Goal: Task Accomplishment & Management: Use online tool/utility

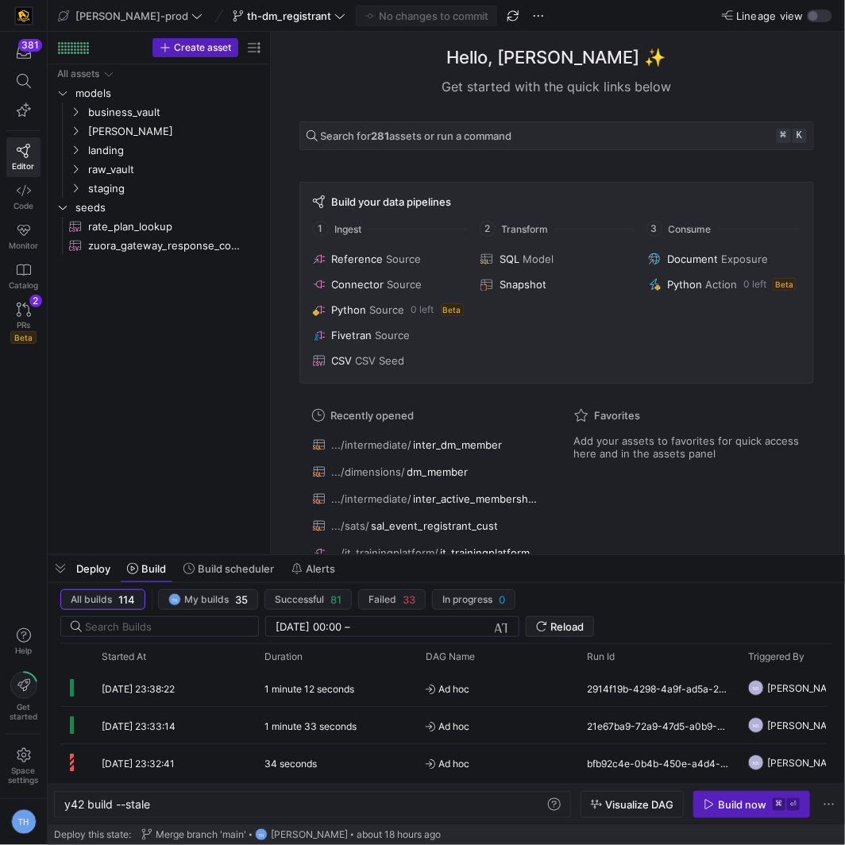
scroll to position [0, 86]
click at [247, 16] on span "th-dm_registrant" at bounding box center [289, 16] width 84 height 13
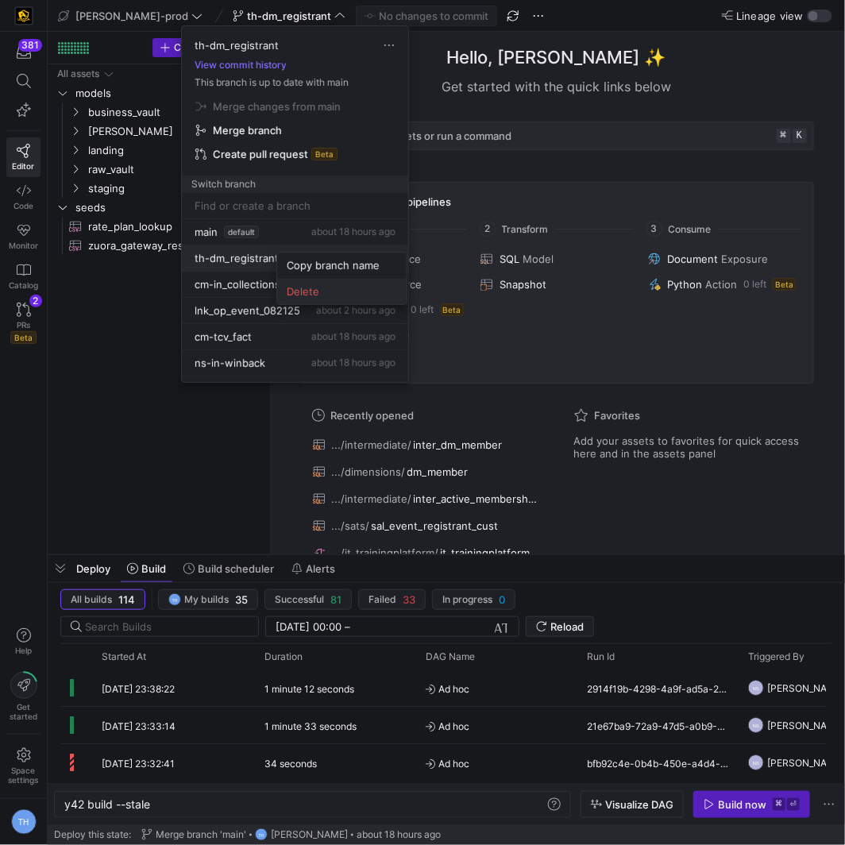
click at [295, 280] on button "Delete" at bounding box center [341, 291] width 129 height 25
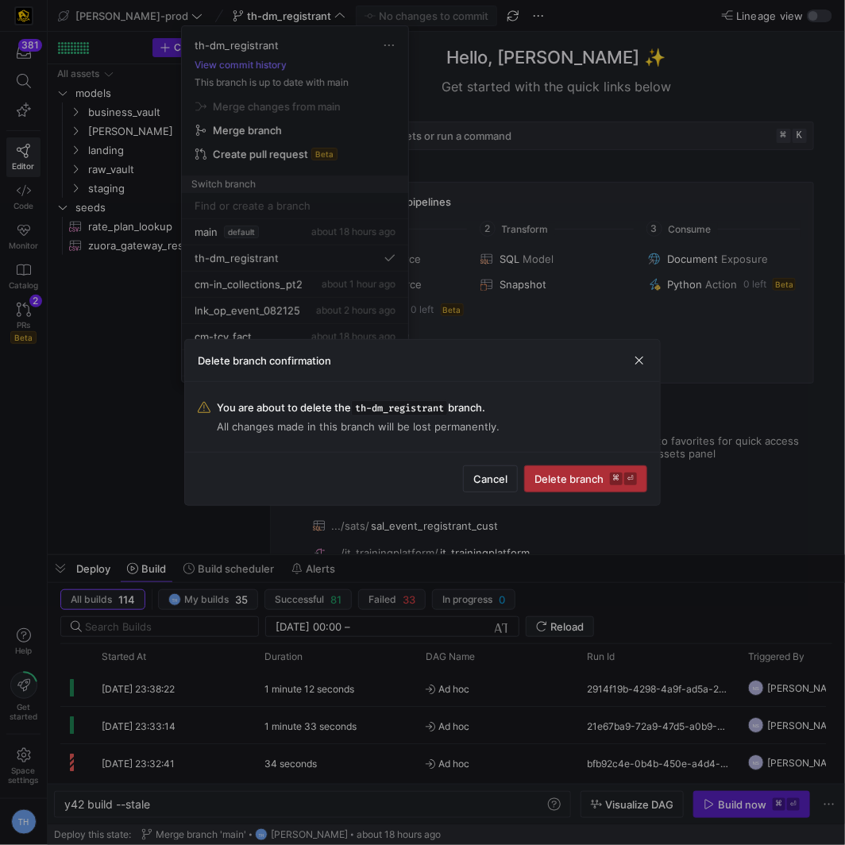
click at [570, 479] on span "Delete branch ⌘ ⏎" at bounding box center [586, 479] width 102 height 13
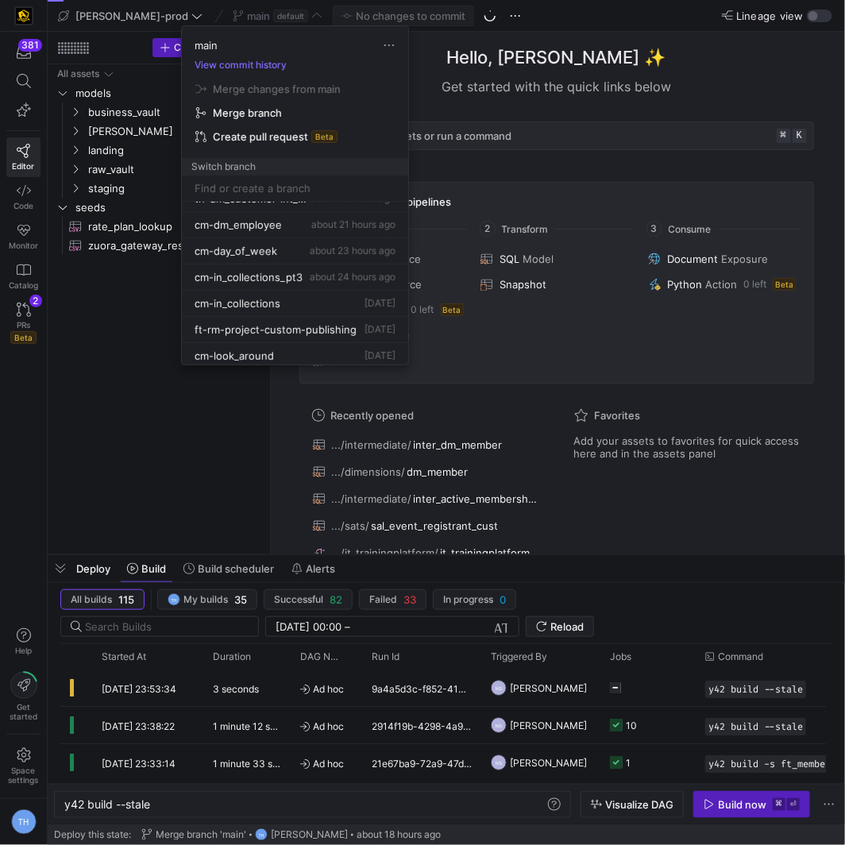
scroll to position [187, 0]
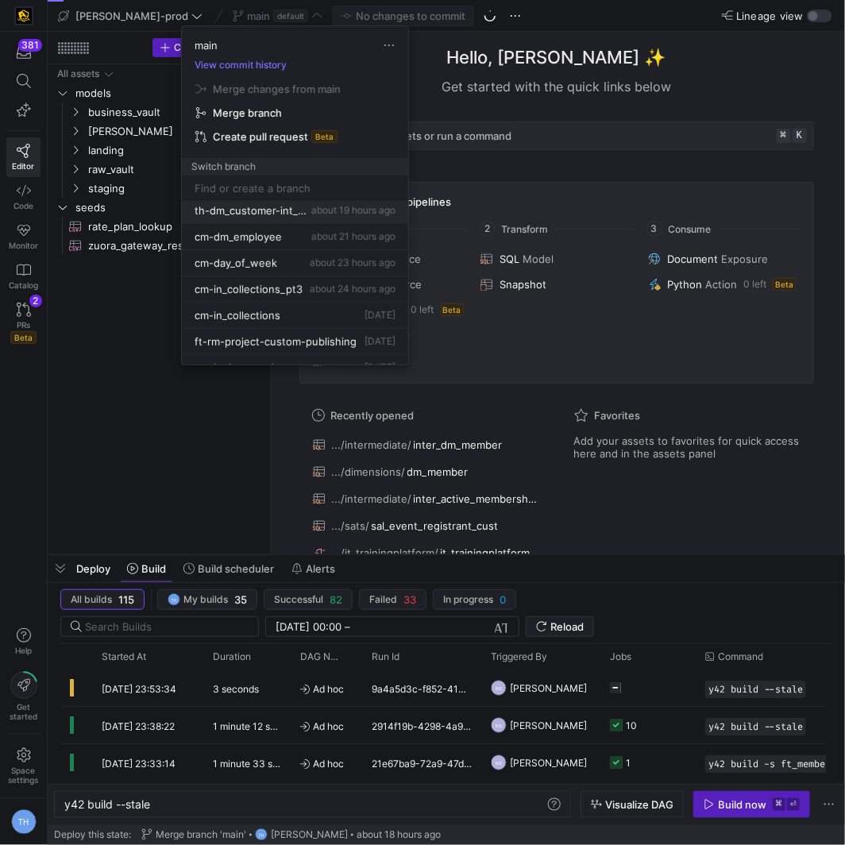
click at [281, 208] on span "th-dm_customer-int_customer" at bounding box center [252, 210] width 114 height 13
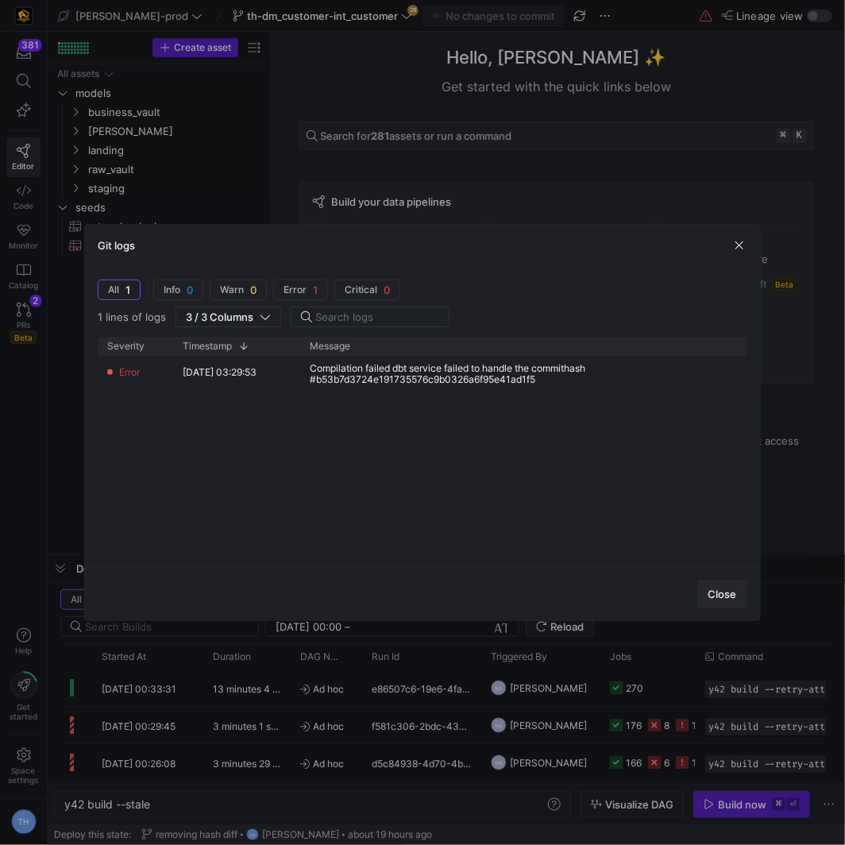
click at [706, 589] on span "button" at bounding box center [723, 593] width 48 height 25
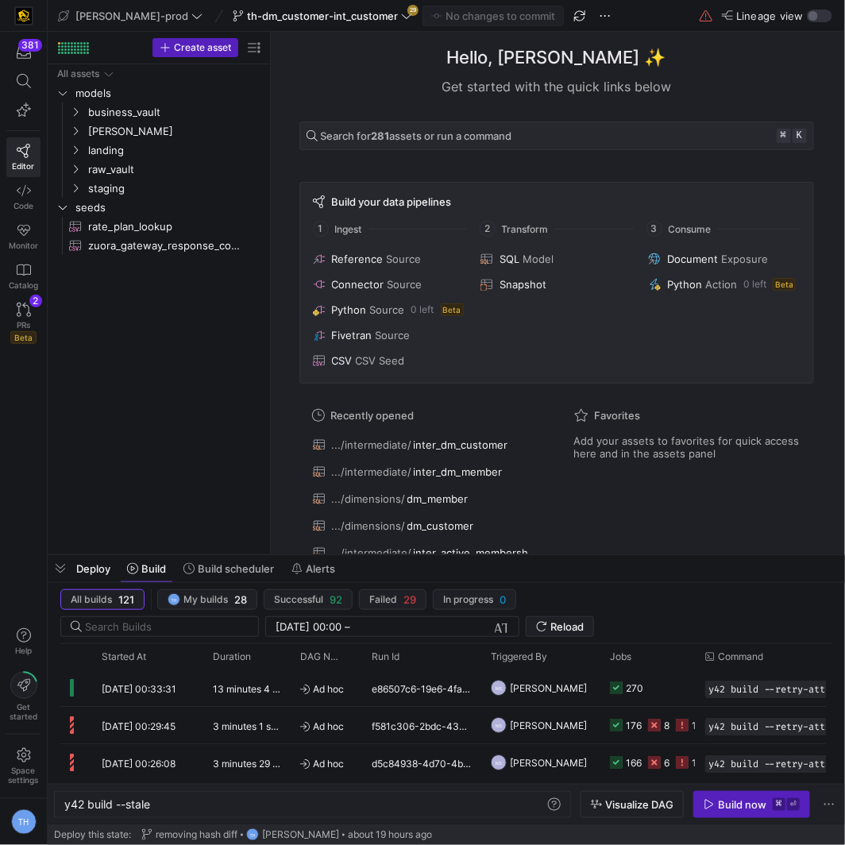
click at [318, 26] on y42-top-nav "[PERSON_NAME]-prod th-dm_customer-int_customer 29 No changes to commit Lineage …" at bounding box center [446, 16] width 797 height 32
click at [318, 17] on span "th-dm_customer-int_customer" at bounding box center [322, 16] width 151 height 13
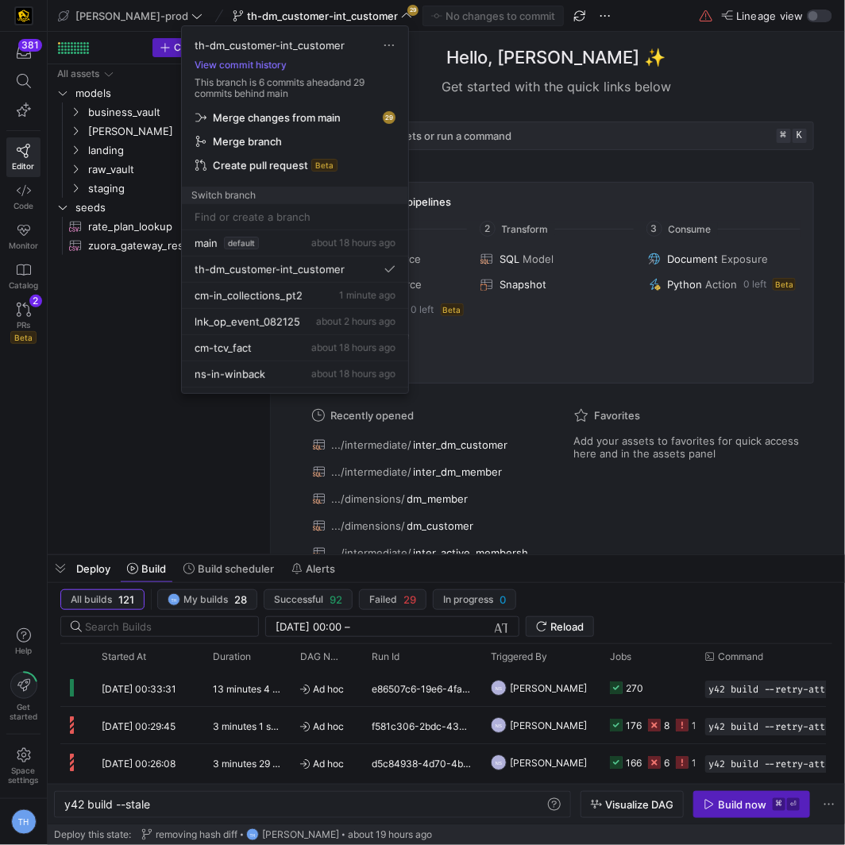
click at [318, 112] on span "Merge changes from main" at bounding box center [277, 117] width 128 height 13
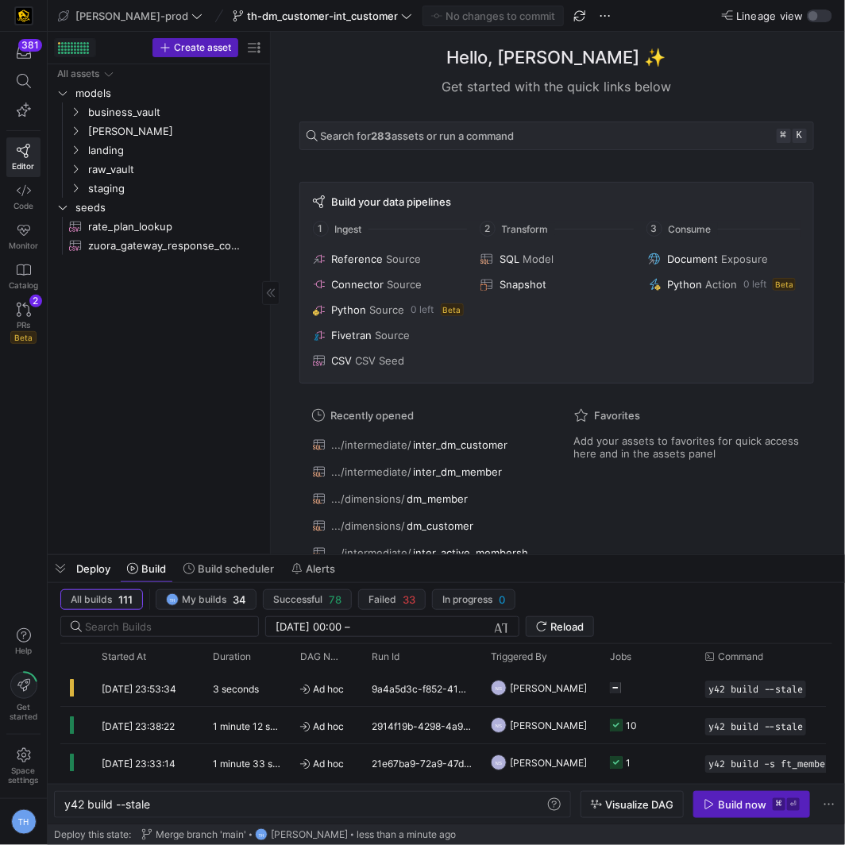
click at [68, 46] on div at bounding box center [69, 46] width 2 height 2
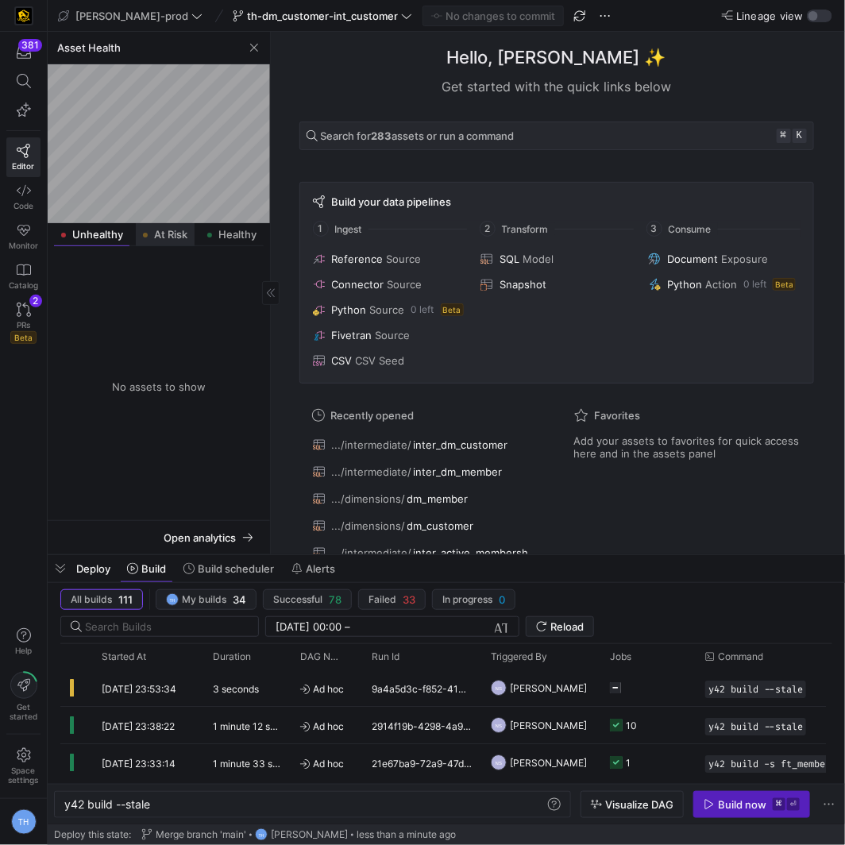
click at [170, 230] on span "At Risk" at bounding box center [170, 235] width 33 height 10
click at [145, 294] on span "[PERSON_NAME]" at bounding box center [174, 300] width 173 height 18
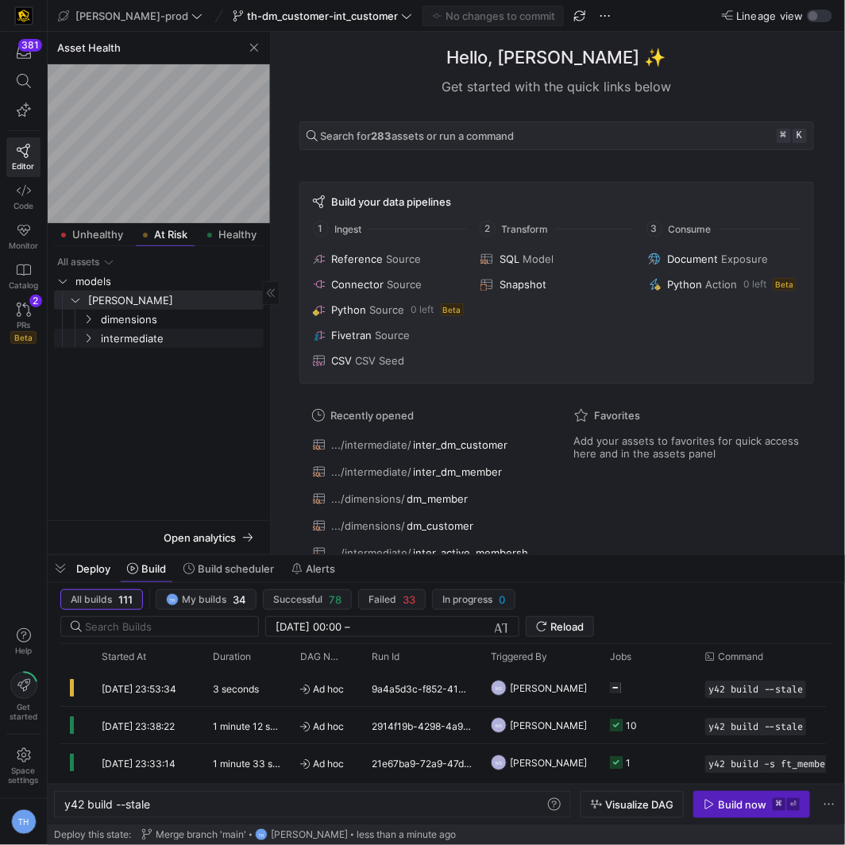
click at [149, 325] on span "dimensions" at bounding box center [181, 320] width 160 height 18
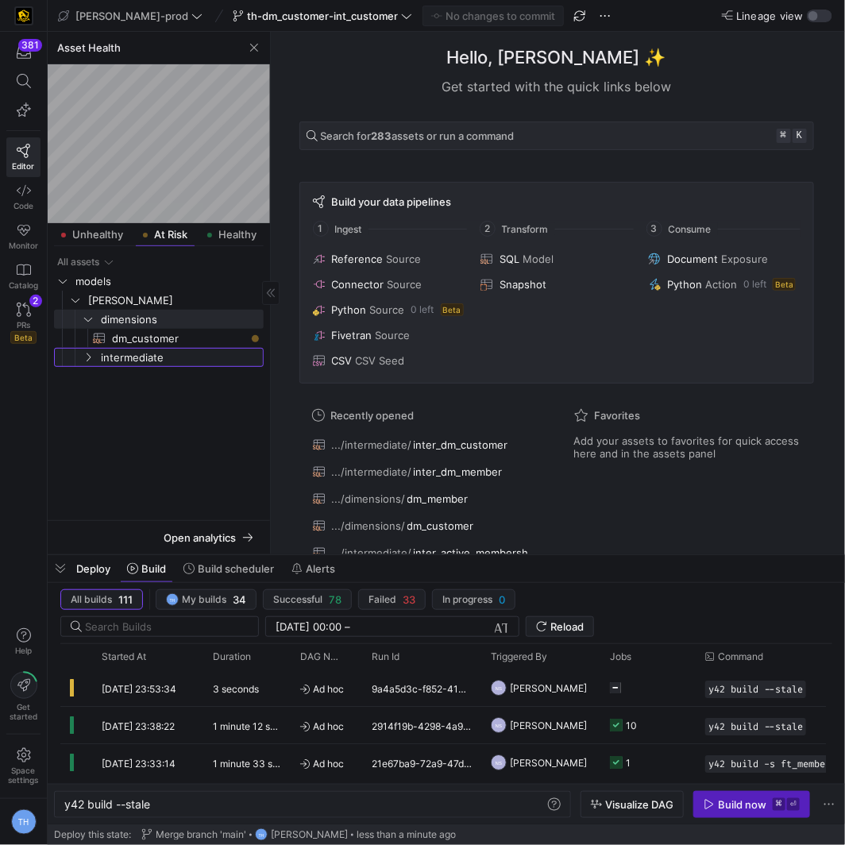
click at [150, 353] on span "intermediate" at bounding box center [181, 358] width 160 height 18
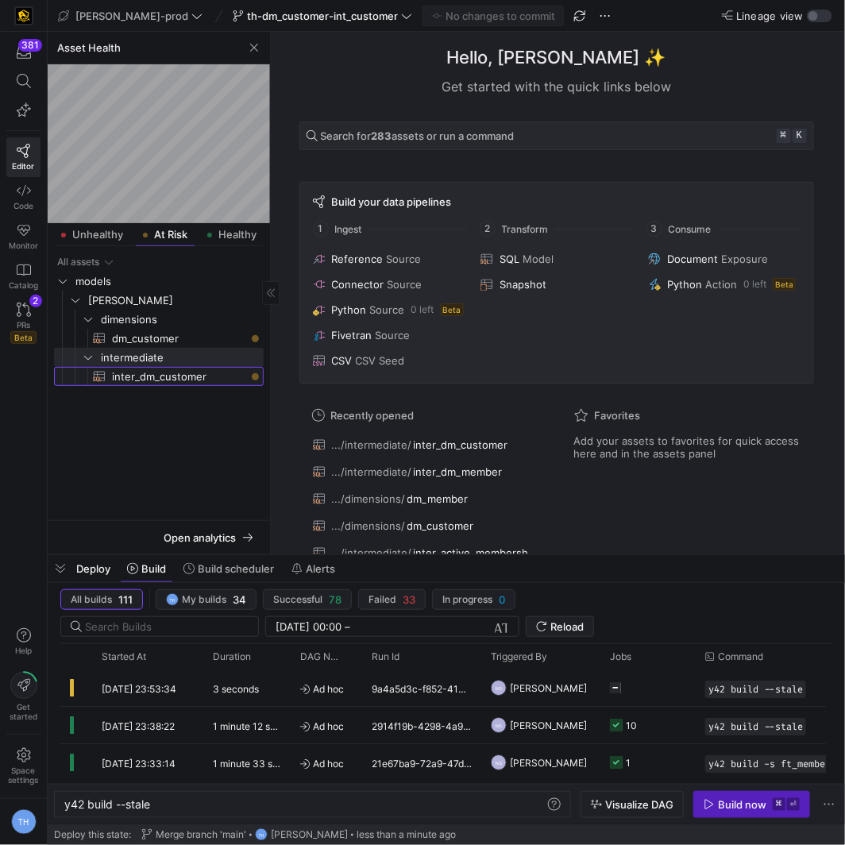
click at [156, 384] on link "inter_dm_customer​​​​​​​​​​" at bounding box center [159, 376] width 210 height 19
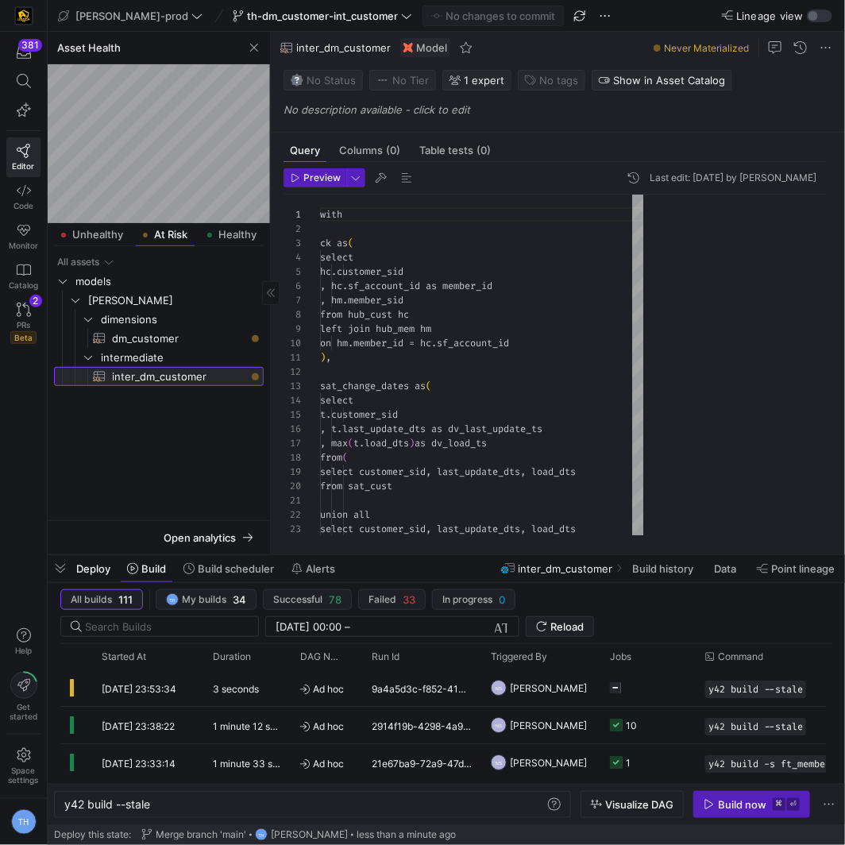
scroll to position [143, 0]
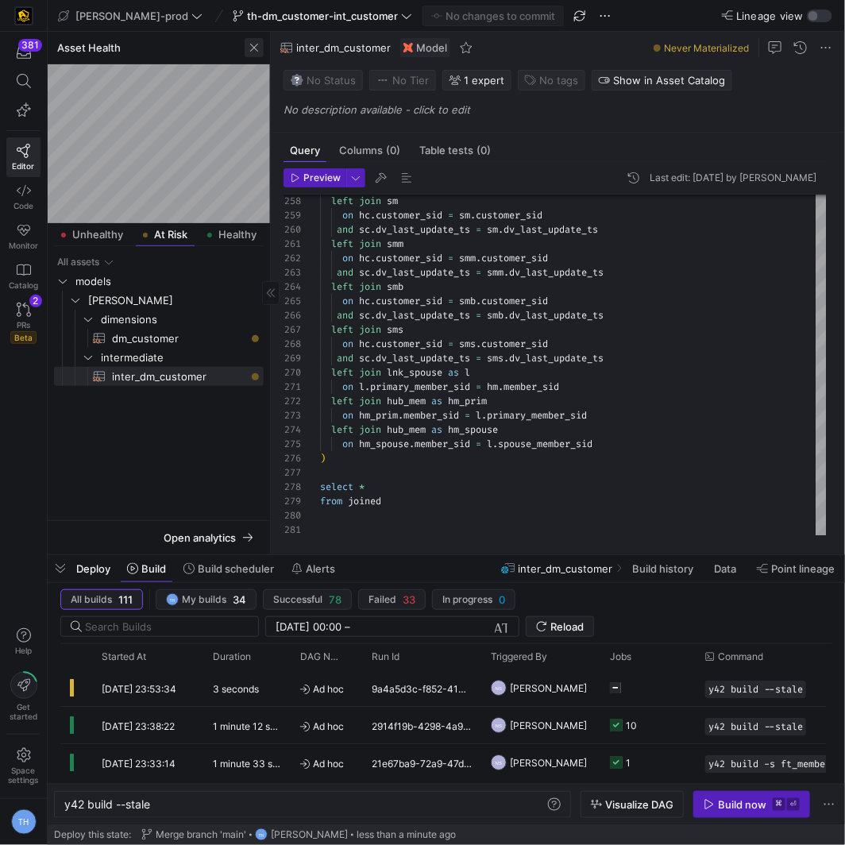
click at [258, 49] on span "button" at bounding box center [254, 47] width 19 height 19
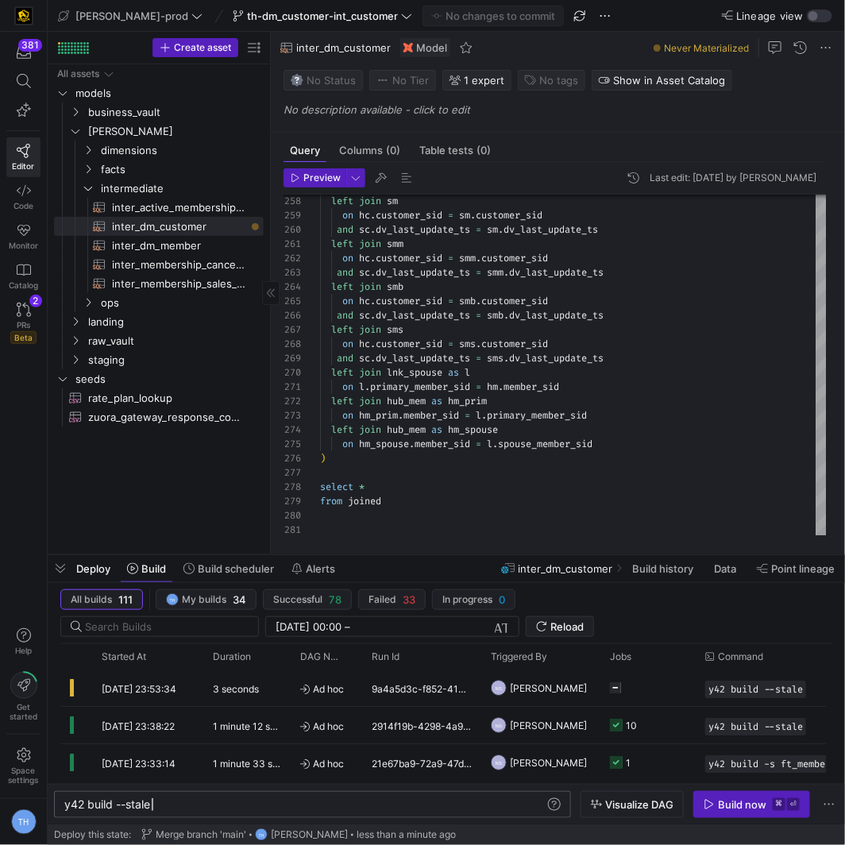
click at [187, 804] on div "y42 build --stale" at bounding box center [306, 804] width 484 height 13
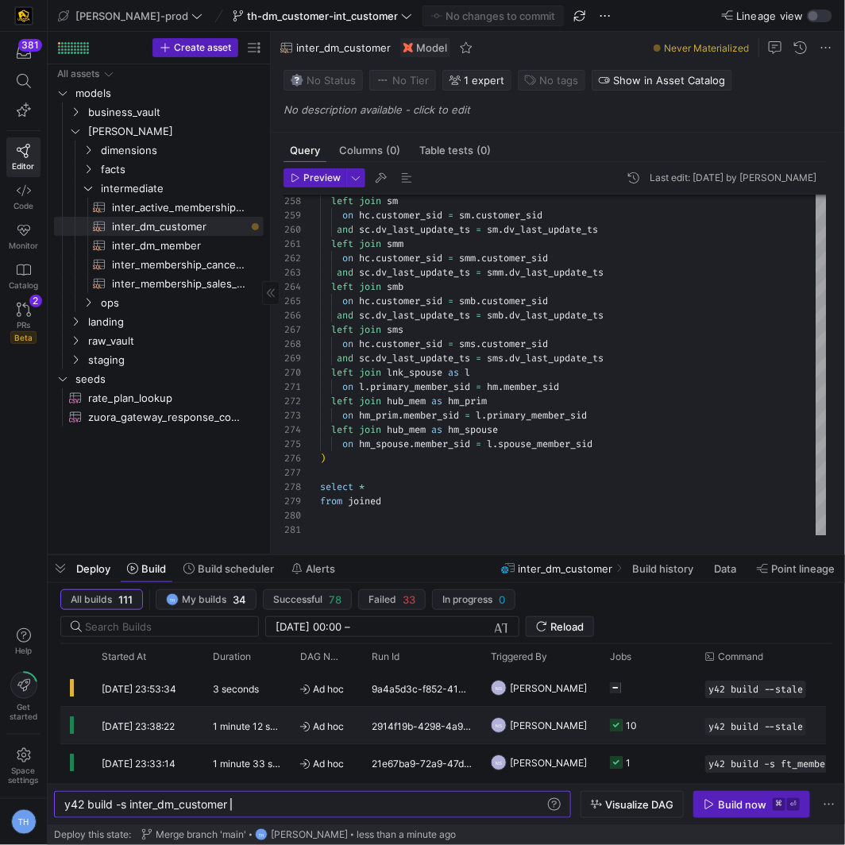
scroll to position [0, 164]
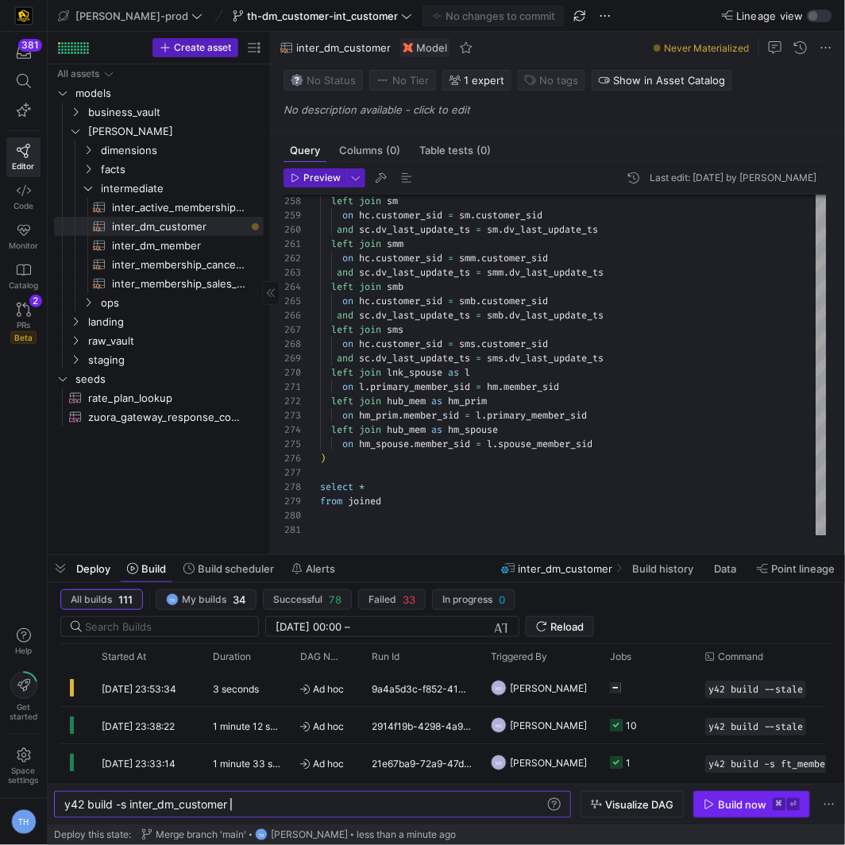
type textarea "y42 build -s inter_dm_customer"
click at [763, 805] on div "Build now" at bounding box center [742, 804] width 48 height 13
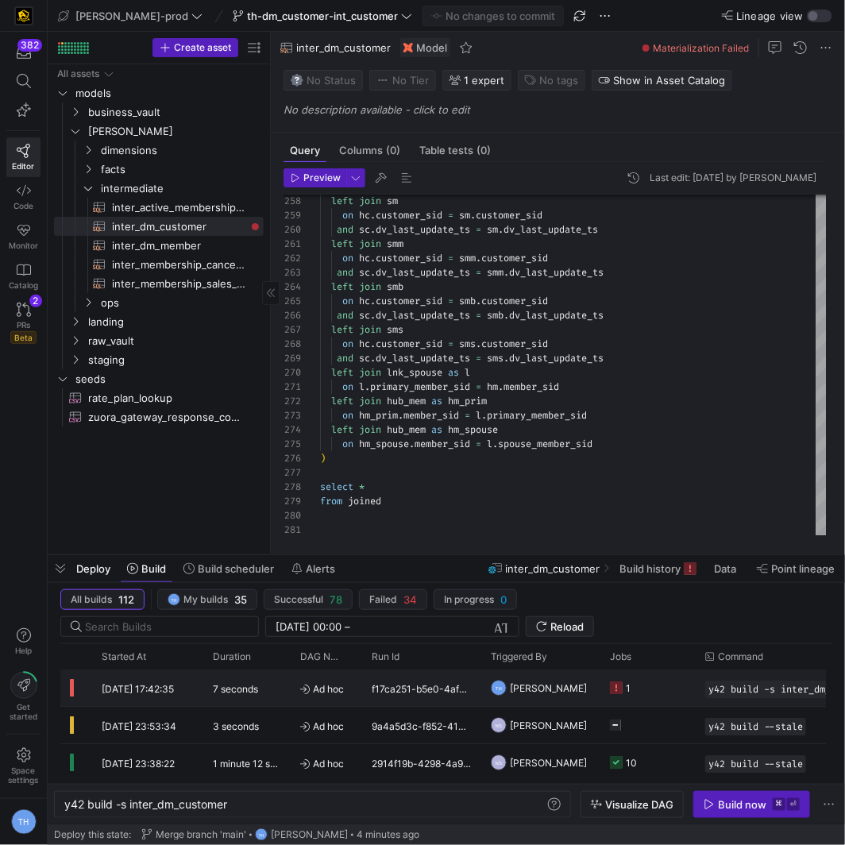
click at [280, 700] on div "7 seconds" at bounding box center [246, 688] width 87 height 37
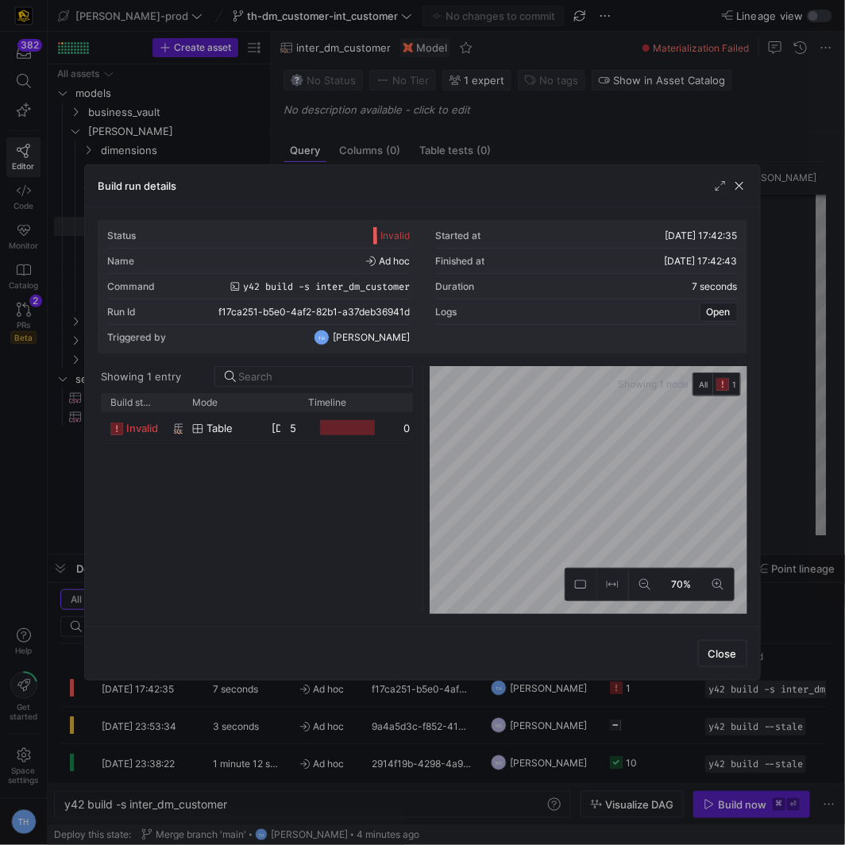
click at [318, 447] on div "invalid inter_dm_customer table [DATE] 17:42:37 5 seconds 0 068199d5-8325-4b85-…" at bounding box center [256, 513] width 311 height 202
click at [312, 445] on div "invalid inter_dm_customer table [DATE] 17:42:37 5 seconds 0 068199d5-8325-4b85-…" at bounding box center [256, 513] width 311 height 202
click at [308, 439] on y42-job-duration-timeline-cell-renderer at bounding box center [346, 427] width 76 height 29
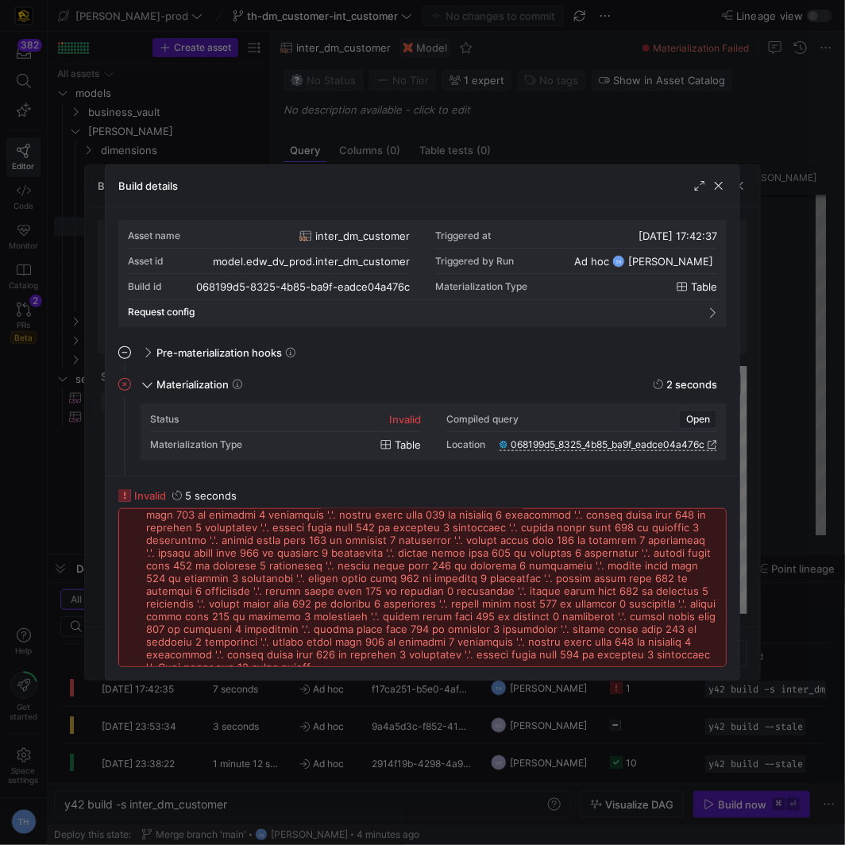
scroll to position [0, 0]
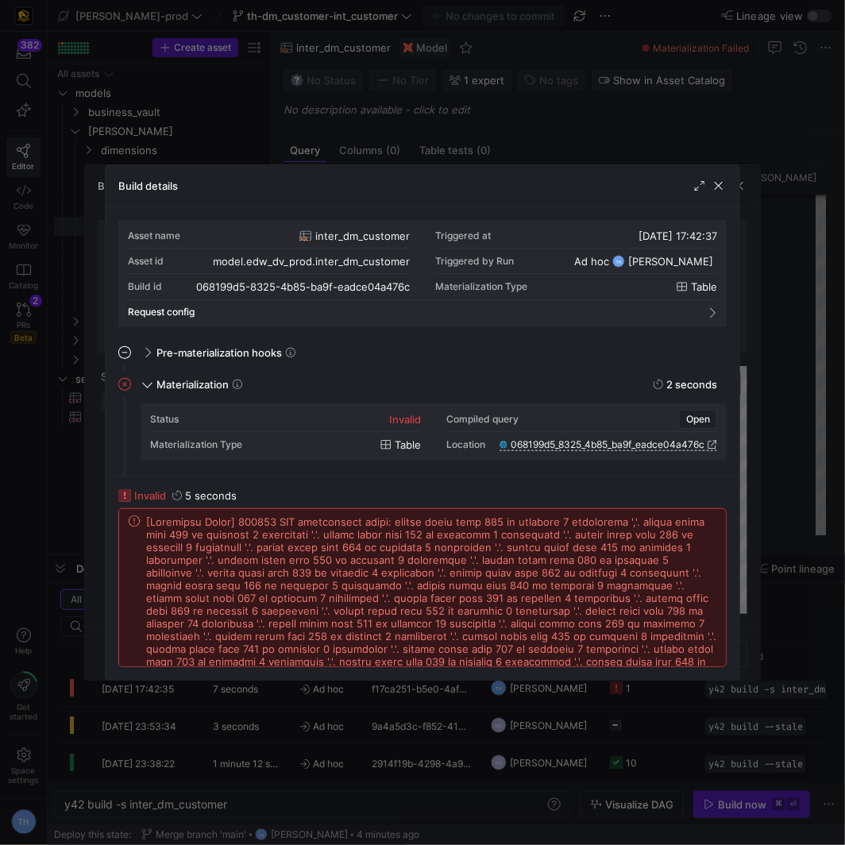
drag, startPoint x: 332, startPoint y: 657, endPoint x: 142, endPoint y: 517, distance: 235.7
click at [142, 516] on div at bounding box center [423, 667] width 588 height 305
copy span "[Snowflake Error] 001003 SQL compilation error: syntax error line 148 at positi…"
click at [718, 186] on span "button" at bounding box center [719, 186] width 16 height 16
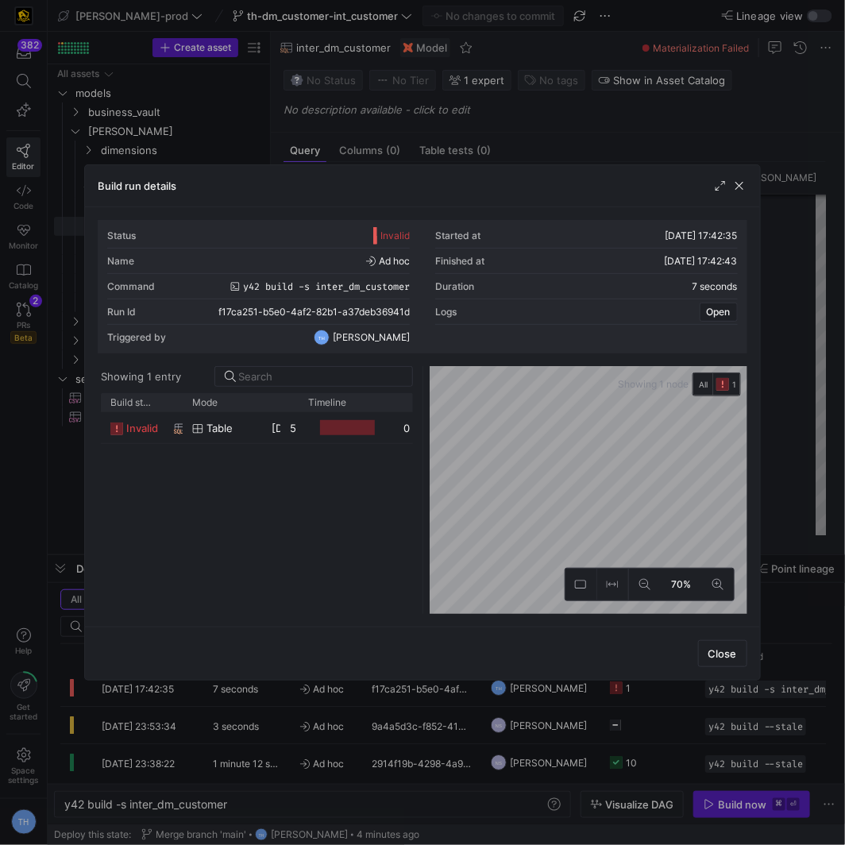
click at [506, 128] on div at bounding box center [422, 422] width 845 height 845
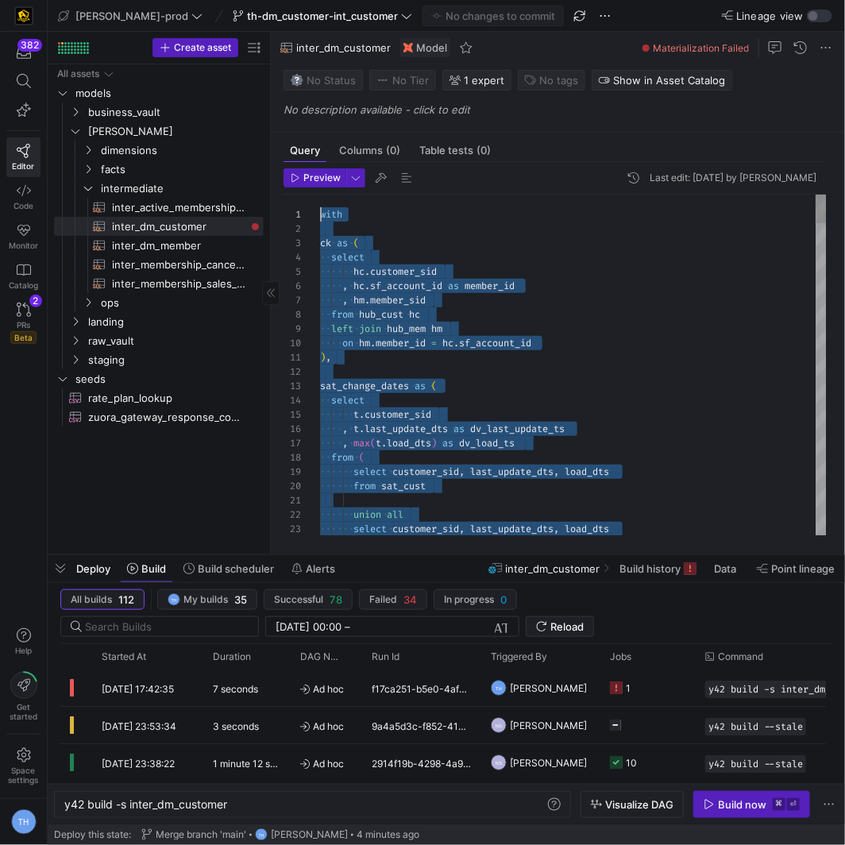
drag, startPoint x: 451, startPoint y: 508, endPoint x: 346, endPoint y: 10, distance: 509.1
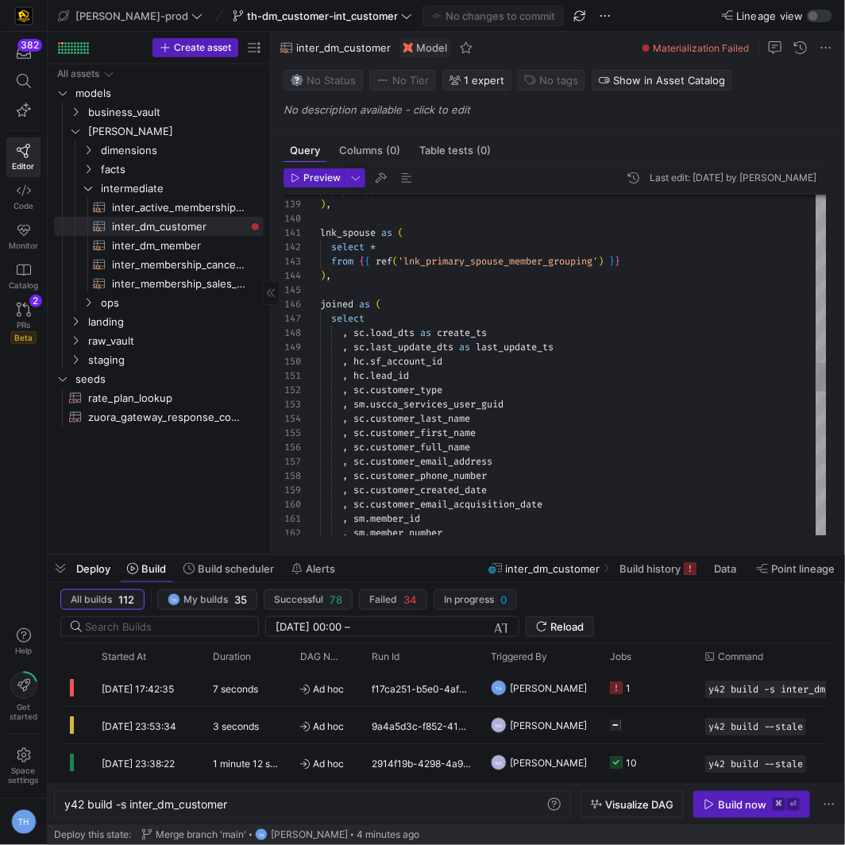
click at [350, 336] on div ") = 1 ) , lnk_spouse as ( select * from { { ref ( 'lnk_primary_spouse_member_gr…" at bounding box center [573, 226] width 507 height 4030
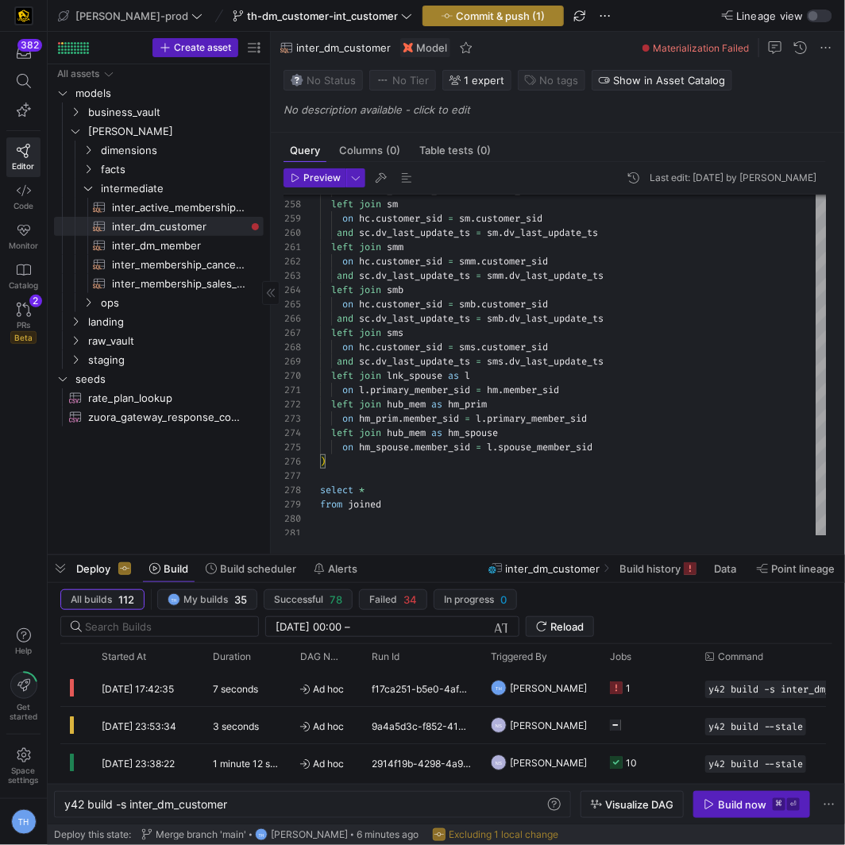
type textarea "lnk_spouse as ( select * from {{ ref('lnk_primary_spouse_member_grouping') }} )…"
click at [431, 7] on span "button" at bounding box center [493, 15] width 140 height 19
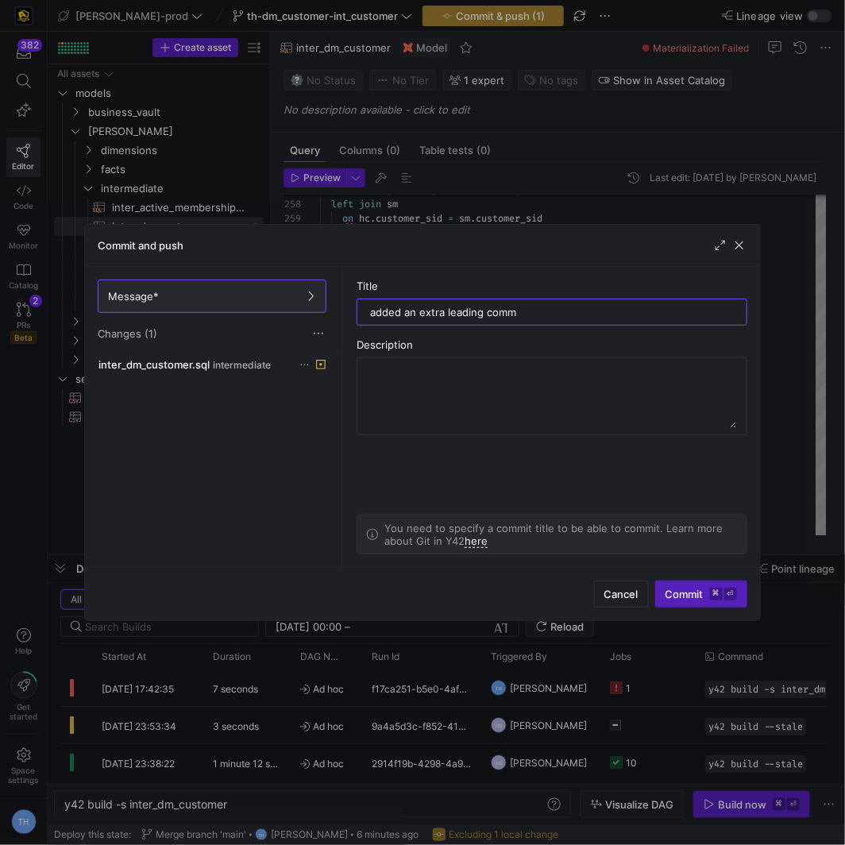
type input "added an extra leading comma"
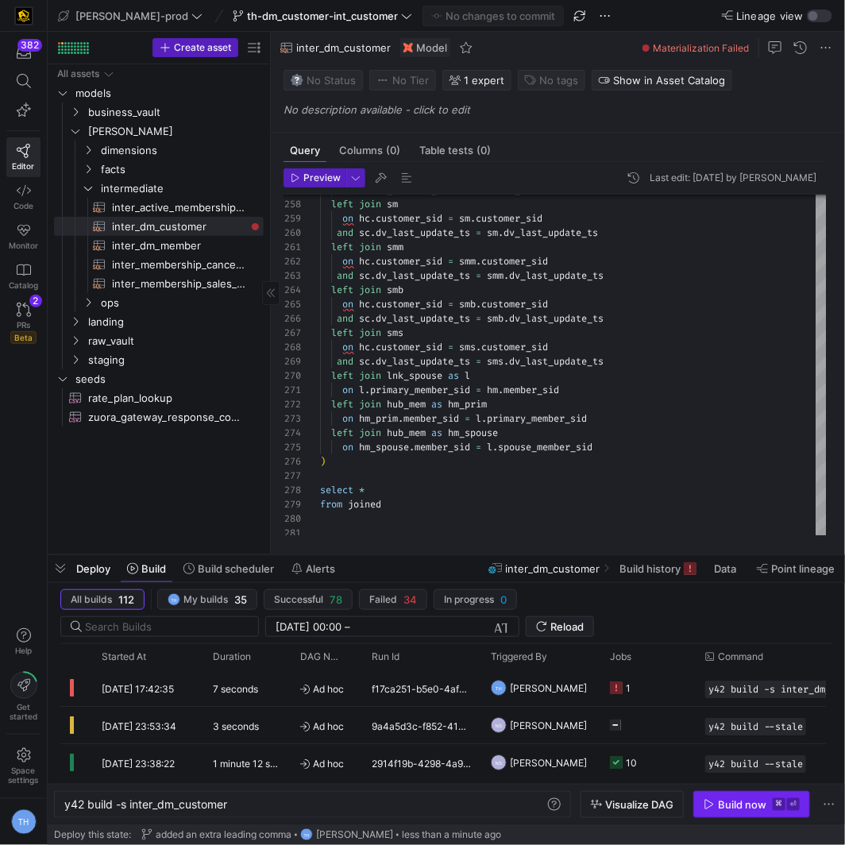
click at [720, 799] on div "Build now" at bounding box center [742, 804] width 48 height 13
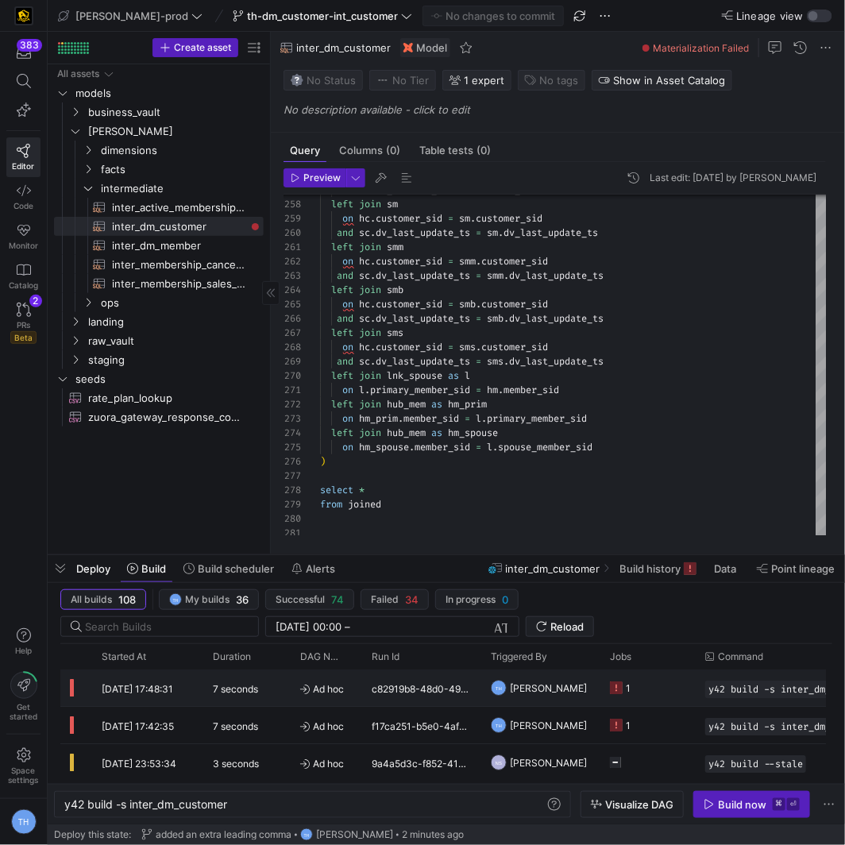
click at [278, 678] on div "7 seconds" at bounding box center [246, 688] width 87 height 37
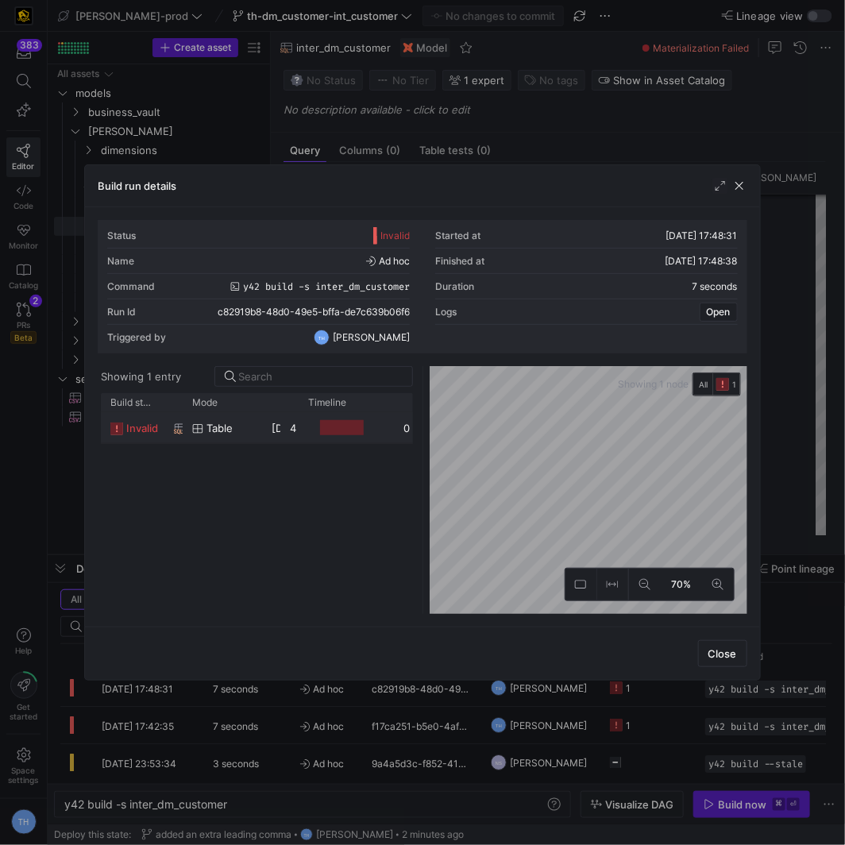
click at [322, 434] on div at bounding box center [342, 427] width 44 height 15
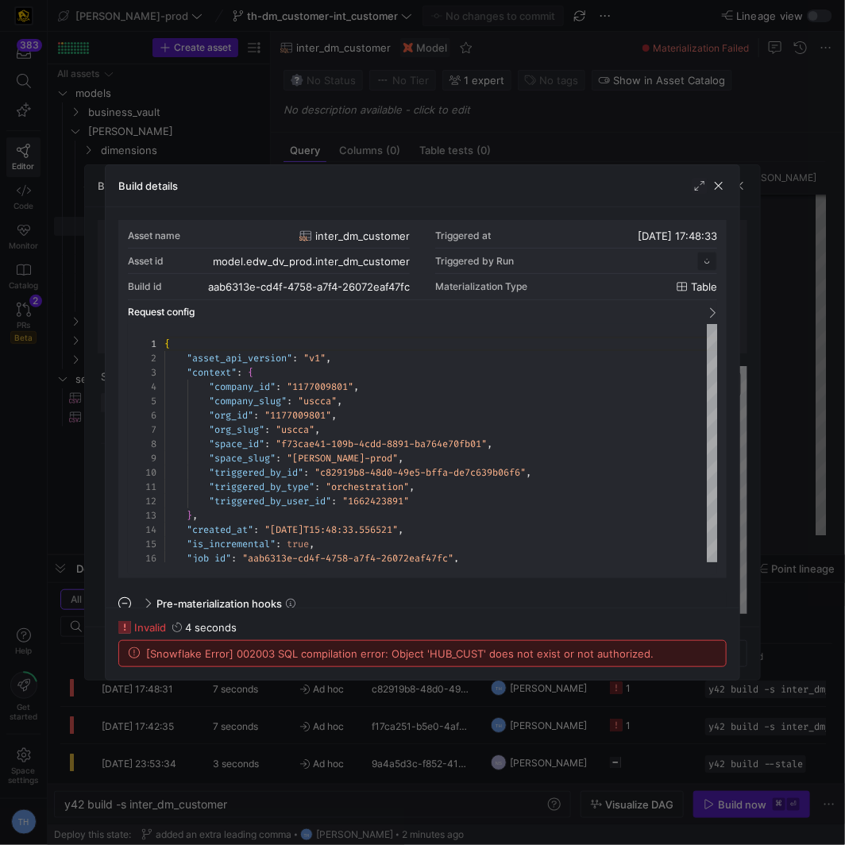
scroll to position [143, 0]
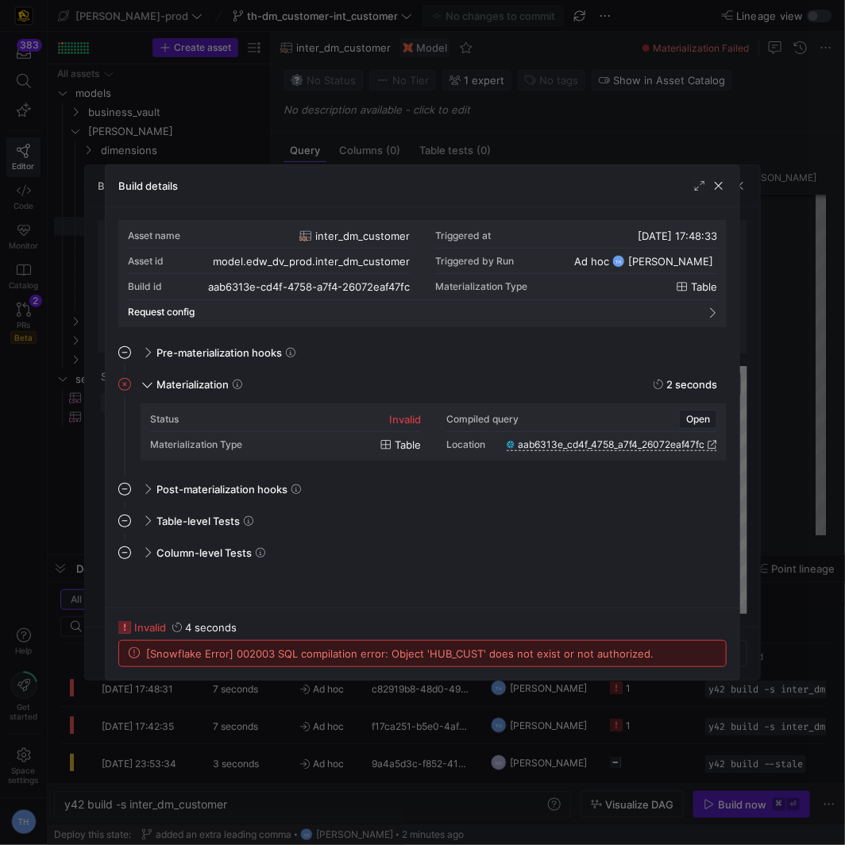
click at [405, 145] on div at bounding box center [422, 422] width 845 height 845
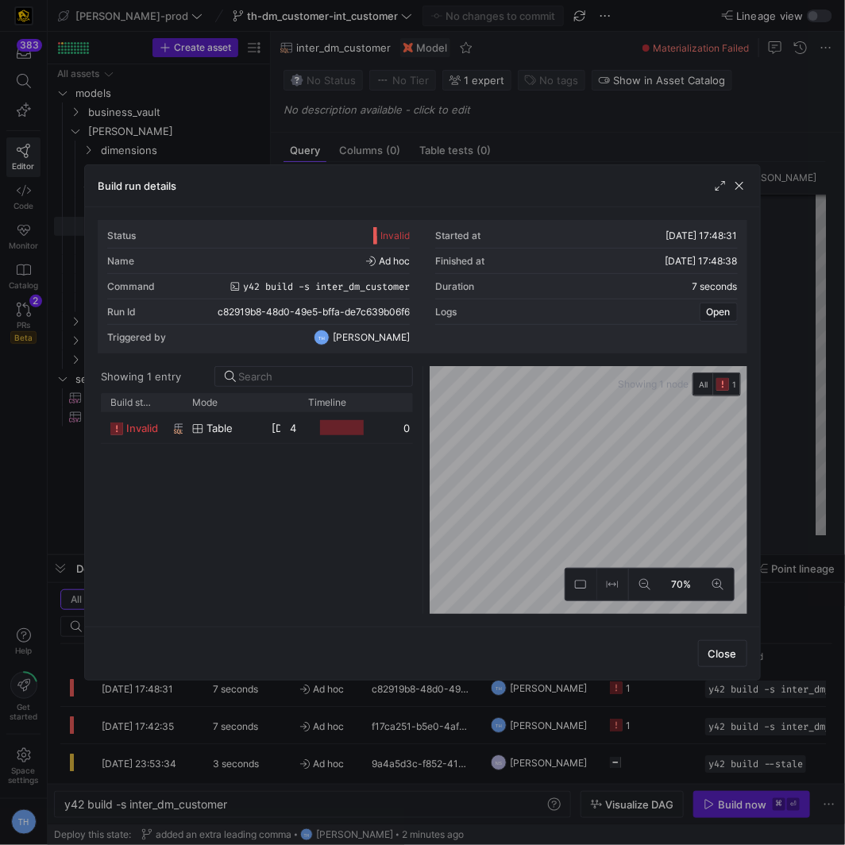
click at [405, 145] on div at bounding box center [422, 422] width 845 height 845
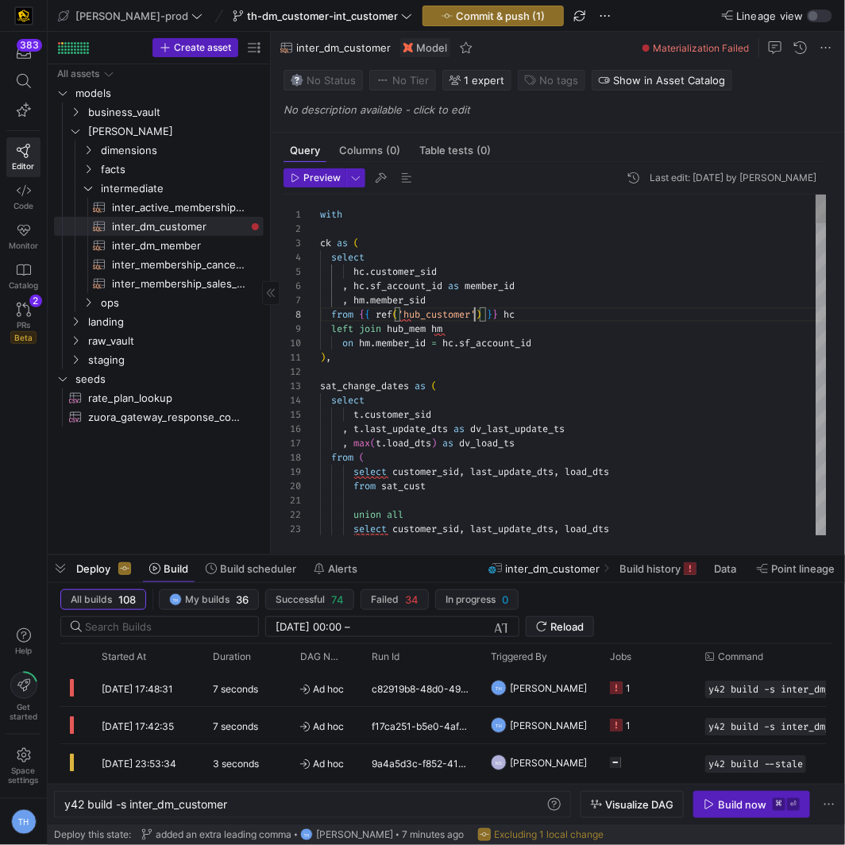
scroll to position [100, 153]
type textarea "with ck as ( select hc.customer_sid , hc.sf_account_id as member_id , hm.member…"
click at [433, 28] on y42-top-nav "[PERSON_NAME]-prod th-dm_customer-int_customer Commit & push (1) Lineage view" at bounding box center [446, 16] width 797 height 32
click at [436, 22] on span "button" at bounding box center [493, 15] width 140 height 19
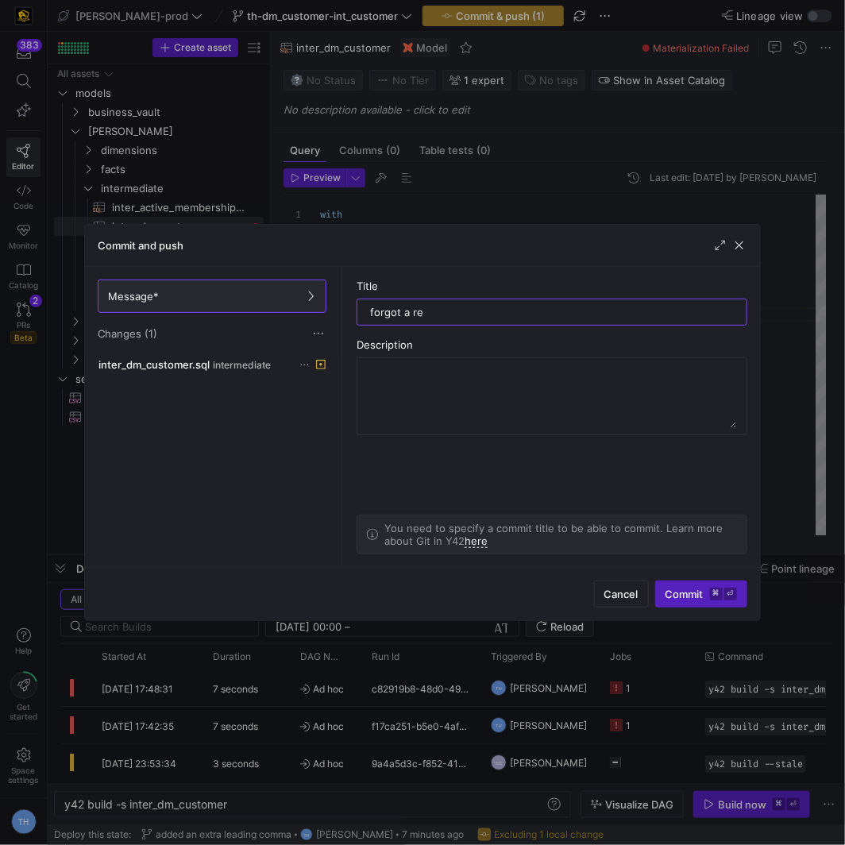
type input "forgot a red"
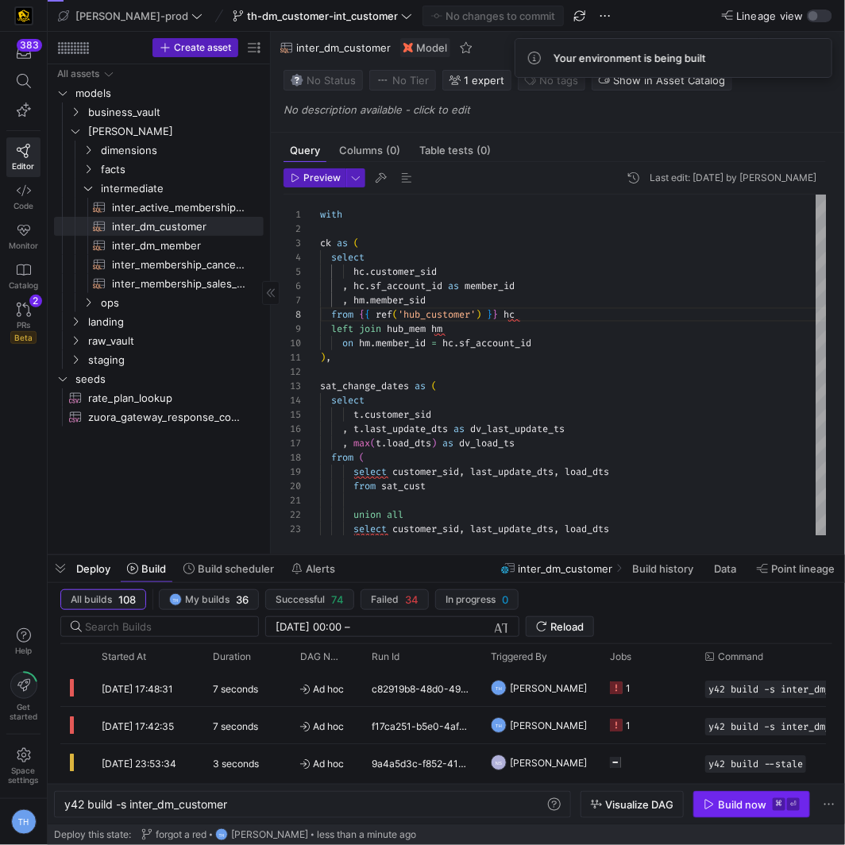
click at [745, 797] on span "button" at bounding box center [751, 804] width 115 height 25
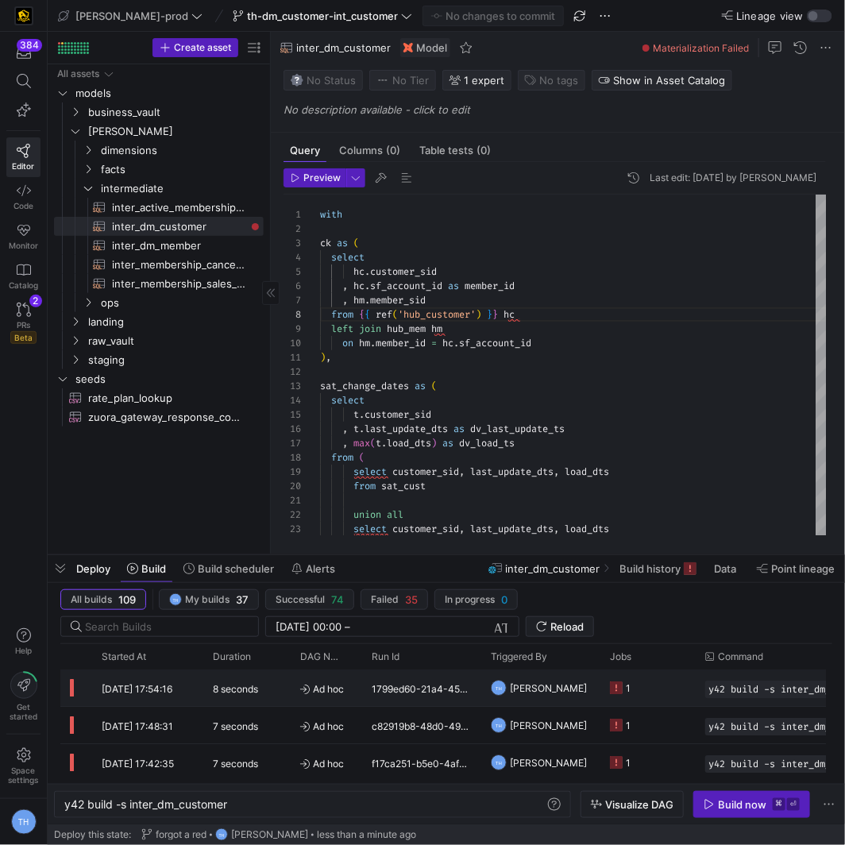
click at [402, 681] on div "1799ed60-21a4-4508-9dbd-11a3f18d6712" at bounding box center [421, 688] width 119 height 37
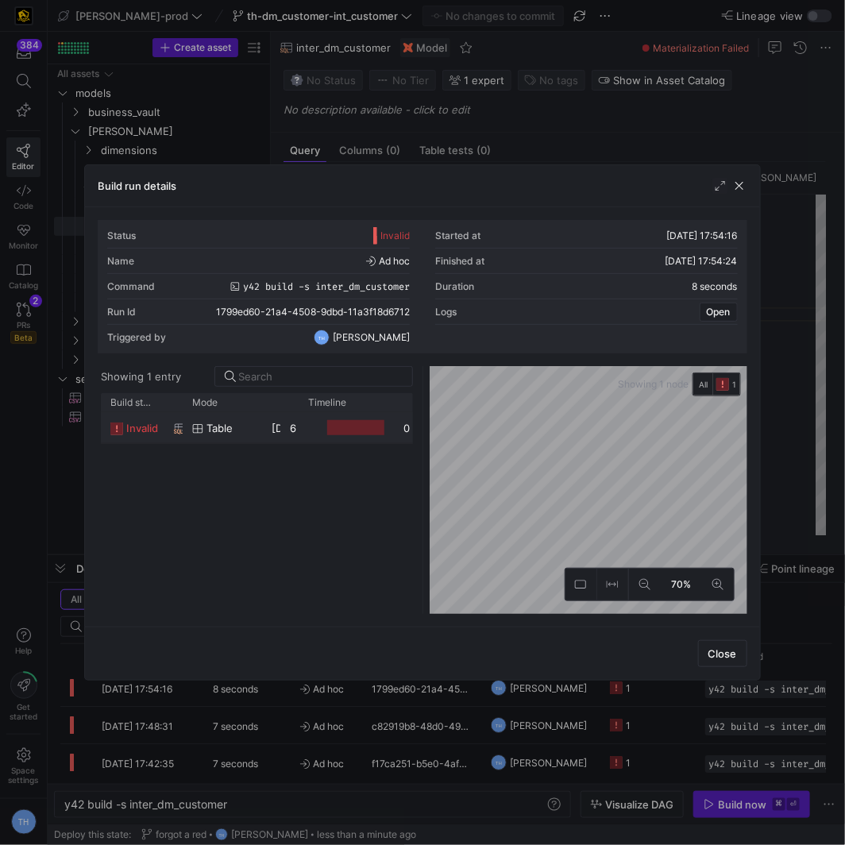
click at [295, 415] on div "6 seconds" at bounding box center [289, 427] width 19 height 31
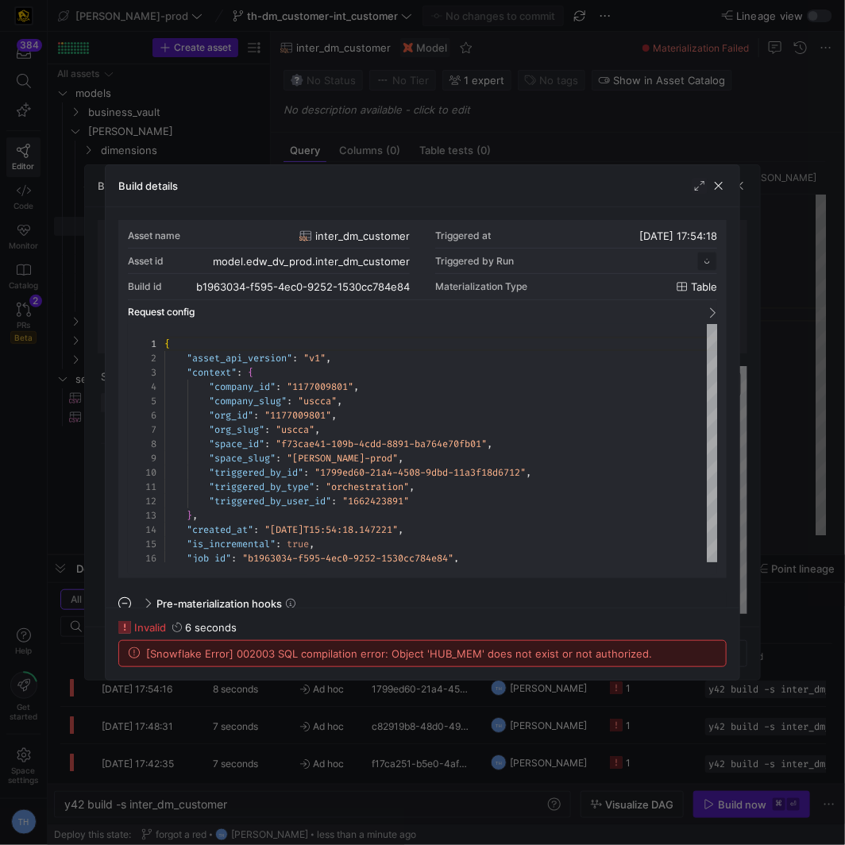
scroll to position [143, 0]
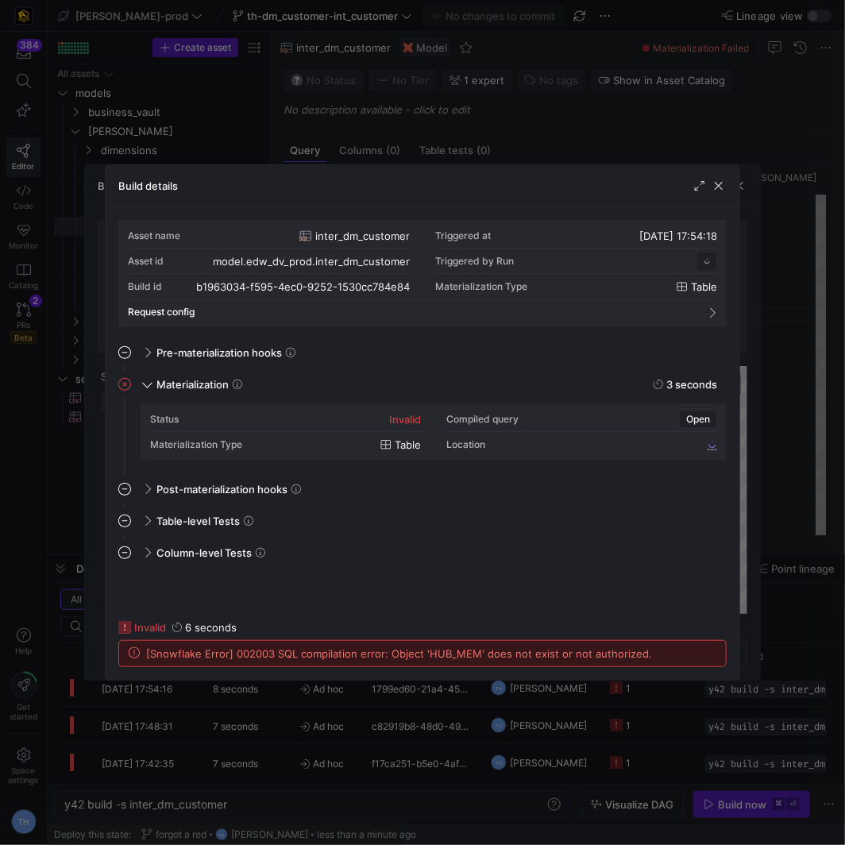
click at [397, 162] on div at bounding box center [422, 422] width 845 height 845
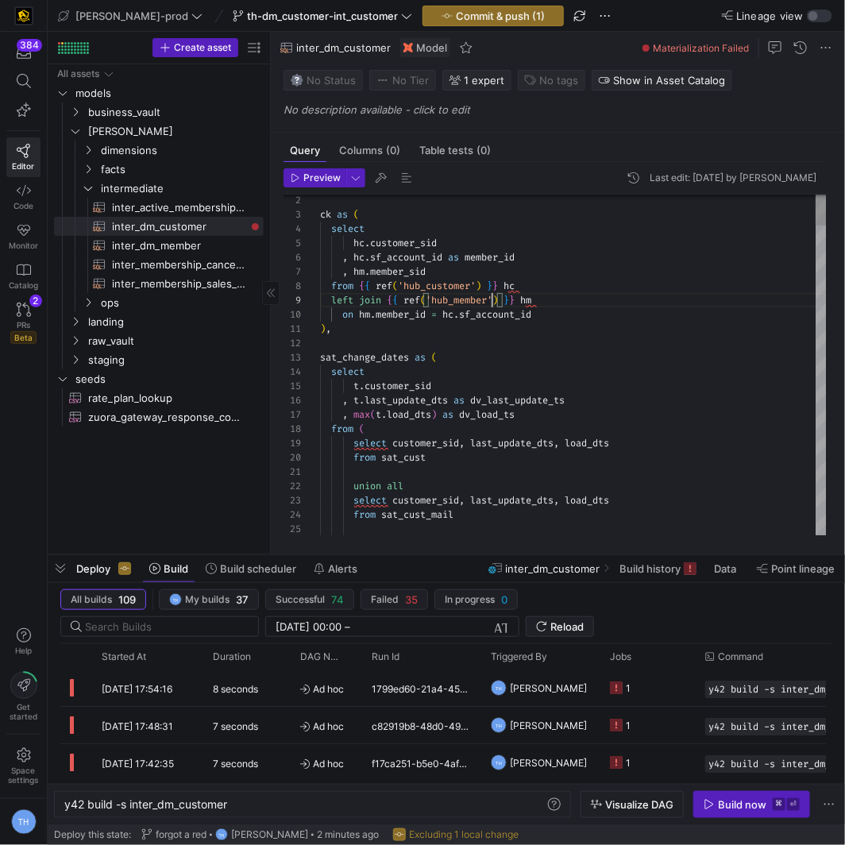
scroll to position [114, 172]
type textarea "with ck as ( select hc.customer_sid , hc.sf_account_id as member_id , hm.member…"
click at [461, 23] on span "button" at bounding box center [493, 15] width 140 height 19
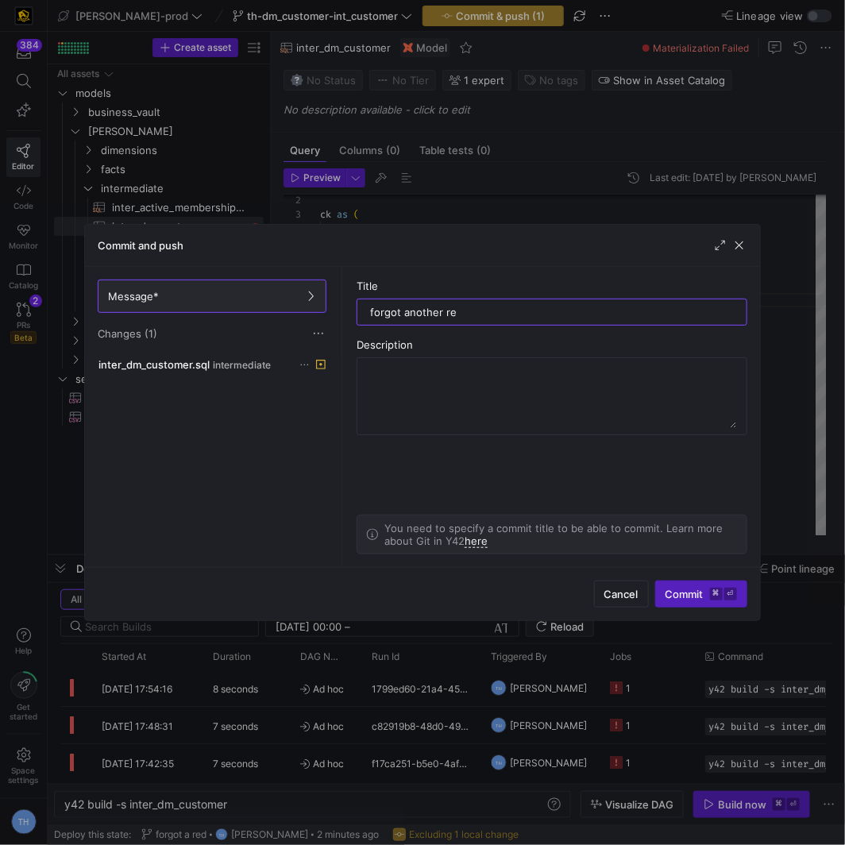
type input "forgot another ref"
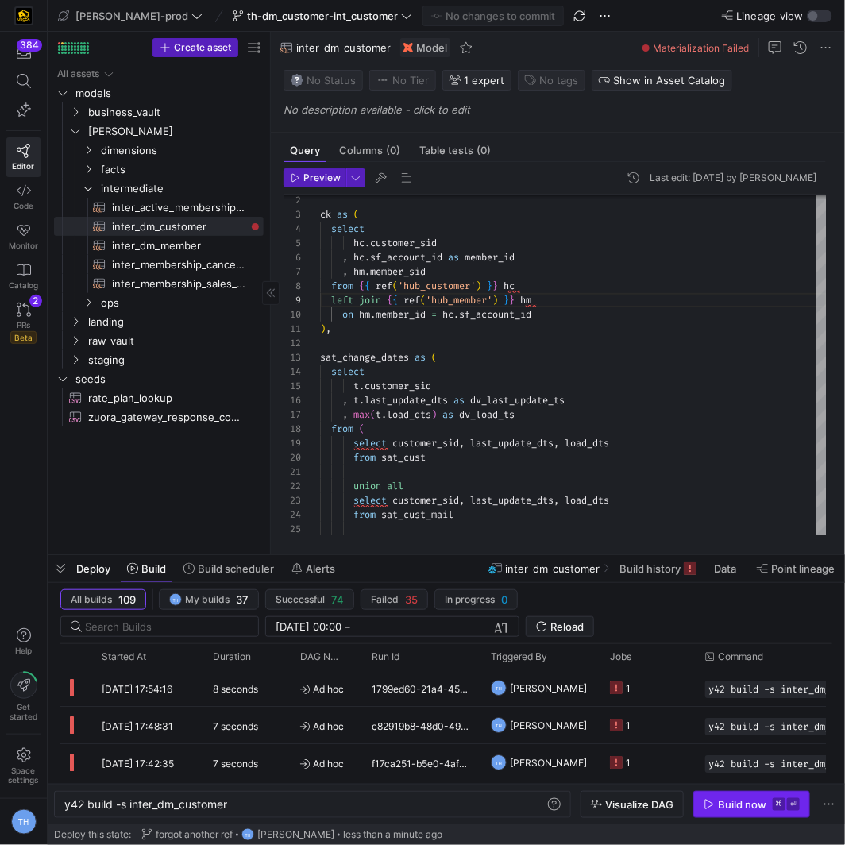
click at [765, 800] on div "Build now" at bounding box center [742, 804] width 48 height 13
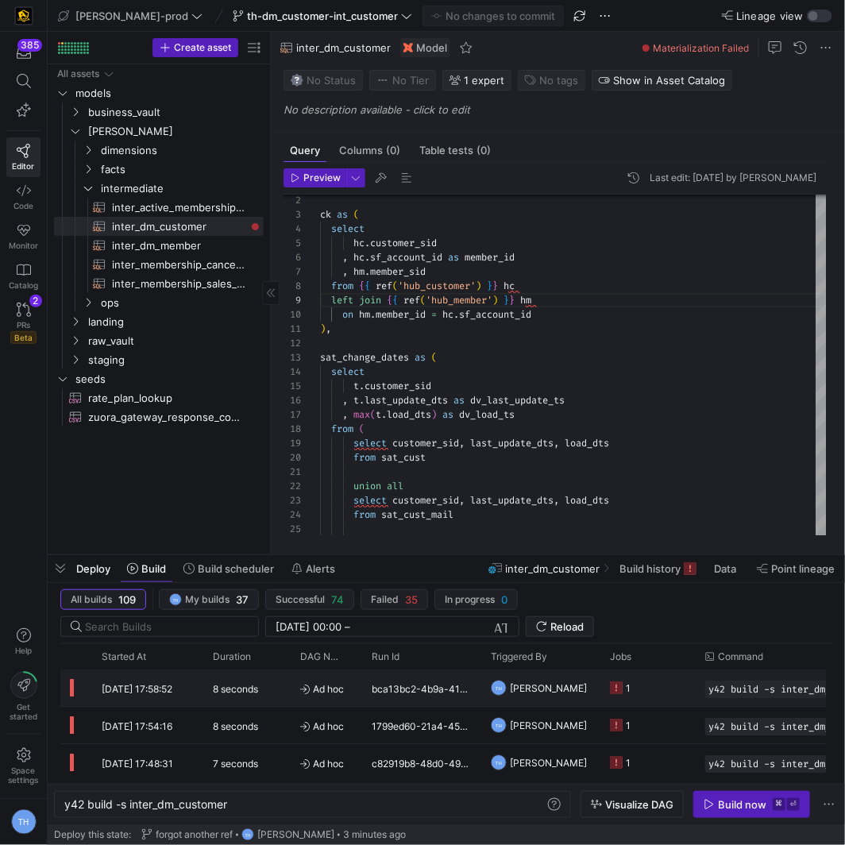
click at [434, 685] on div "bca13bc2-4b9a-41cd-836a-b125cd59c2e7" at bounding box center [421, 688] width 119 height 37
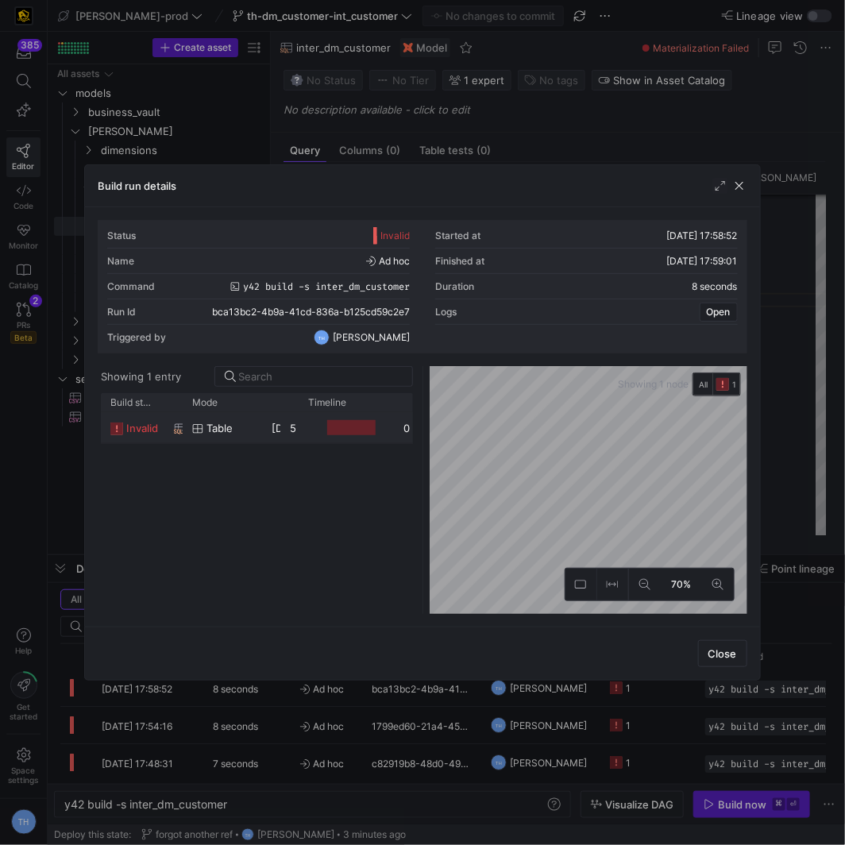
click at [324, 420] on y42-job-duration-timeline-cell-renderer at bounding box center [346, 427] width 76 height 29
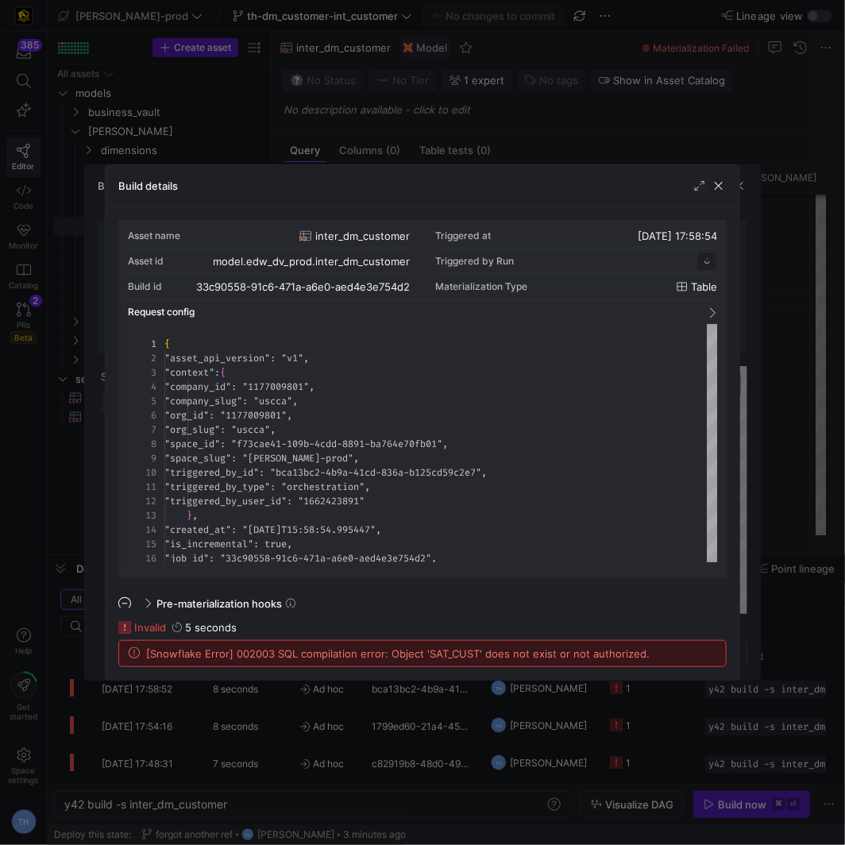
scroll to position [143, 0]
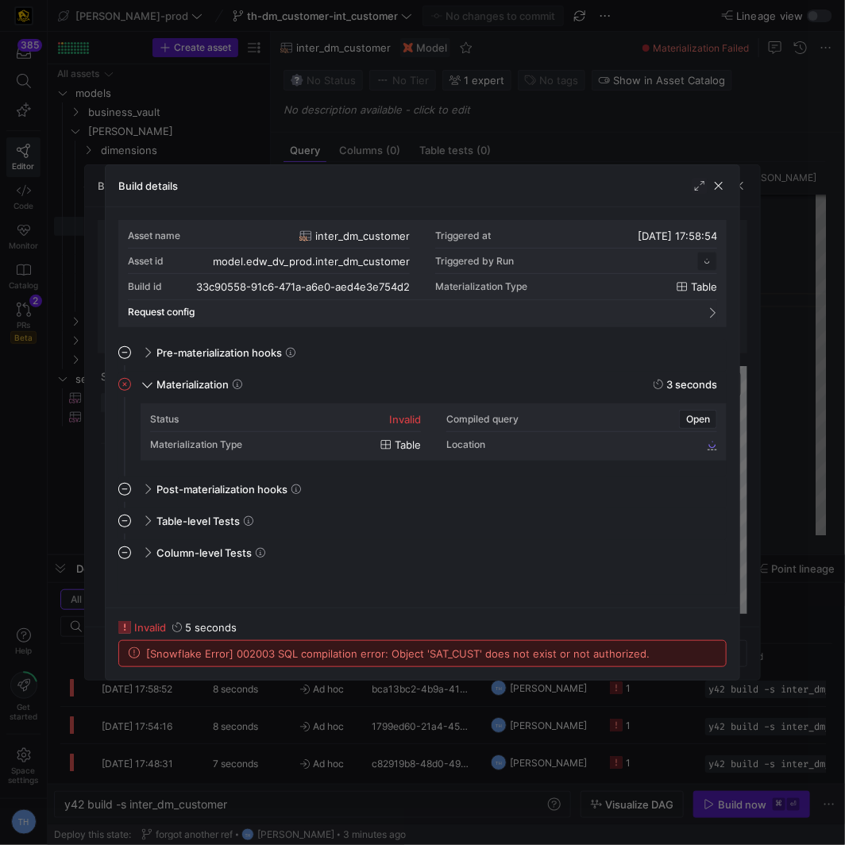
click at [438, 139] on div at bounding box center [422, 422] width 845 height 845
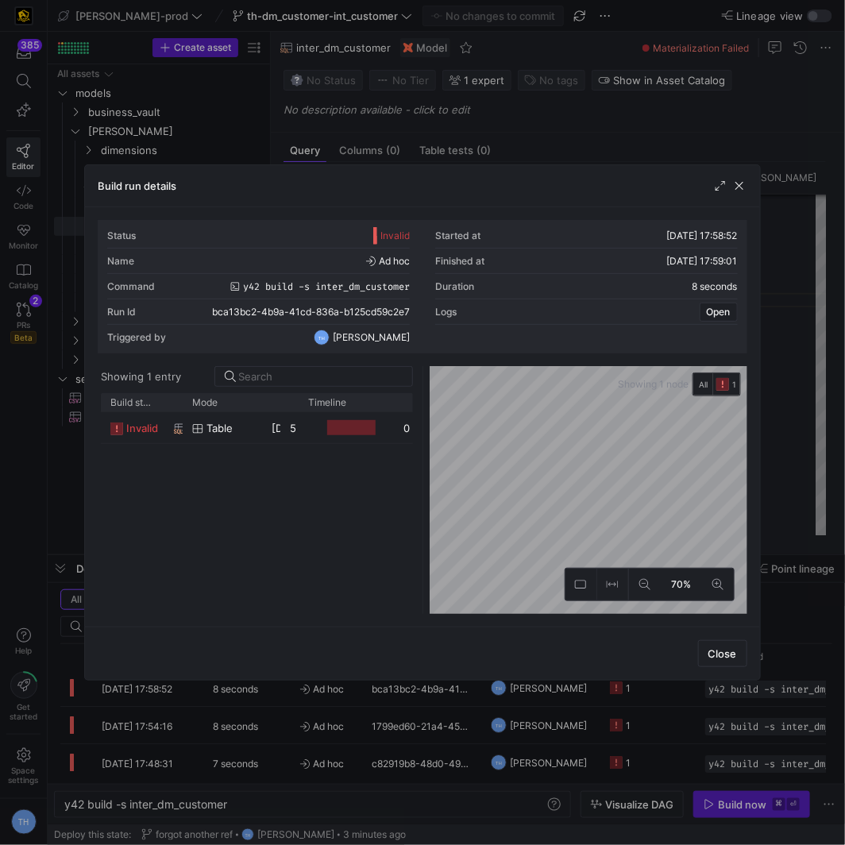
click at [438, 139] on div at bounding box center [422, 422] width 845 height 845
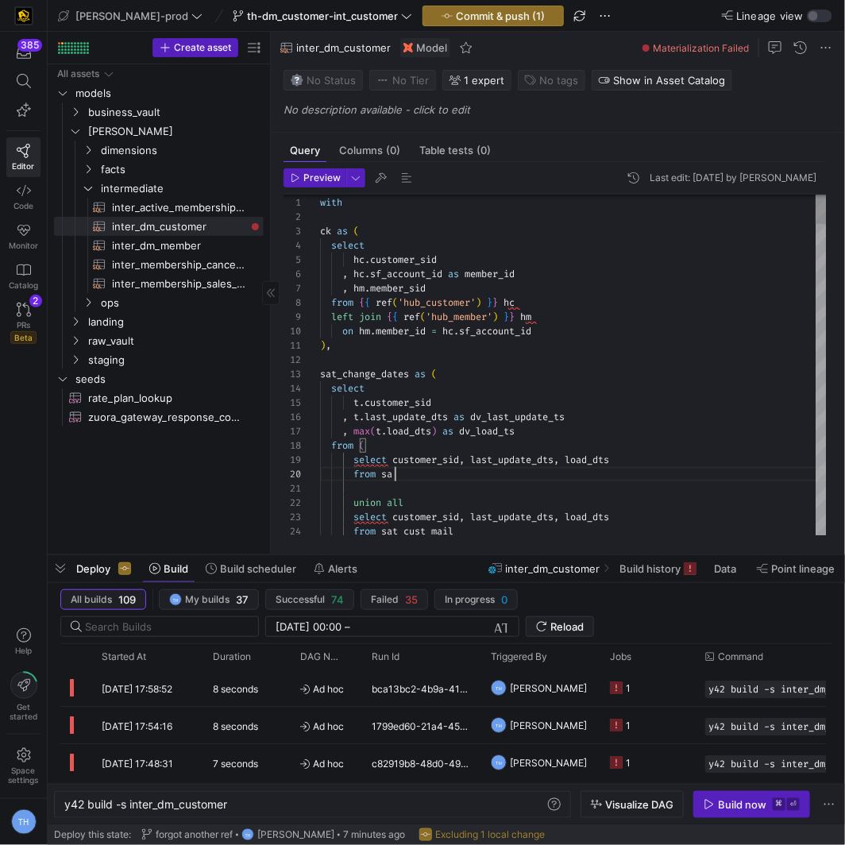
type textarea "), sat_change_dates as ( select t.customer_sid , t.last_update_dts as dv_last_u…"
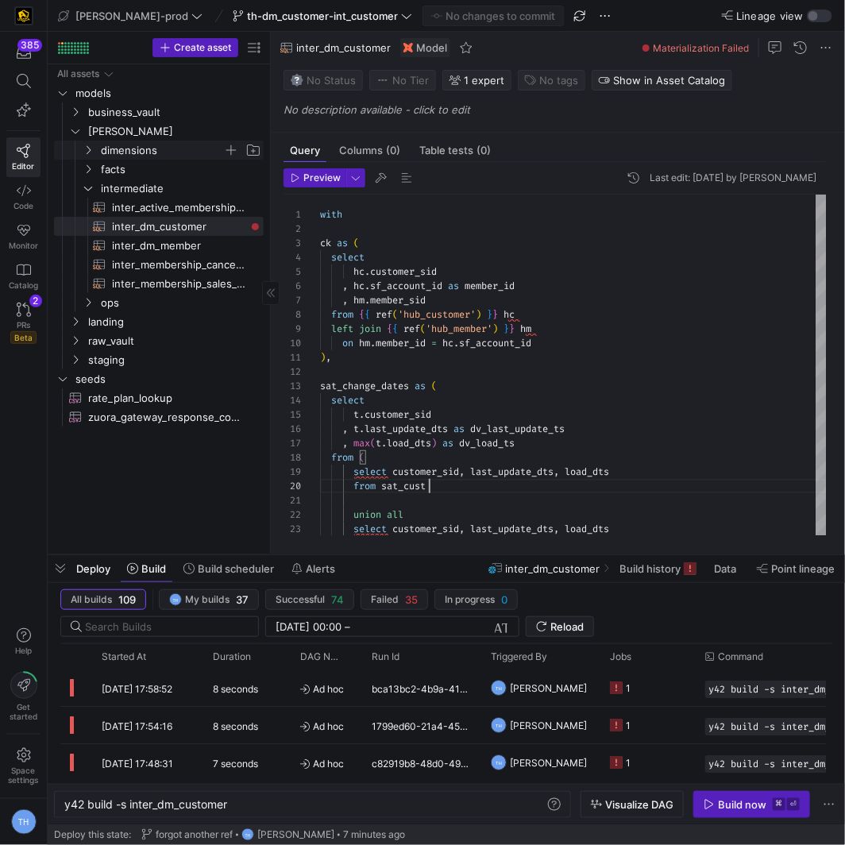
click at [138, 145] on span "dimensions" at bounding box center [162, 150] width 122 height 18
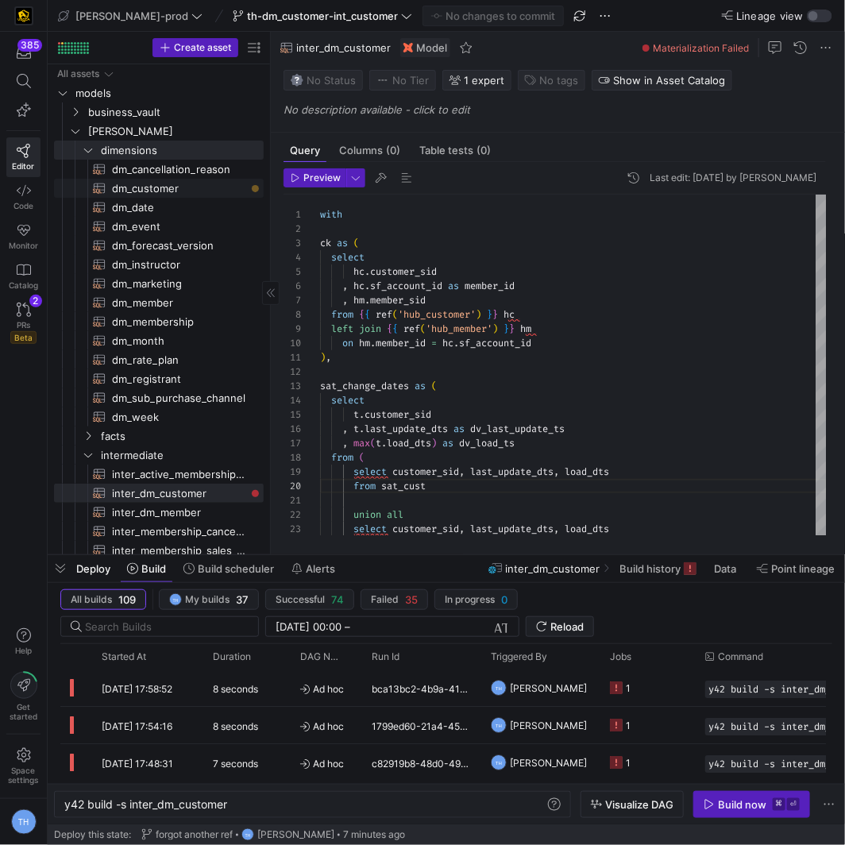
click at [174, 190] on span "dm_customer​​​​​​​​​​" at bounding box center [178, 189] width 133 height 18
type textarea "y42 build -s dm_customer"
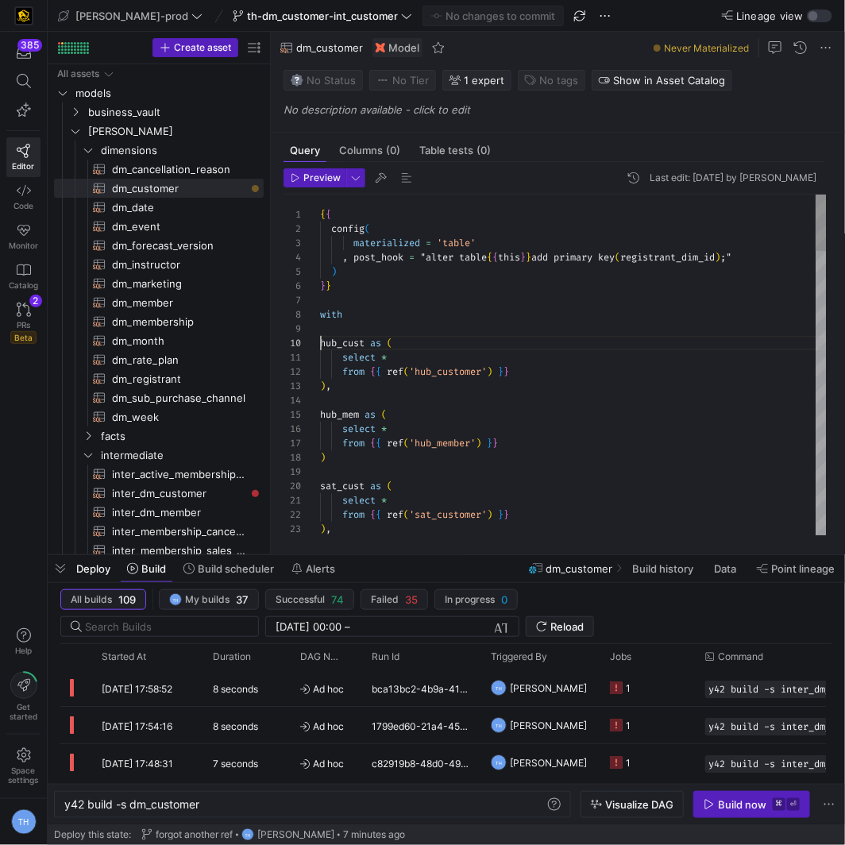
scroll to position [129, 0]
click at [484, 512] on body "385 Editor Code Monitor Catalog PRs Beta 2 Help Get started Space settings TH […" at bounding box center [422, 422] width 845 height 845
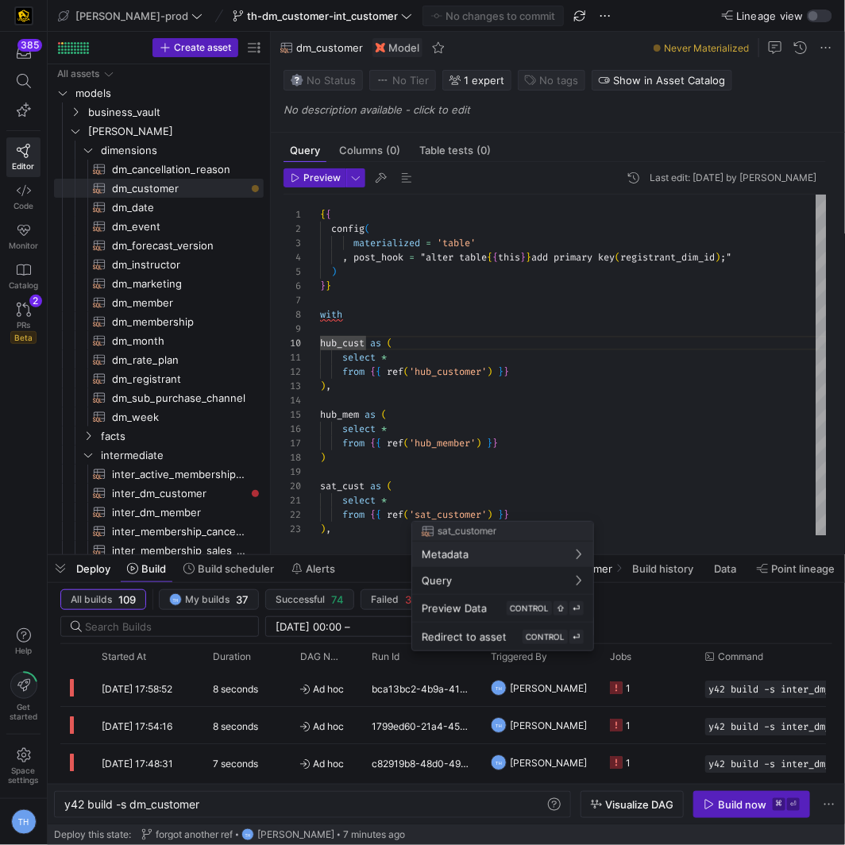
click at [484, 426] on div at bounding box center [422, 422] width 845 height 845
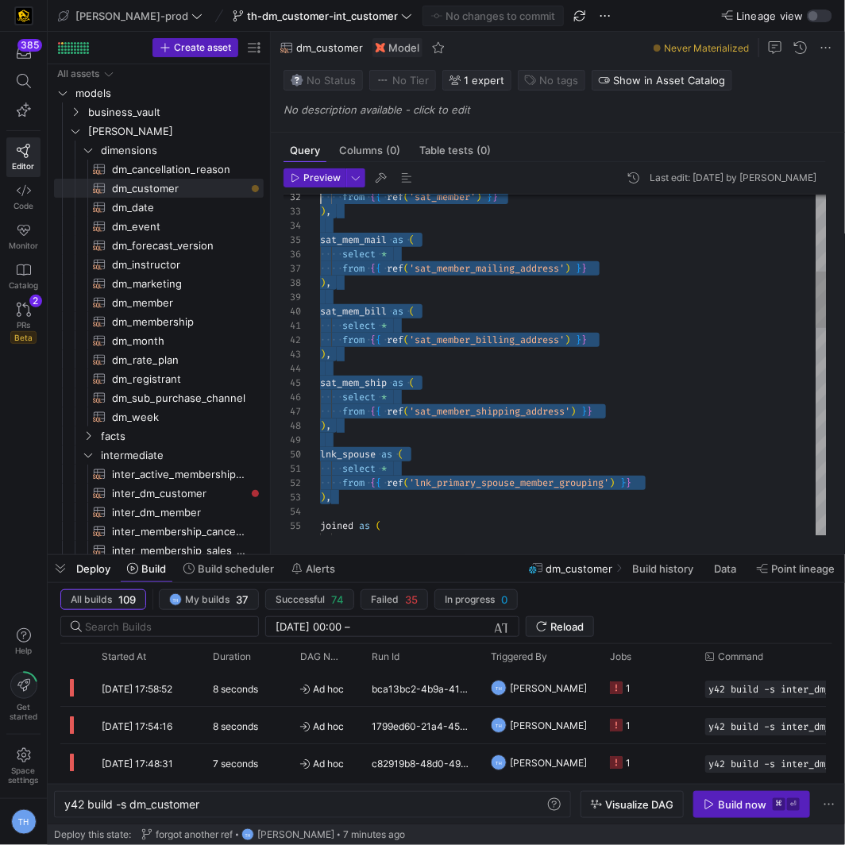
scroll to position [0, 0]
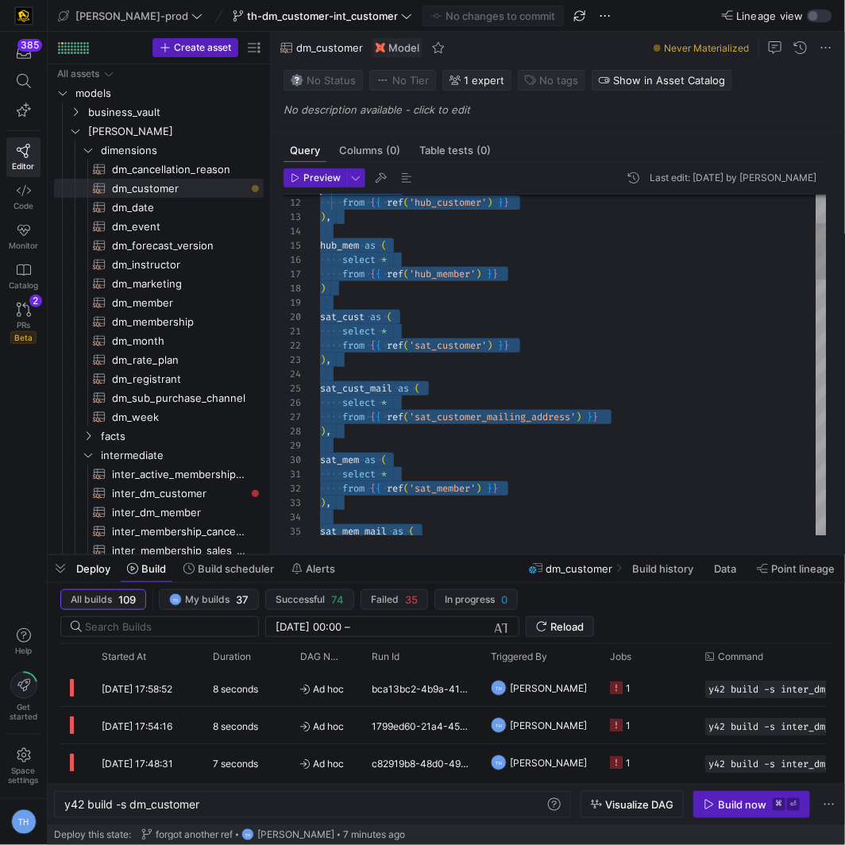
type textarea "{{ config( materialized = 'table' , post_hook = "alter table {{ this }} add pri…"
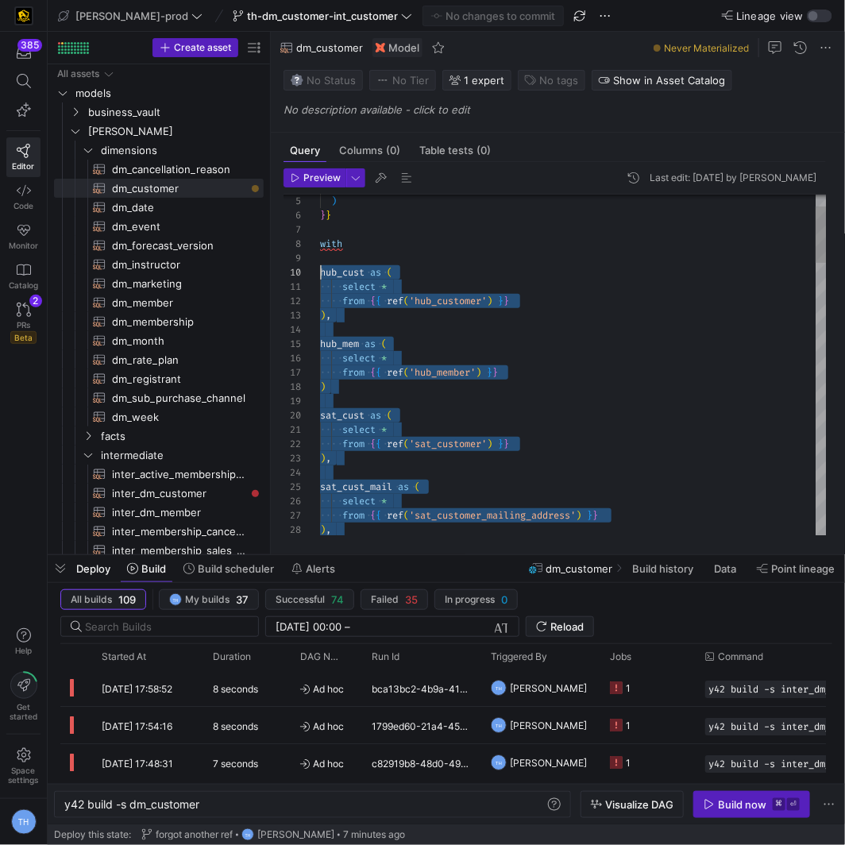
scroll to position [129, 0]
drag, startPoint x: 399, startPoint y: 365, endPoint x: 311, endPoint y: 266, distance: 132.8
click at [191, 495] on span "inter_dm_customer​​​​​​​​​​" at bounding box center [178, 493] width 133 height 18
type textarea "y42 build -s inter_dm_customer"
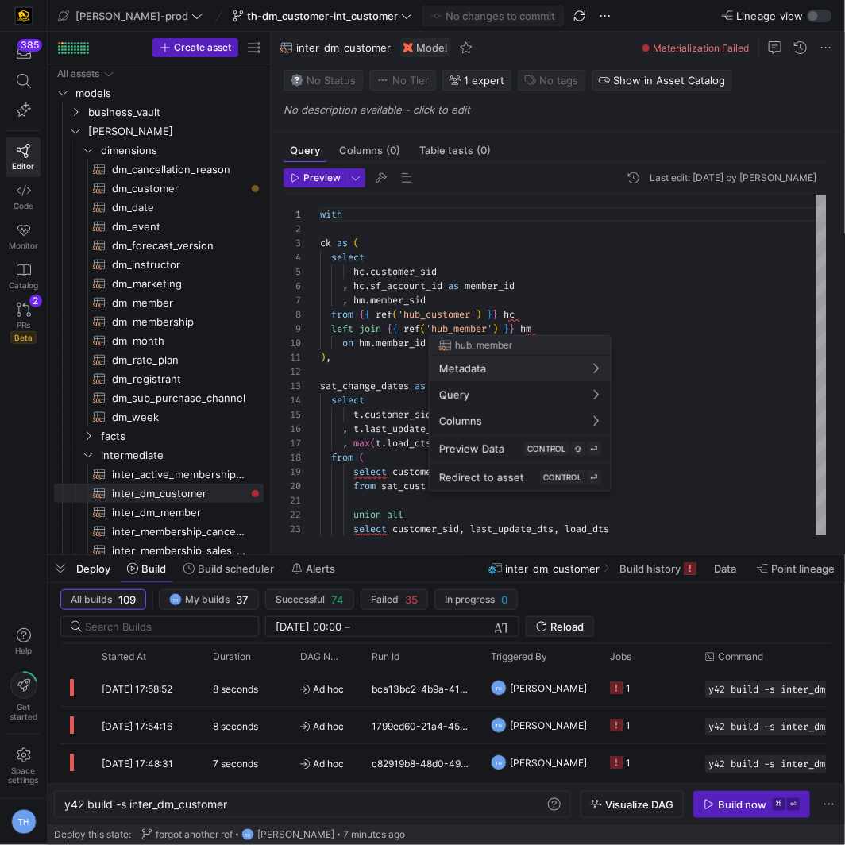
click at [497, 310] on div at bounding box center [422, 422] width 845 height 845
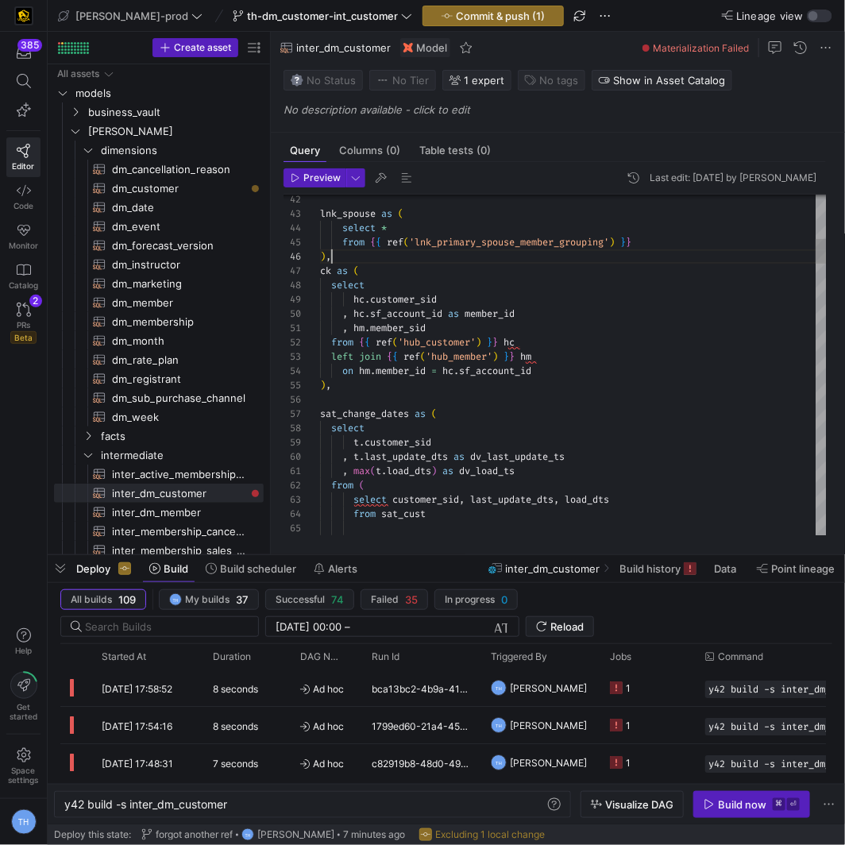
scroll to position [85, 0]
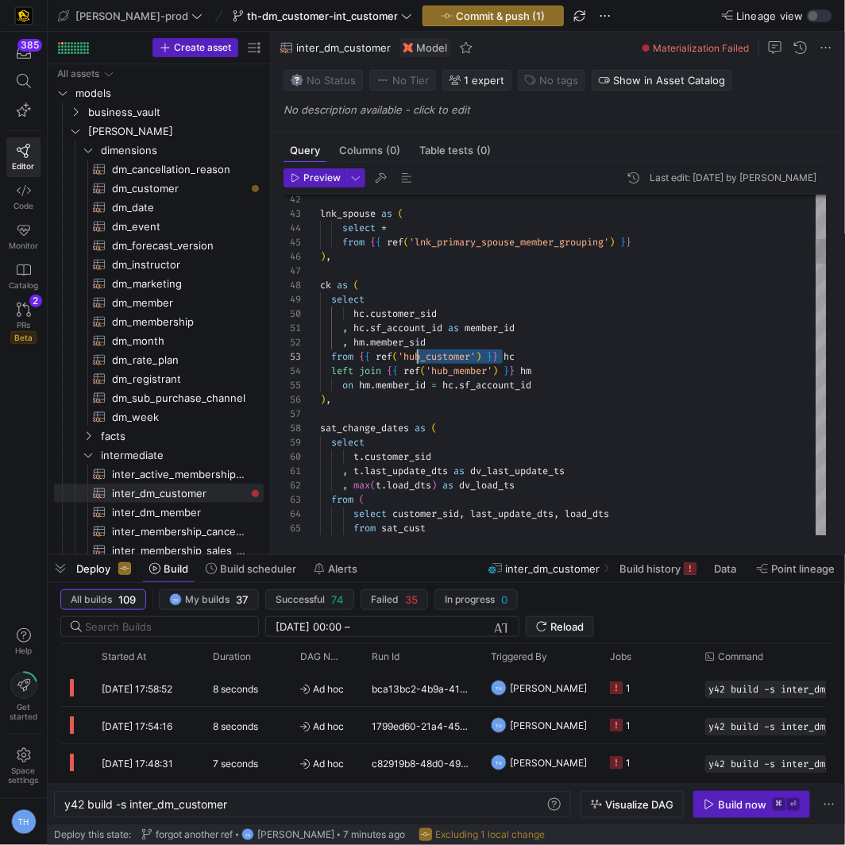
drag, startPoint x: 504, startPoint y: 356, endPoint x: 402, endPoint y: 355, distance: 101.7
type textarea ", hc.sf_account_id as member_id , hm.member_sid from {{ ref('hub_customer') }} …"
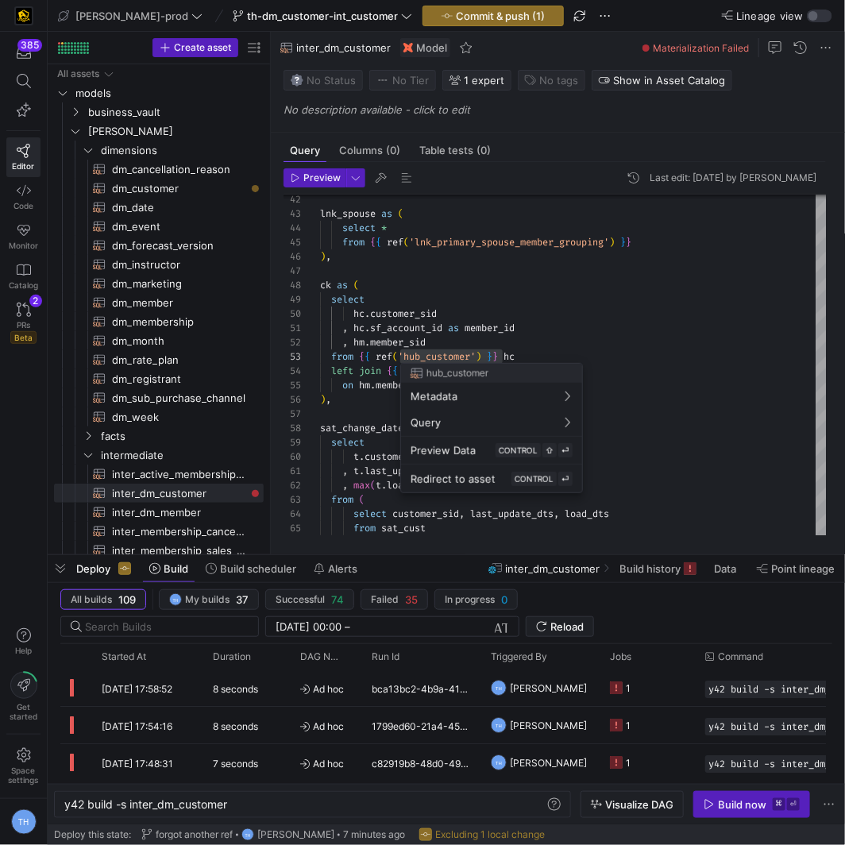
click at [402, 355] on div at bounding box center [422, 422] width 845 height 845
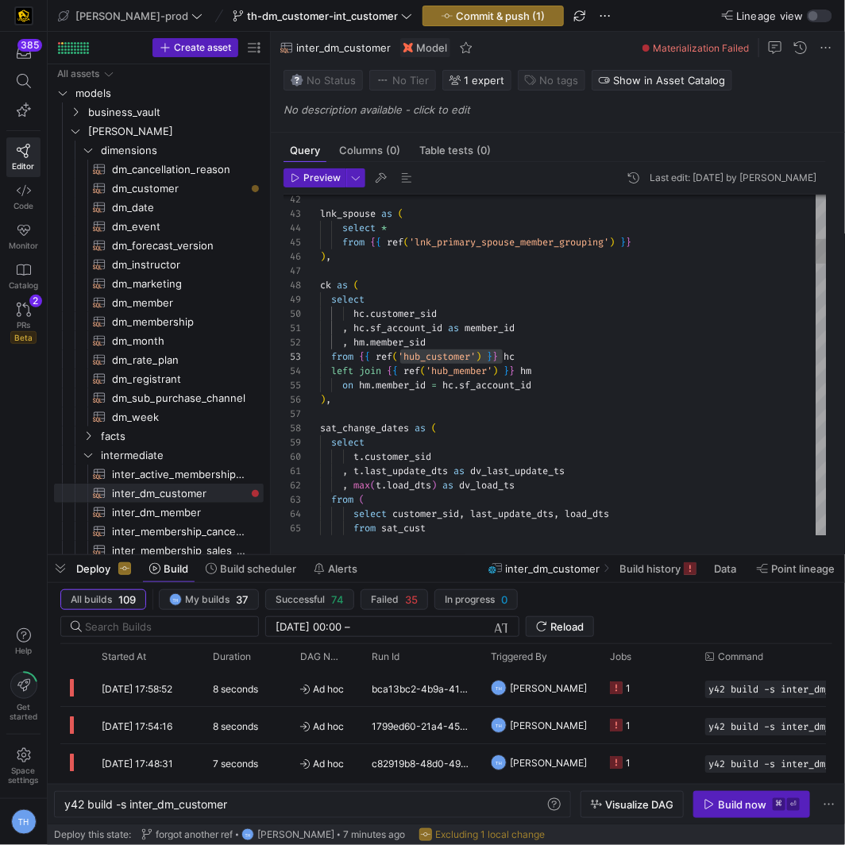
drag, startPoint x: 519, startPoint y: 369, endPoint x: 400, endPoint y: 370, distance: 119.9
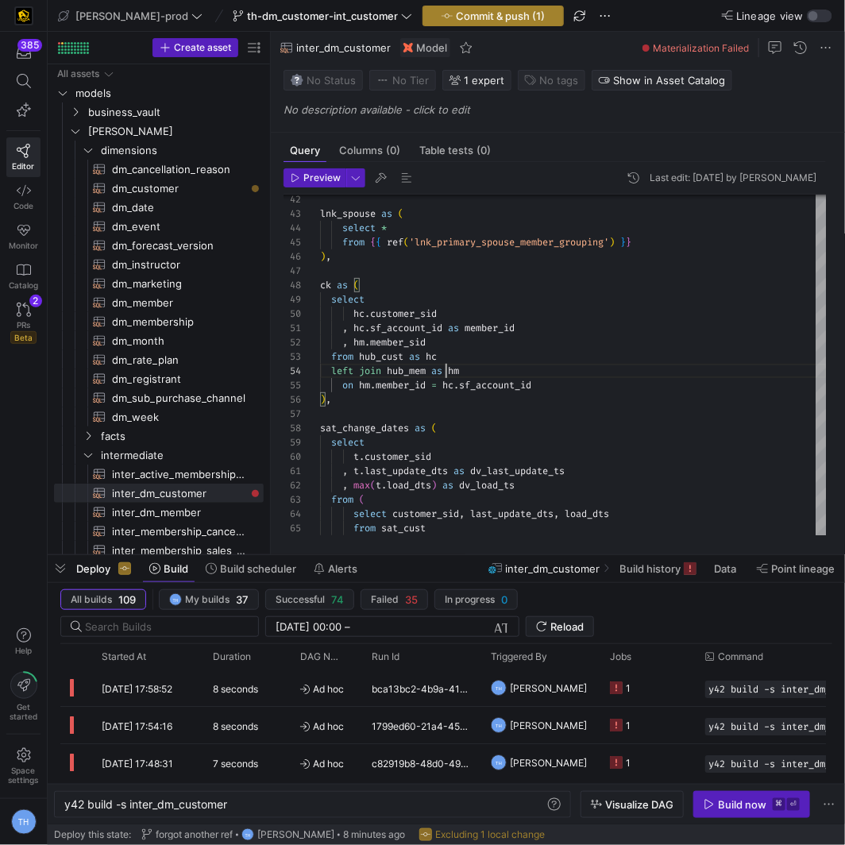
type textarea ", hc.sf_account_id as member_id , hm.member_sid from hub_cust as hc left join h…"
click at [456, 18] on span "Commit & push (1)" at bounding box center [500, 16] width 89 height 13
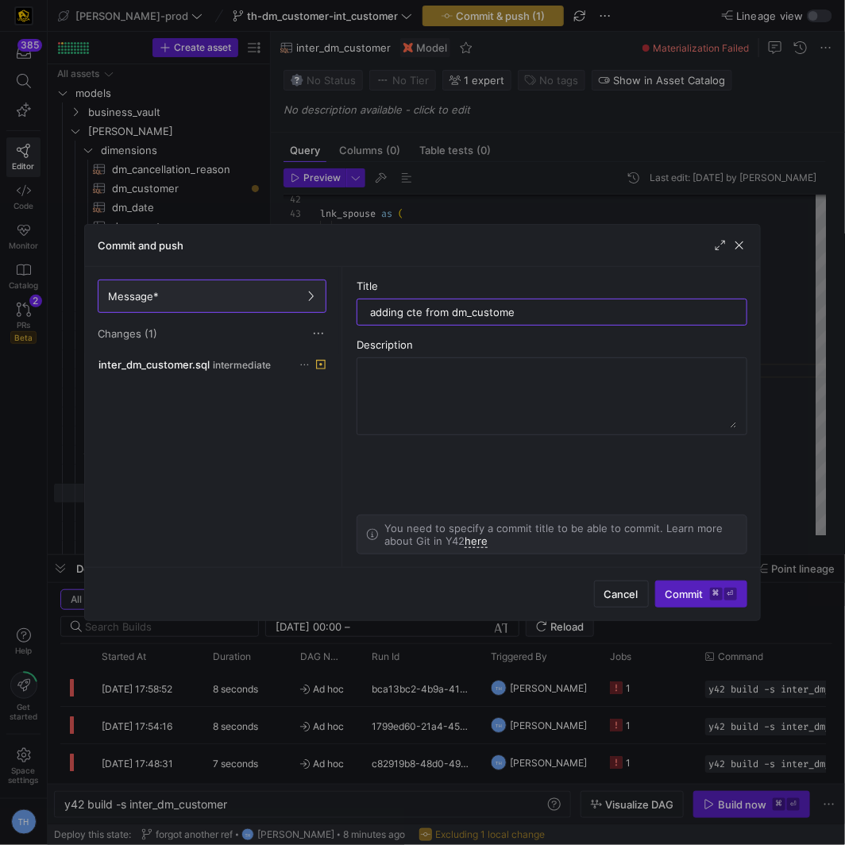
type input "adding cte from dm_customer"
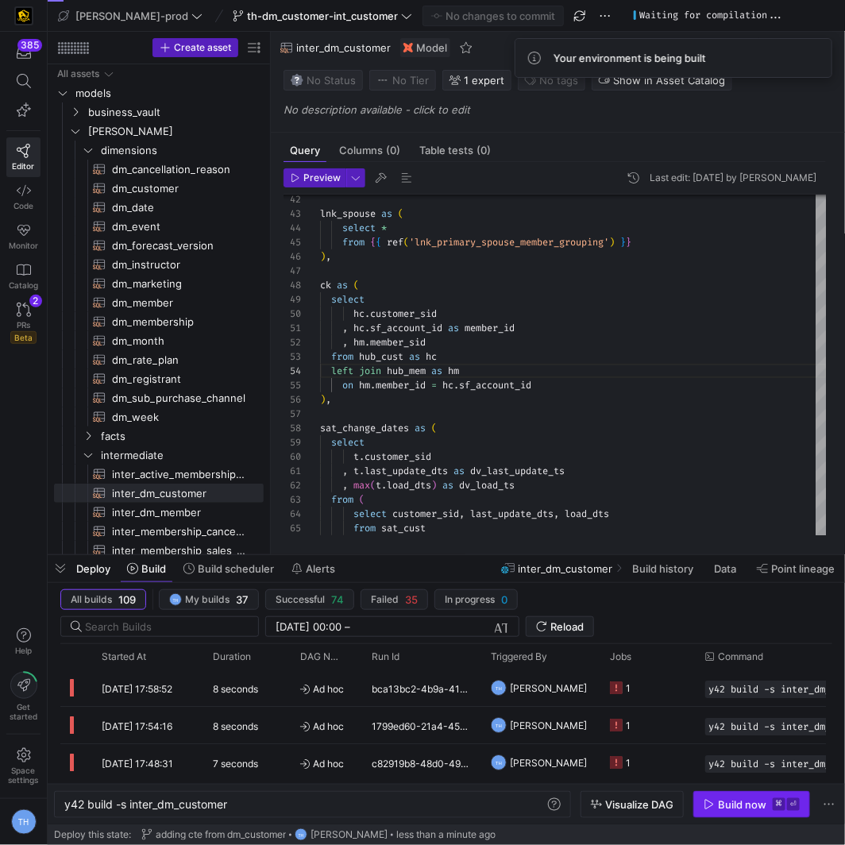
click at [735, 807] on div "Build now" at bounding box center [742, 804] width 48 height 13
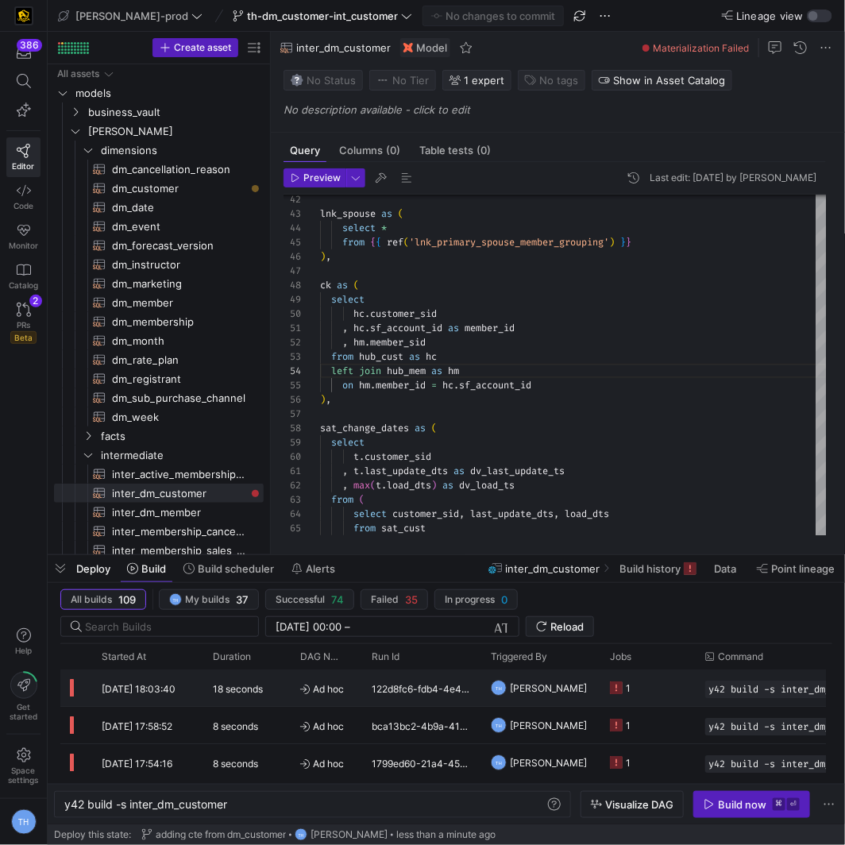
click at [656, 684] on y42-job-status-cell-renderer "1" at bounding box center [648, 687] width 76 height 35
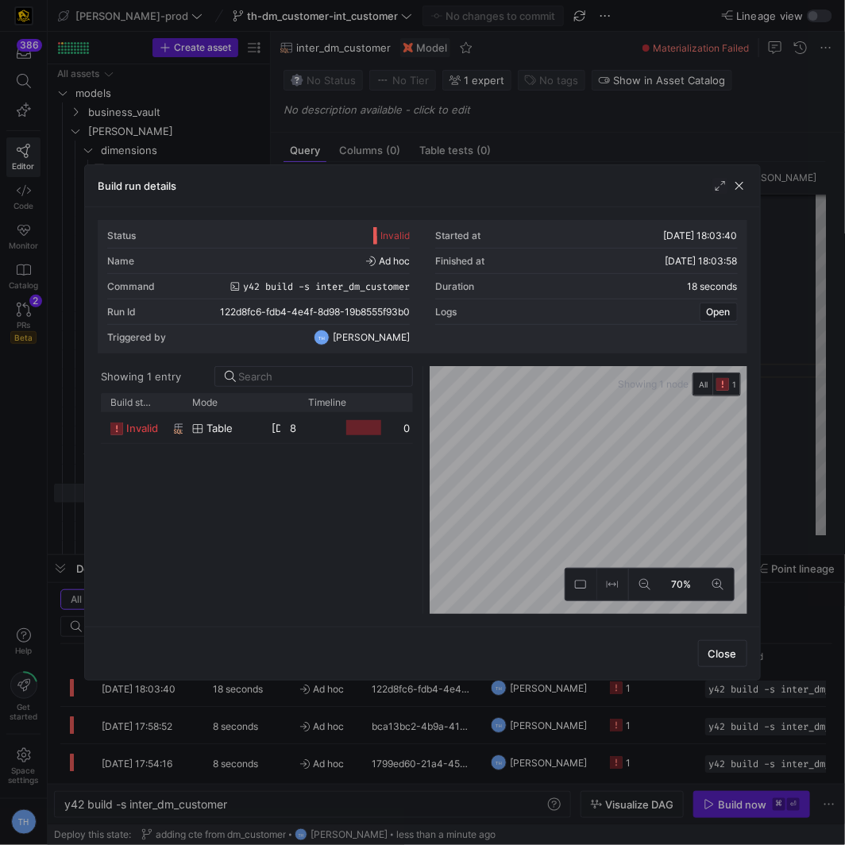
click at [276, 429] on span "[DATE] 18:03:50" at bounding box center [312, 428] width 80 height 13
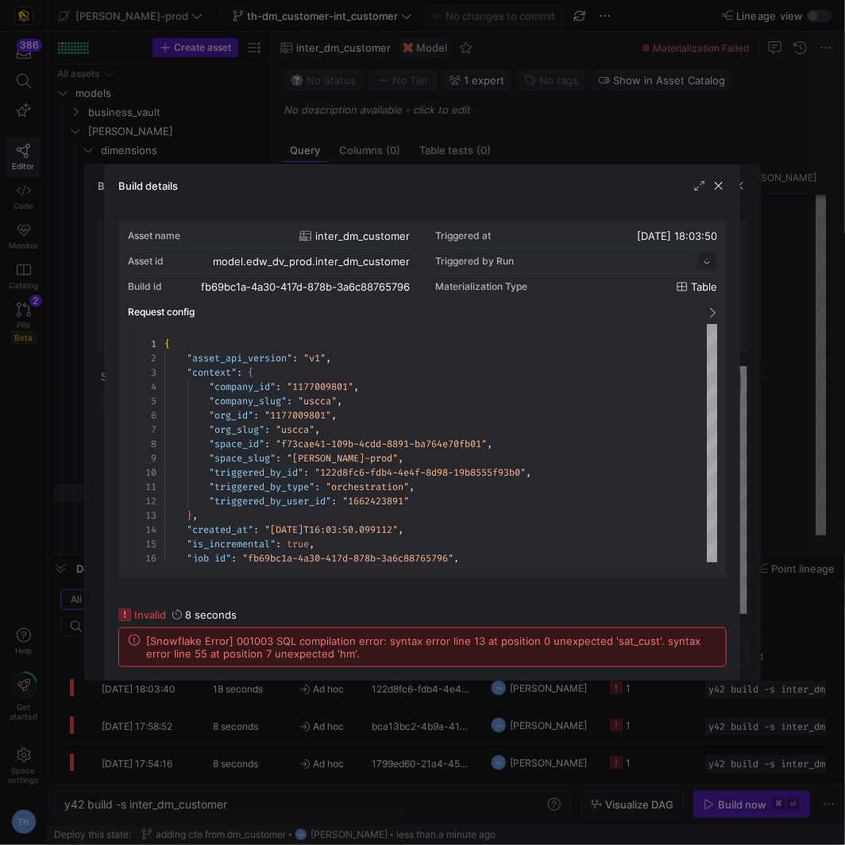
scroll to position [143, 0]
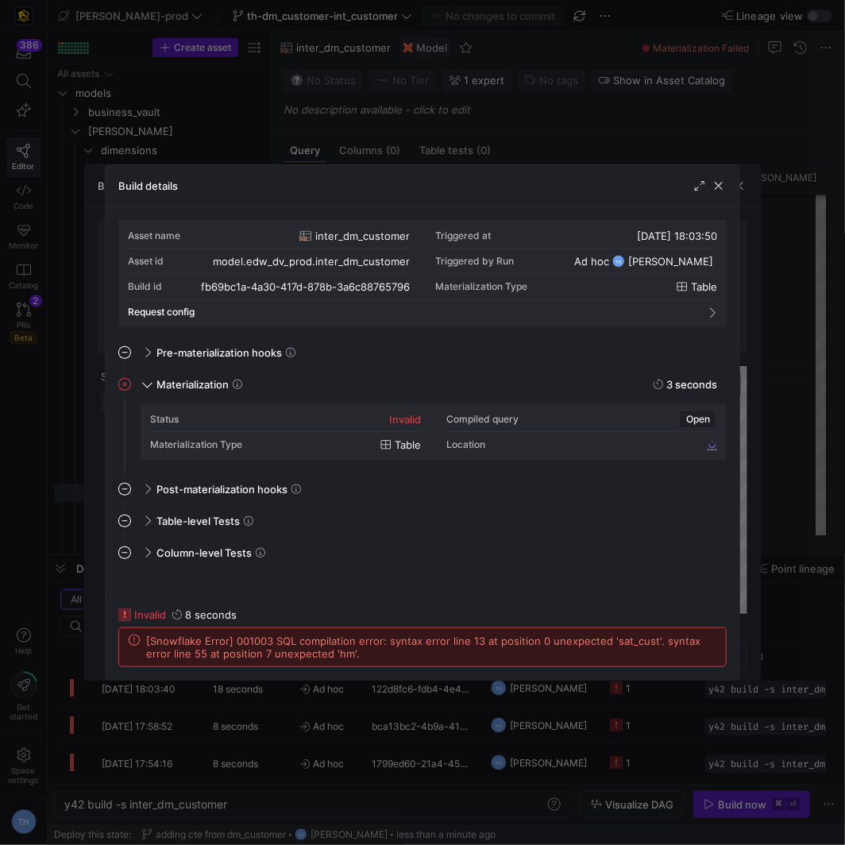
click at [450, 649] on span "[Snowflake Error] 001003 SQL compilation error: syntax error line 13 at positio…" at bounding box center [431, 647] width 570 height 25
copy div "[Snowflake Error] 001003 SQL compilation error: syntax error line 13 at positio…"
click at [428, 111] on div at bounding box center [422, 422] width 845 height 845
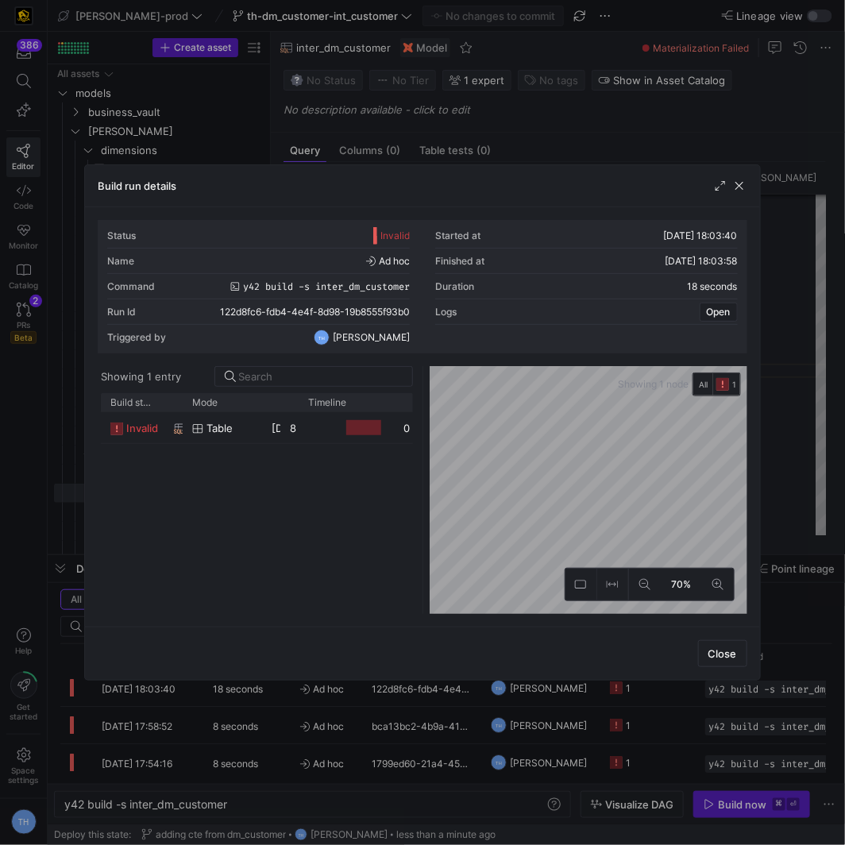
click at [451, 83] on div at bounding box center [422, 422] width 845 height 845
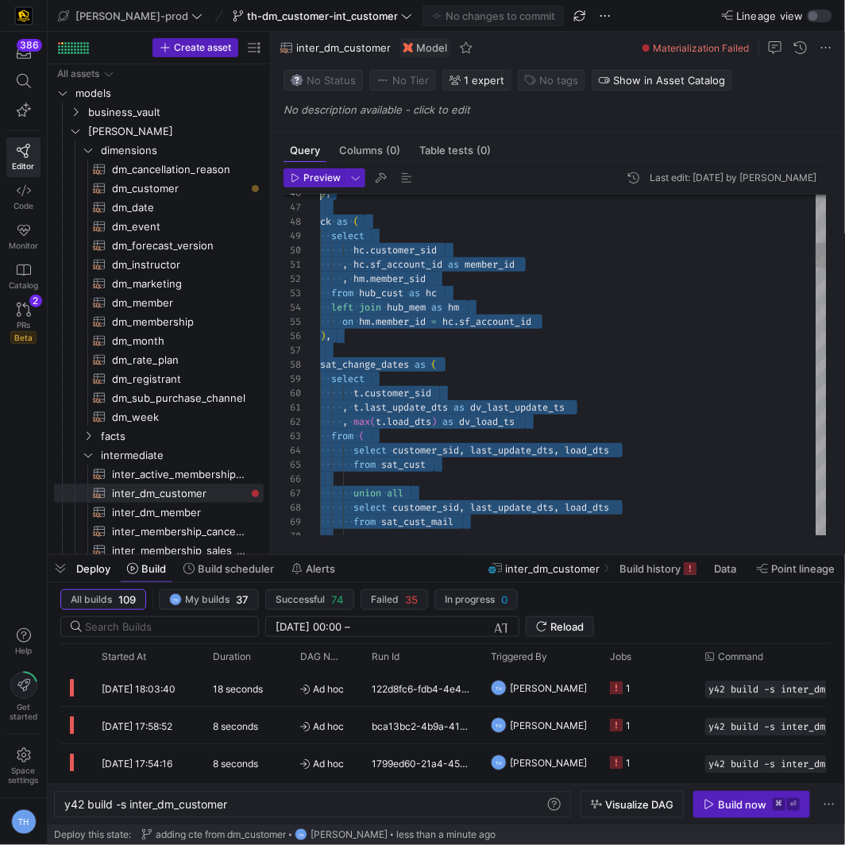
scroll to position [0, 0]
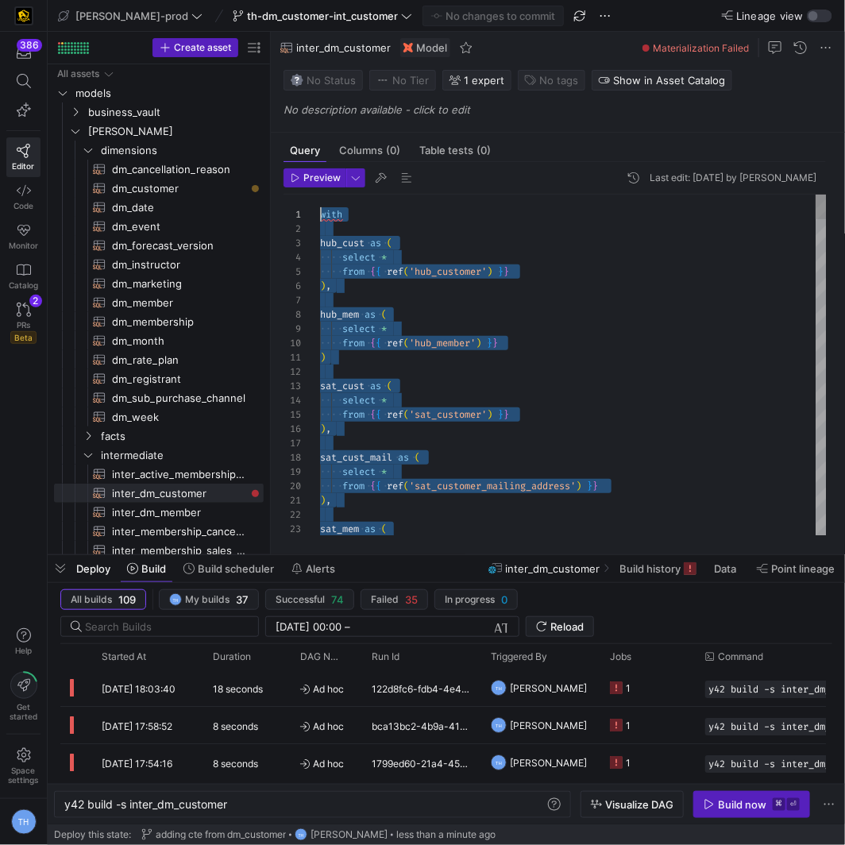
drag, startPoint x: 440, startPoint y: 512, endPoint x: 356, endPoint y: -108, distance: 625.2
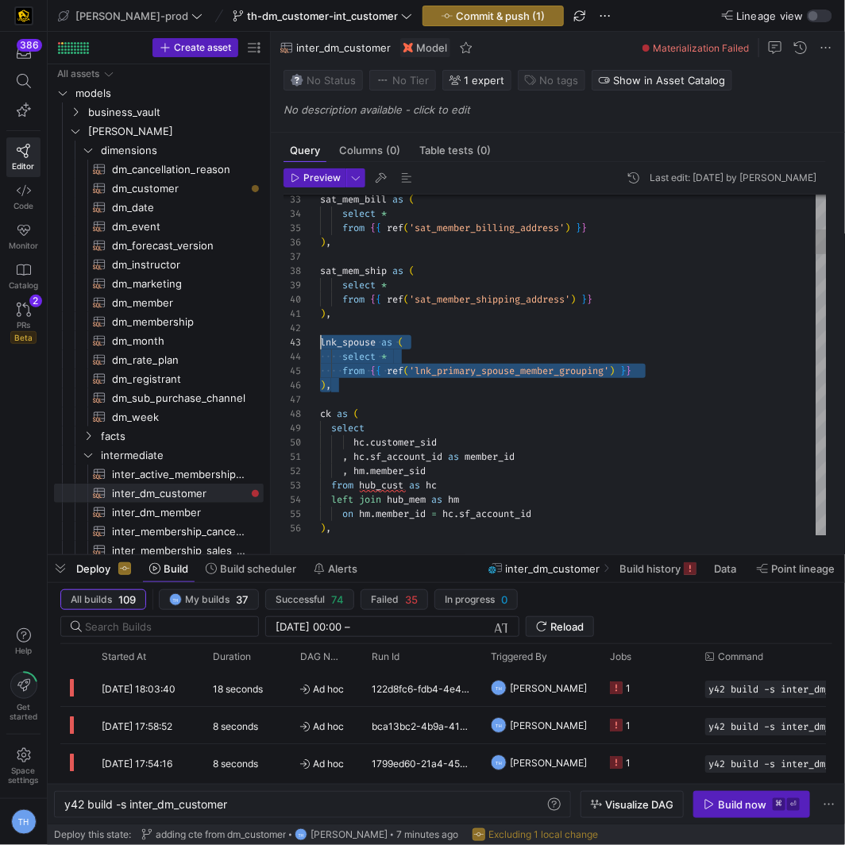
scroll to position [29, 0]
drag, startPoint x: 373, startPoint y: 386, endPoint x: 281, endPoint y: 339, distance: 102.7
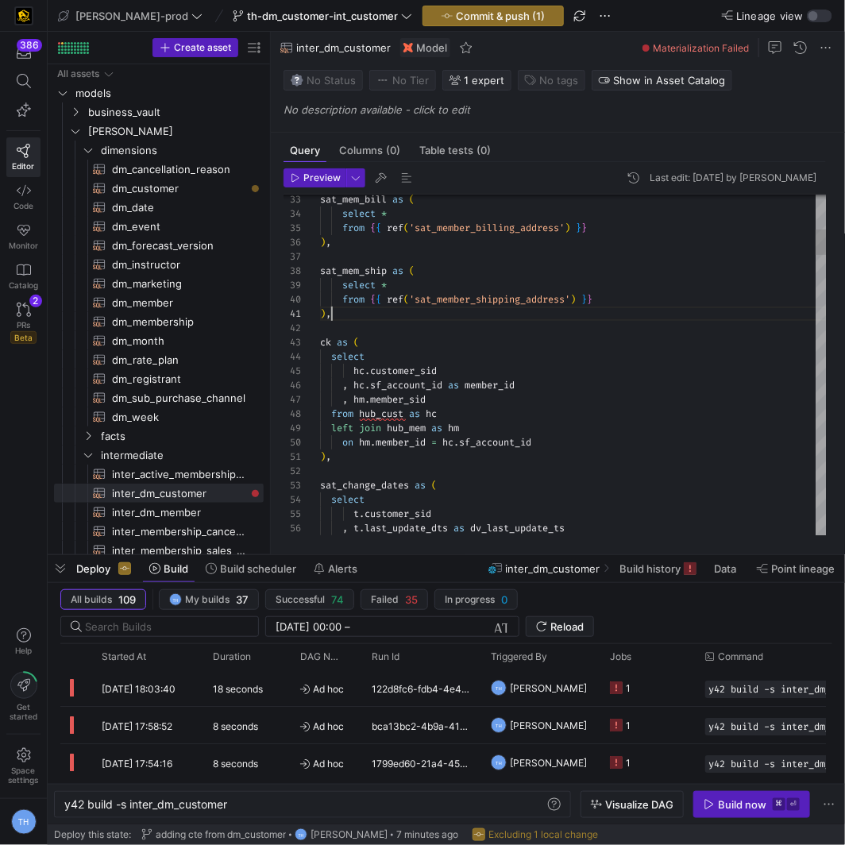
scroll to position [0, 10]
type textarea "), ck as ( select hc.customer_sid , hc.sf_account_id as member_id , hm.member_s…"
click at [471, 10] on span "Commit & push (1)" at bounding box center [500, 16] width 89 height 13
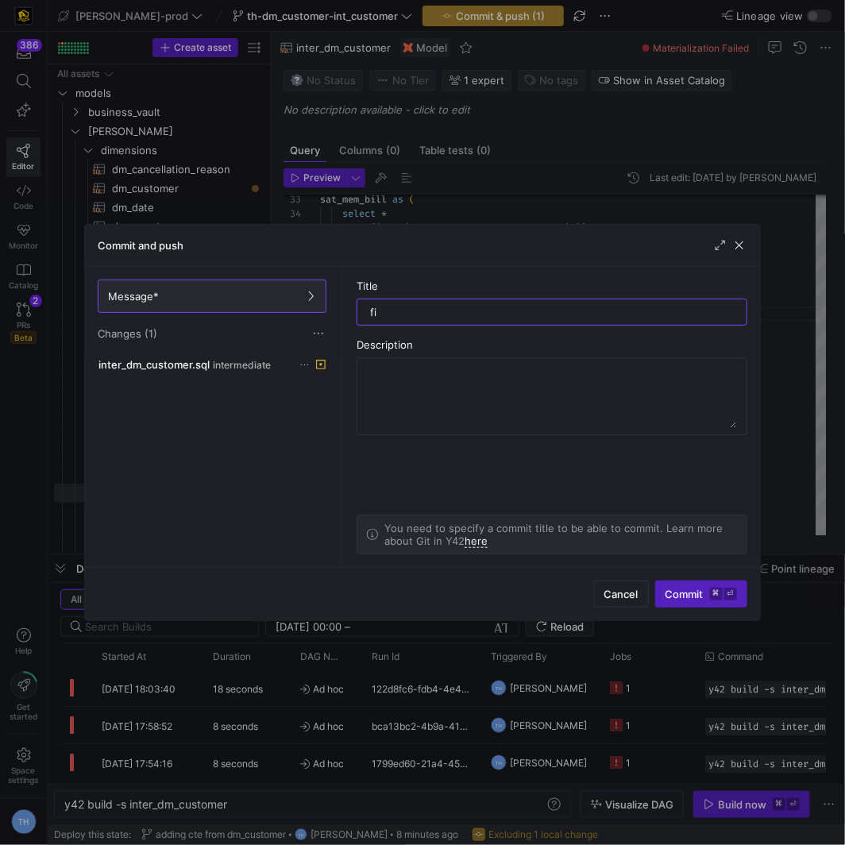
type input "f"
type input "forgot a comma"
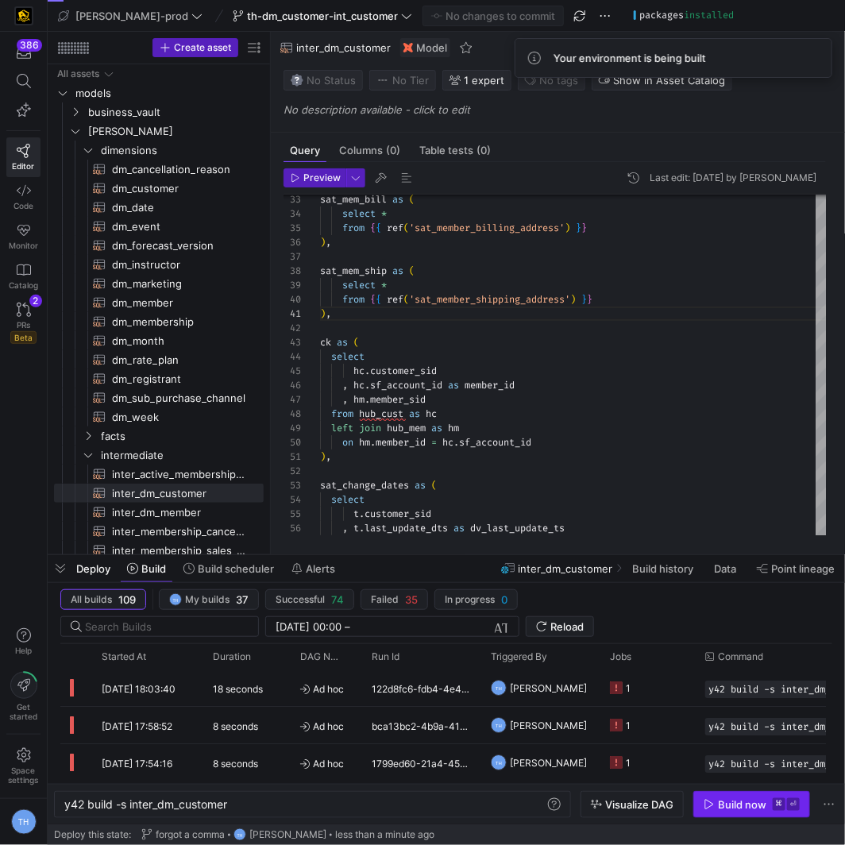
click at [758, 808] on div "Build now" at bounding box center [742, 804] width 48 height 13
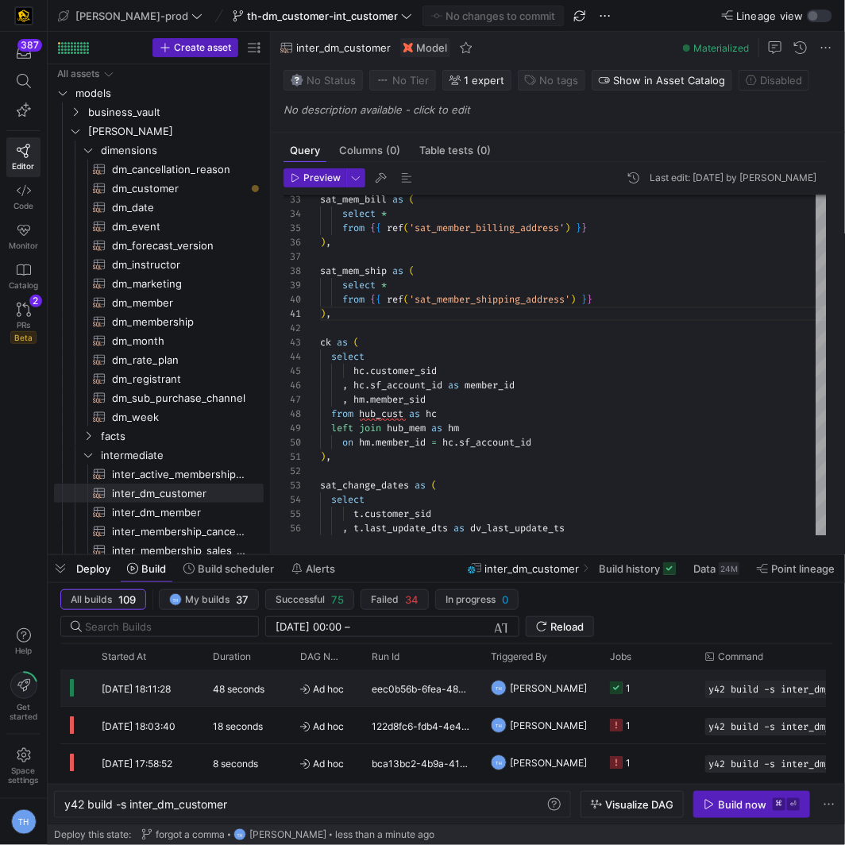
click at [389, 689] on div "eec0b56b-6fea-4835-8add-779c253b1279" at bounding box center [421, 688] width 119 height 37
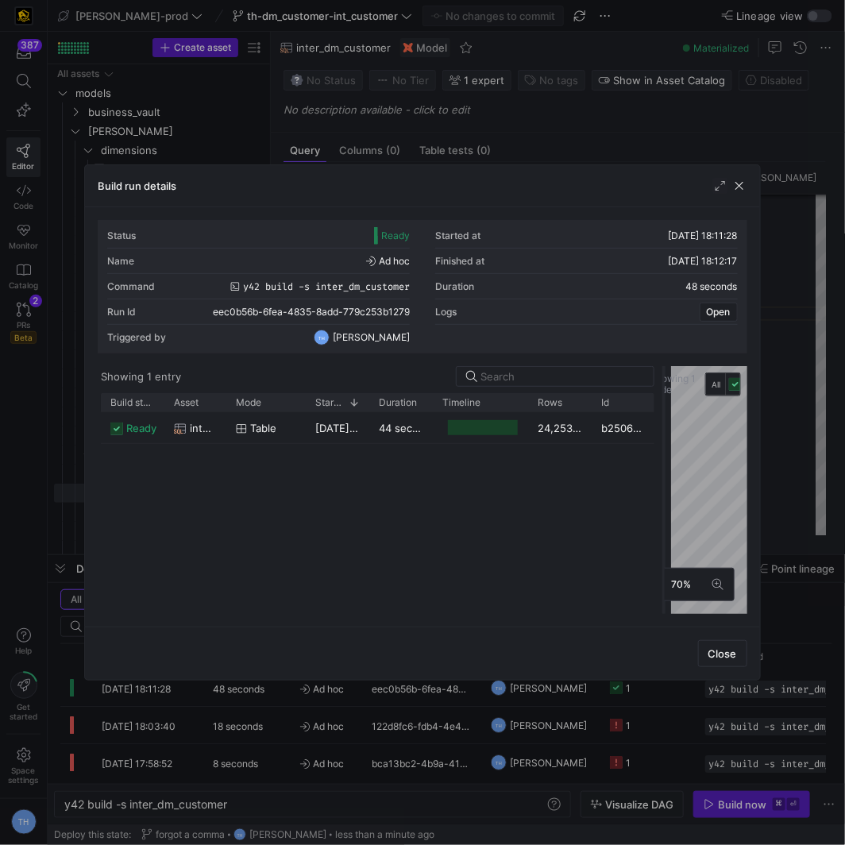
drag, startPoint x: 420, startPoint y: 469, endPoint x: 661, endPoint y: 457, distance: 240.9
click at [661, 457] on div at bounding box center [664, 490] width 6 height 248
click at [560, 141] on div at bounding box center [422, 422] width 845 height 845
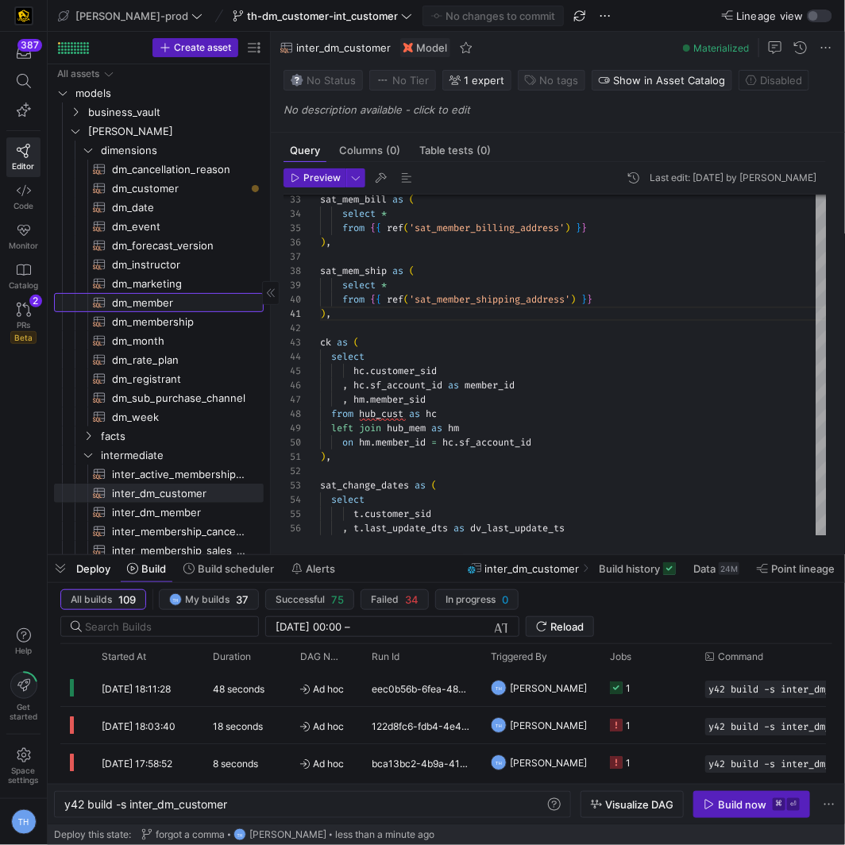
click at [183, 301] on span "dm_member​​​​​​​​​​" at bounding box center [178, 303] width 133 height 18
type textarea "y42 build -s dm_member"
type textarea "{{ config( materialized='table' , post_hook = "alter table {{ this }} add prima…"
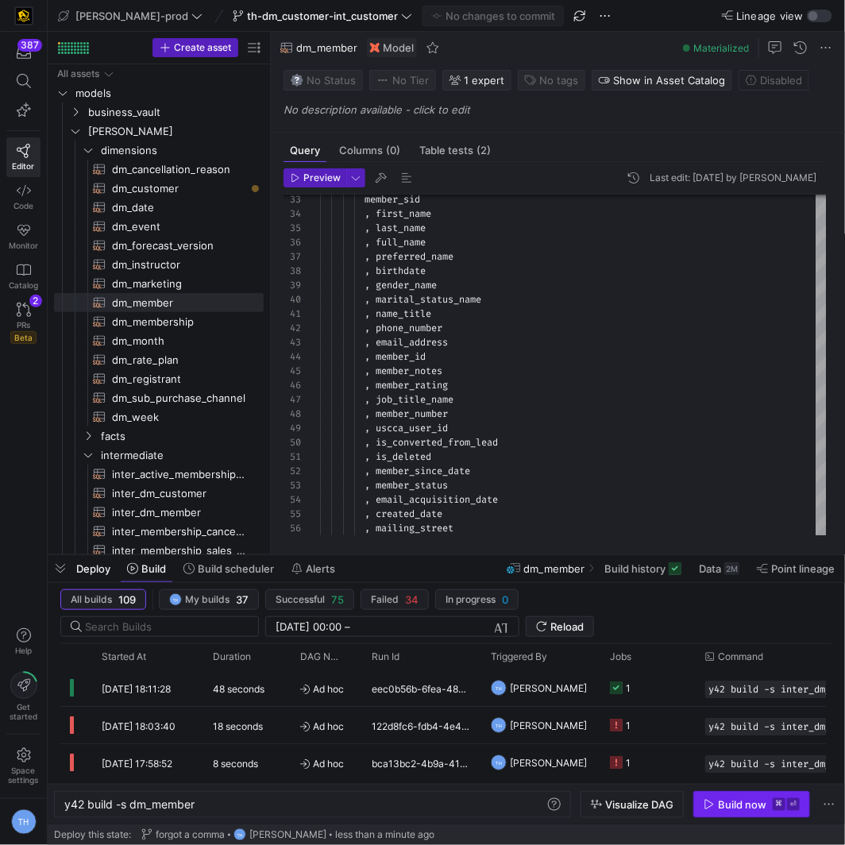
click at [769, 804] on span "Build now ⌘ ⏎" at bounding box center [752, 804] width 96 height 13
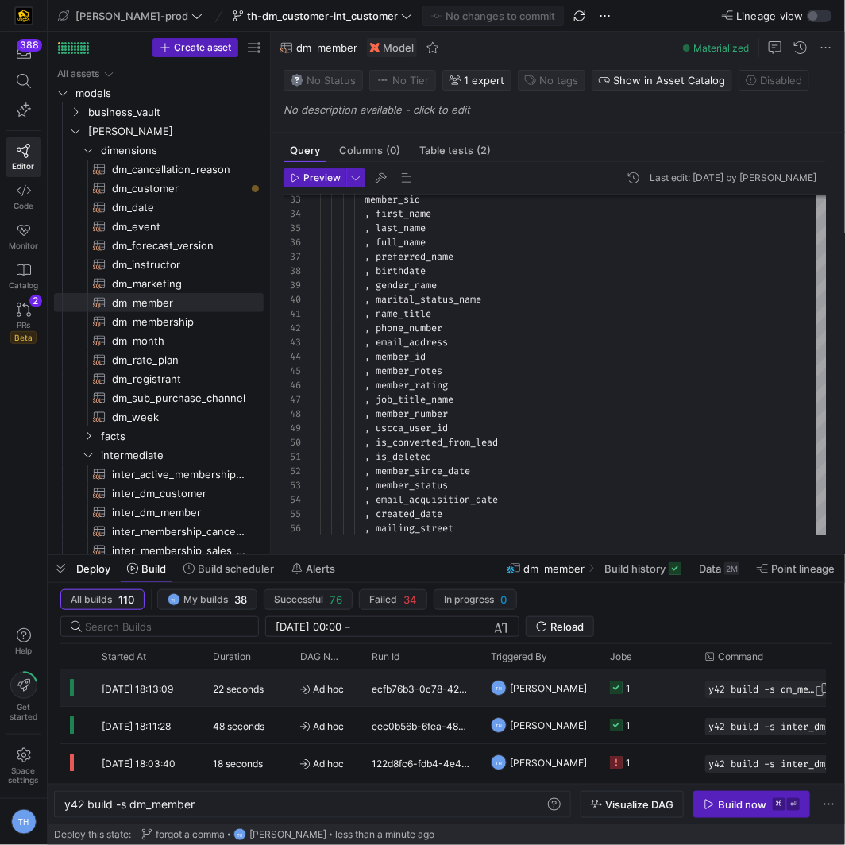
click at [766, 684] on span "y42 build -s dm_member" at bounding box center [761, 689] width 106 height 11
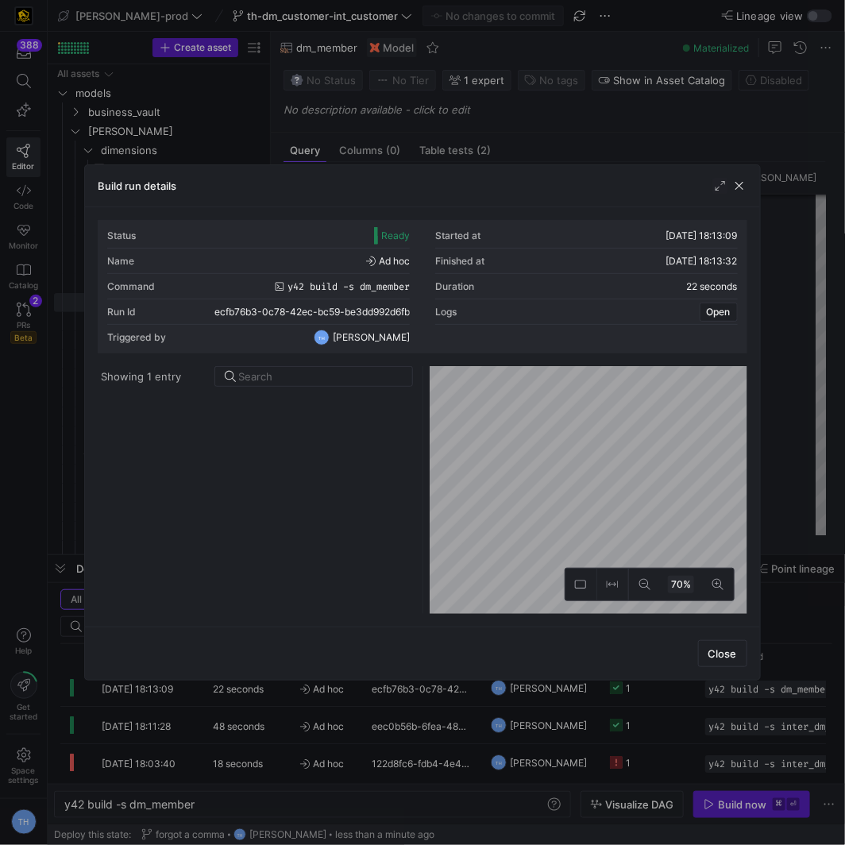
drag, startPoint x: 728, startPoint y: 649, endPoint x: 688, endPoint y: 601, distance: 62.5
click at [729, 649] on span "Close" at bounding box center [722, 653] width 29 height 13
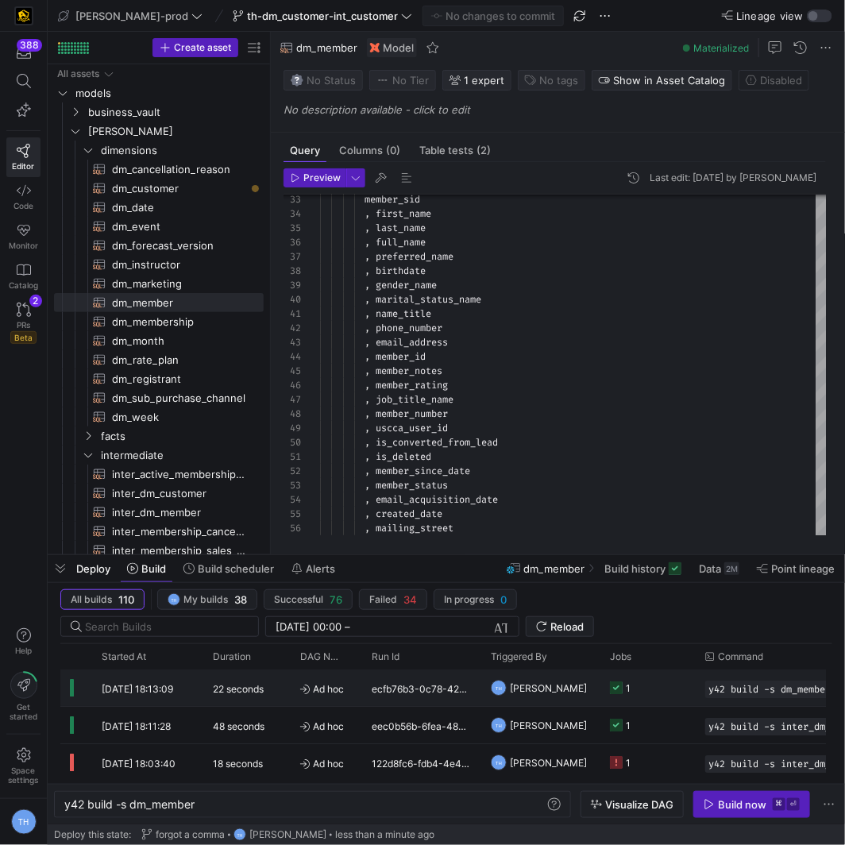
click at [696, 686] on div "y42 build -s dm_member" at bounding box center [835, 688] width 278 height 37
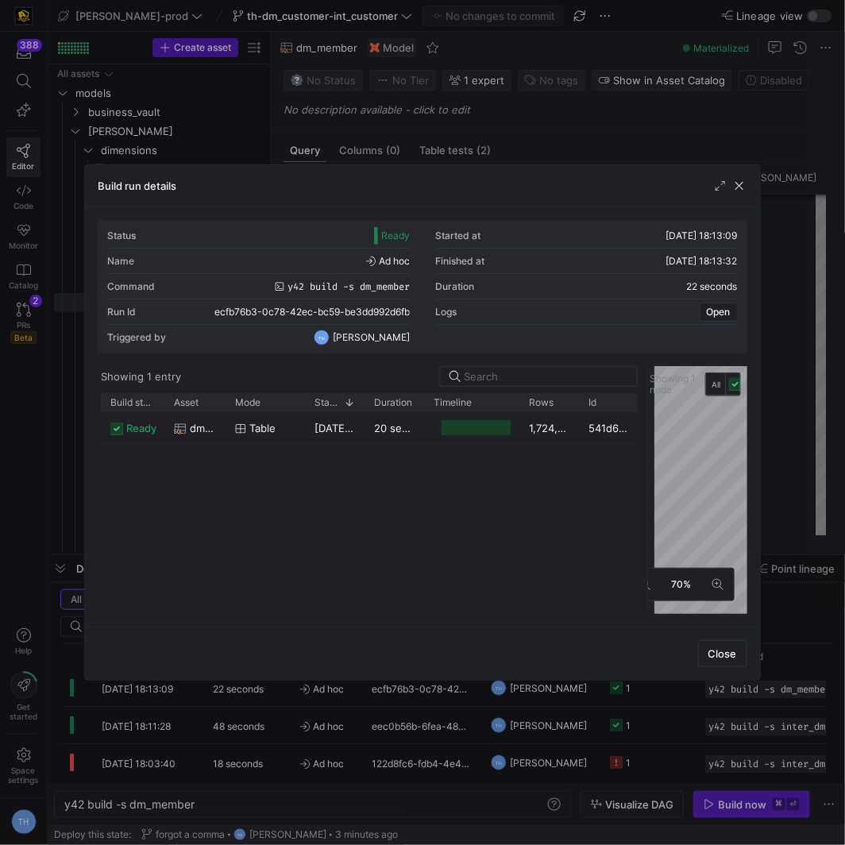
drag, startPoint x: 419, startPoint y: 425, endPoint x: 643, endPoint y: 423, distance: 224.0
click at [644, 423] on div at bounding box center [647, 490] width 6 height 248
click at [739, 187] on span "button" at bounding box center [740, 186] width 16 height 16
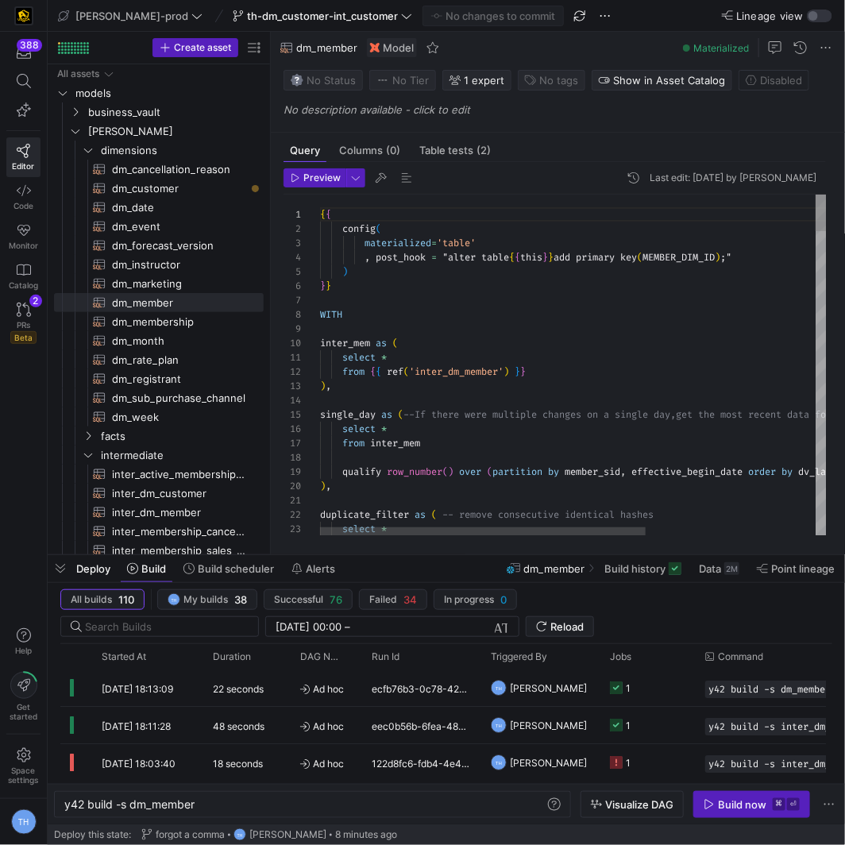
scroll to position [143, 0]
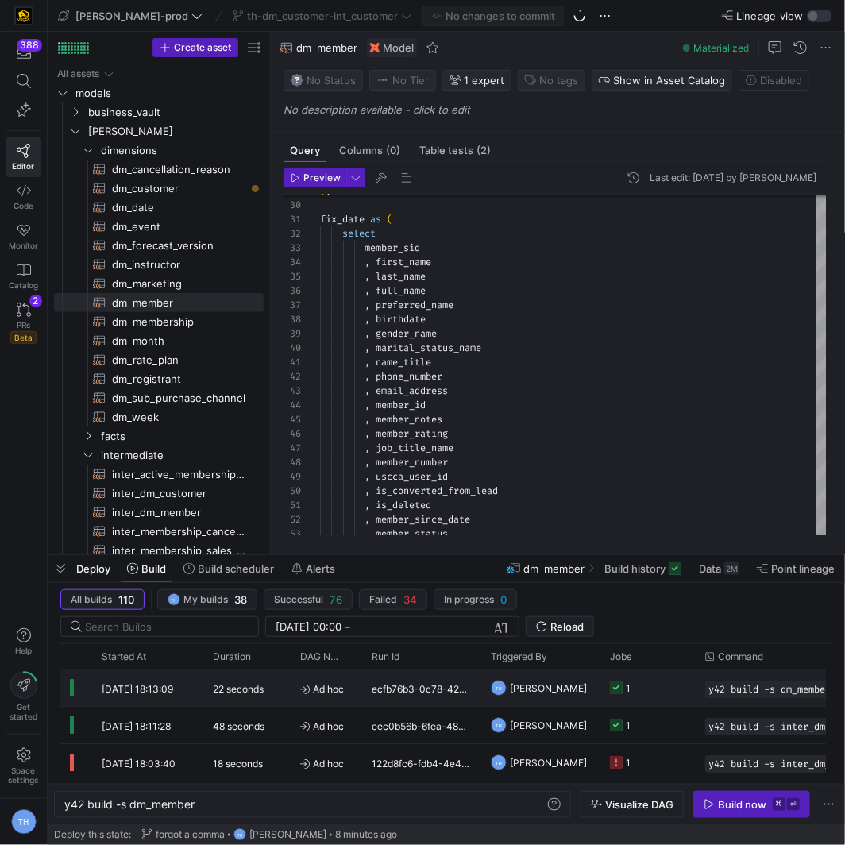
click at [349, 685] on span "Ad hoc" at bounding box center [326, 688] width 52 height 37
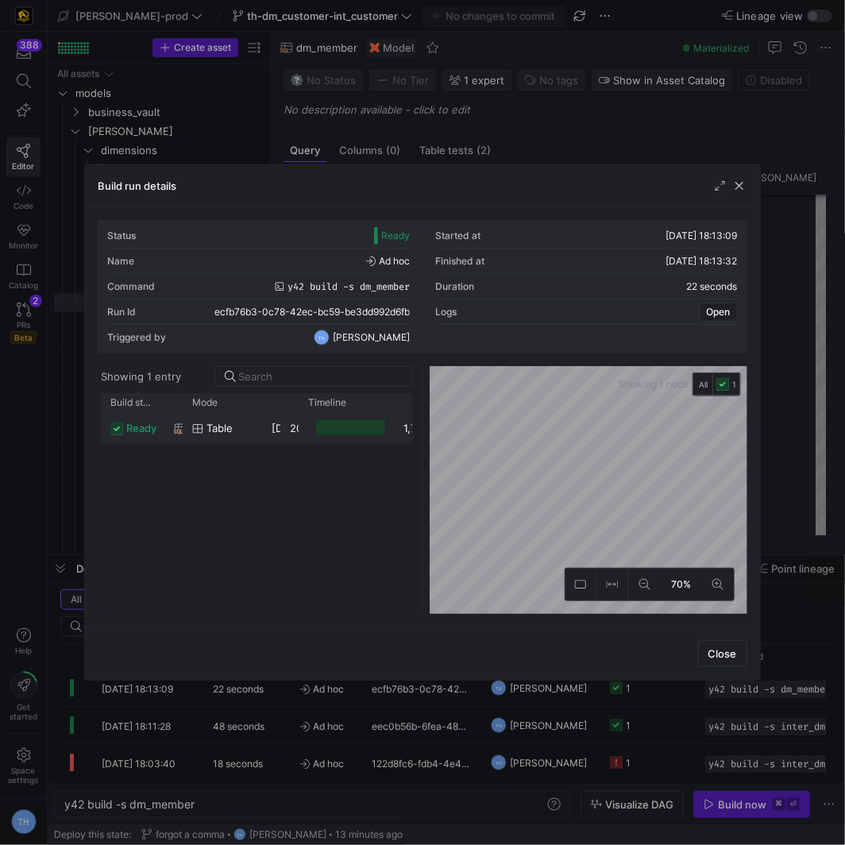
click at [293, 430] on y42-duration "20 seconds" at bounding box center [319, 428] width 58 height 13
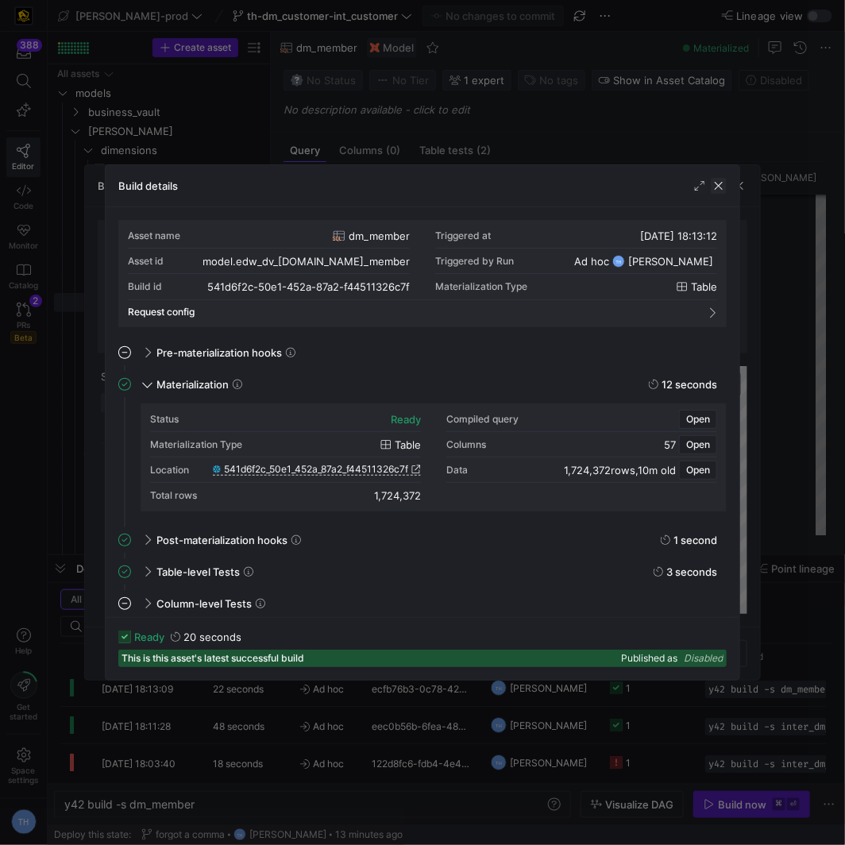
click at [713, 178] on span "button" at bounding box center [719, 186] width 16 height 16
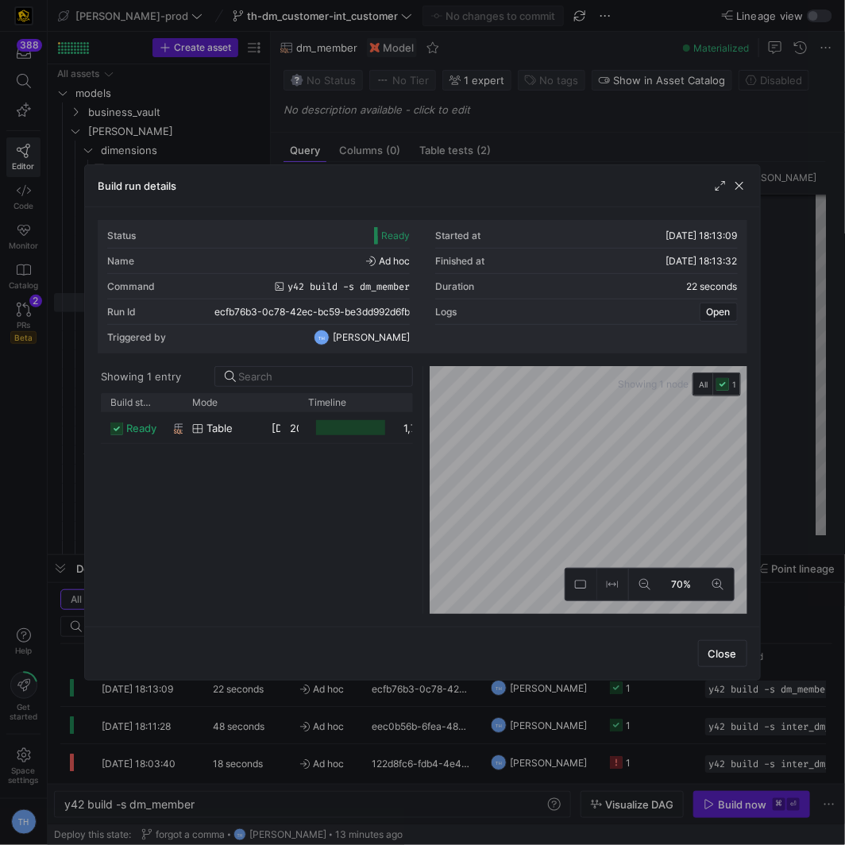
click at [521, 759] on div at bounding box center [422, 422] width 845 height 845
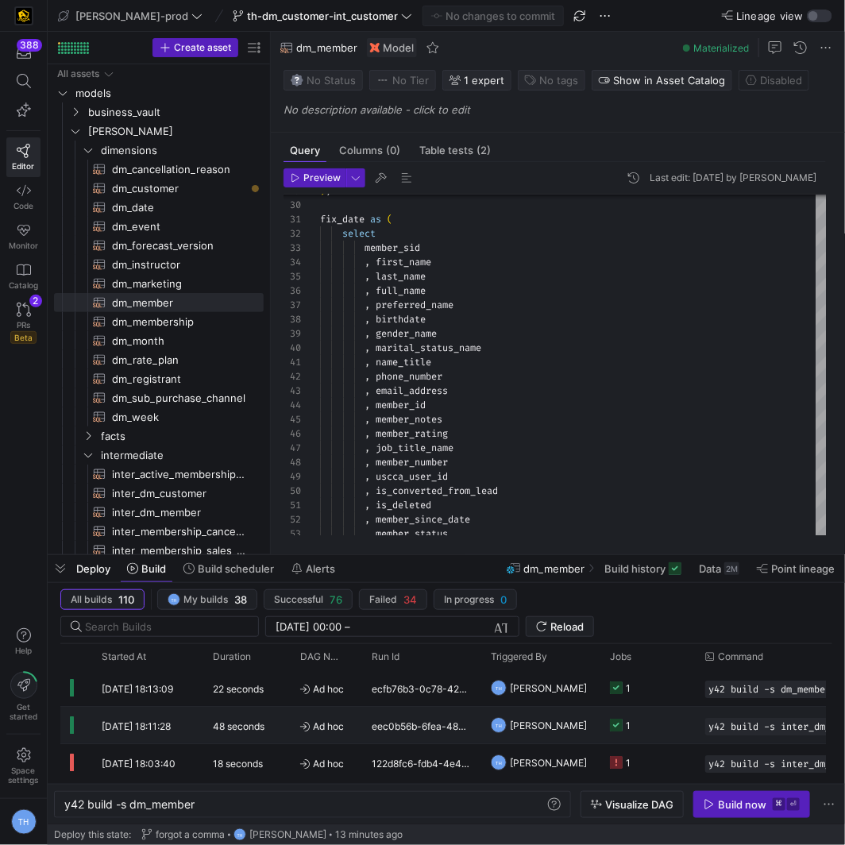
click at [369, 720] on div "eec0b56b-6fea-4835-8add-779c253b1279" at bounding box center [421, 725] width 119 height 37
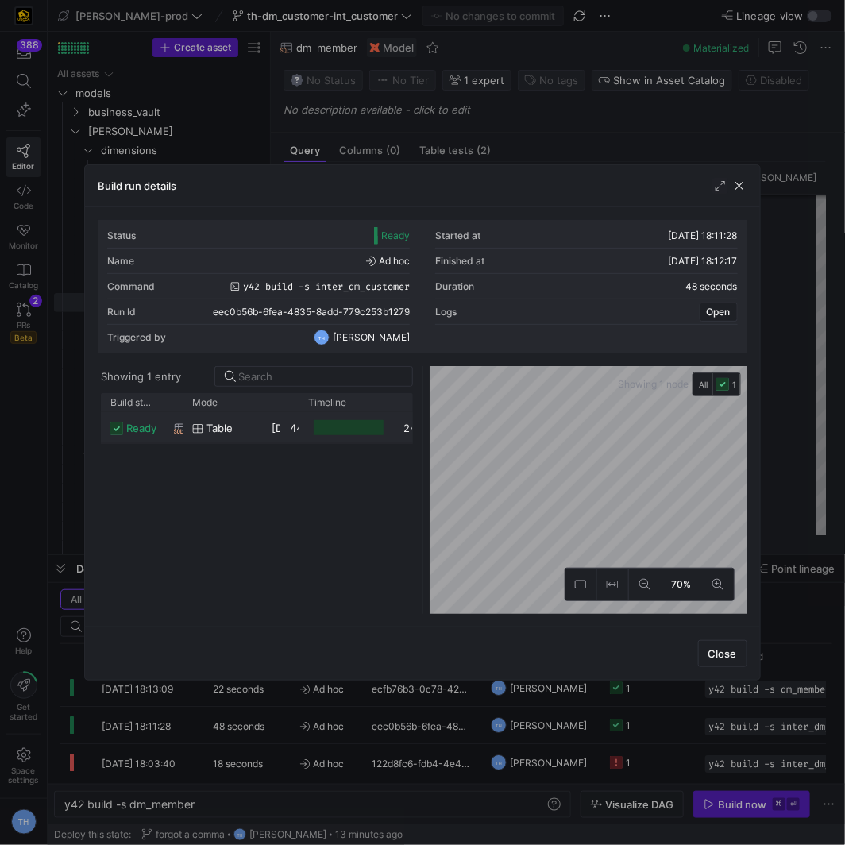
click at [283, 433] on div "44 seconds" at bounding box center [289, 427] width 19 height 31
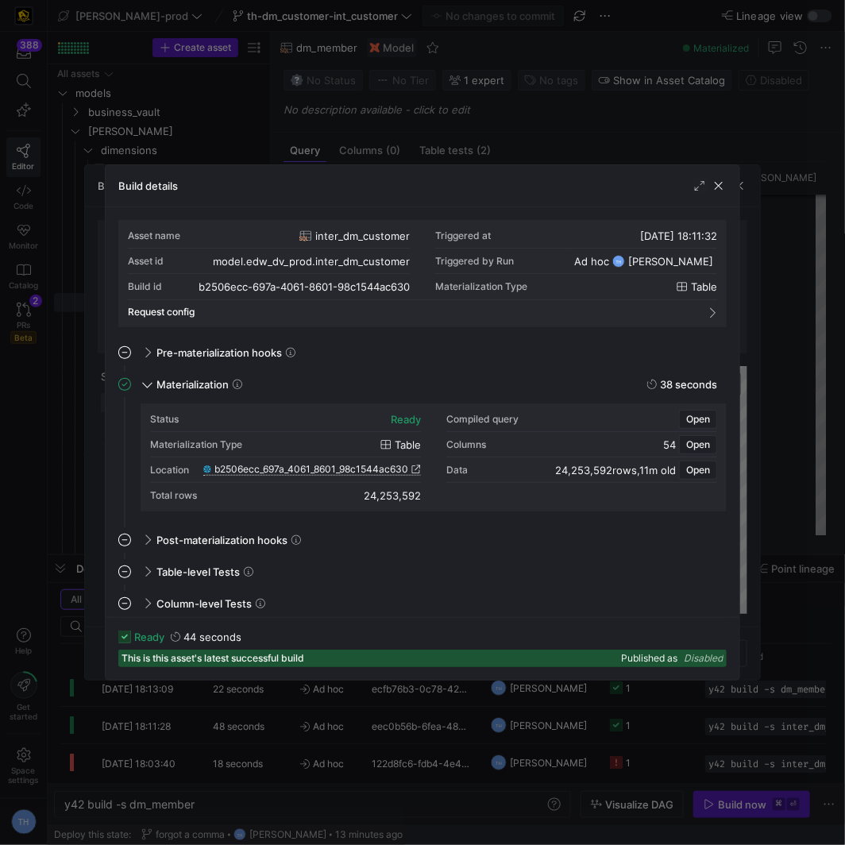
click at [339, 470] on span "b2506ecc_697a_4061_8601_98c1544ac630" at bounding box center [311, 469] width 194 height 11
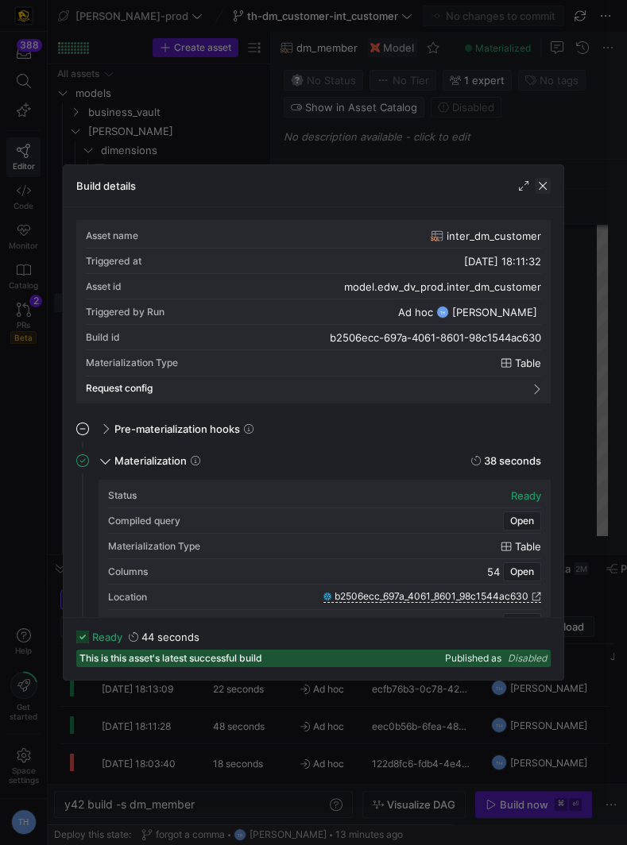
click at [543, 185] on span "button" at bounding box center [543, 186] width 16 height 16
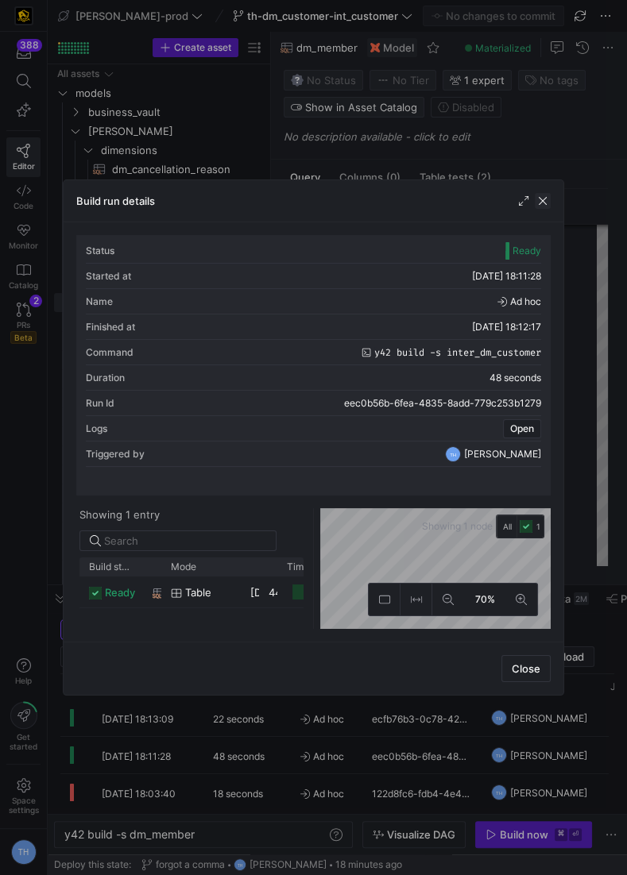
click at [545, 197] on span "button" at bounding box center [543, 201] width 16 height 16
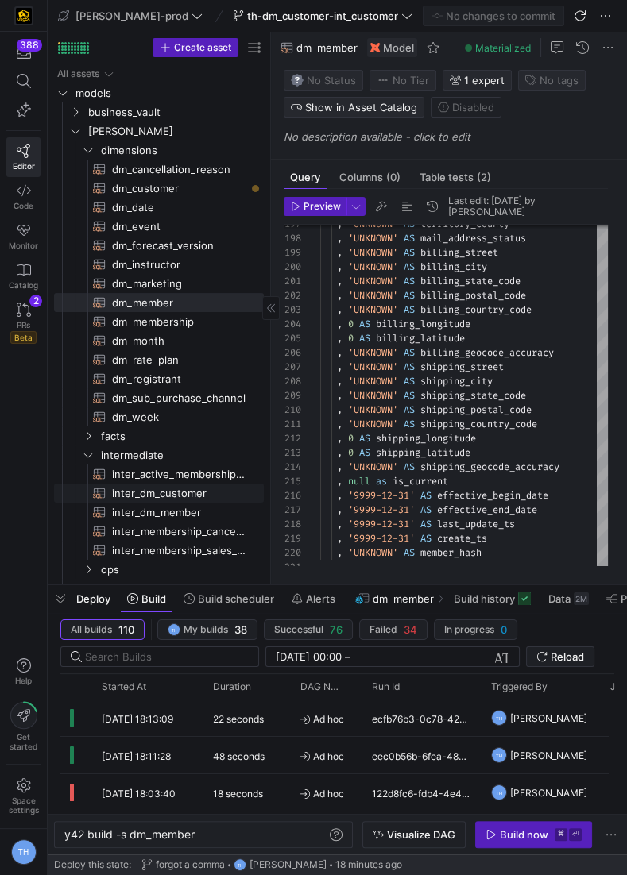
click at [156, 490] on span "inter_dm_customer​​​​​​​​​​" at bounding box center [178, 493] width 133 height 18
type textarea "y42 build -s inter_dm_customer"
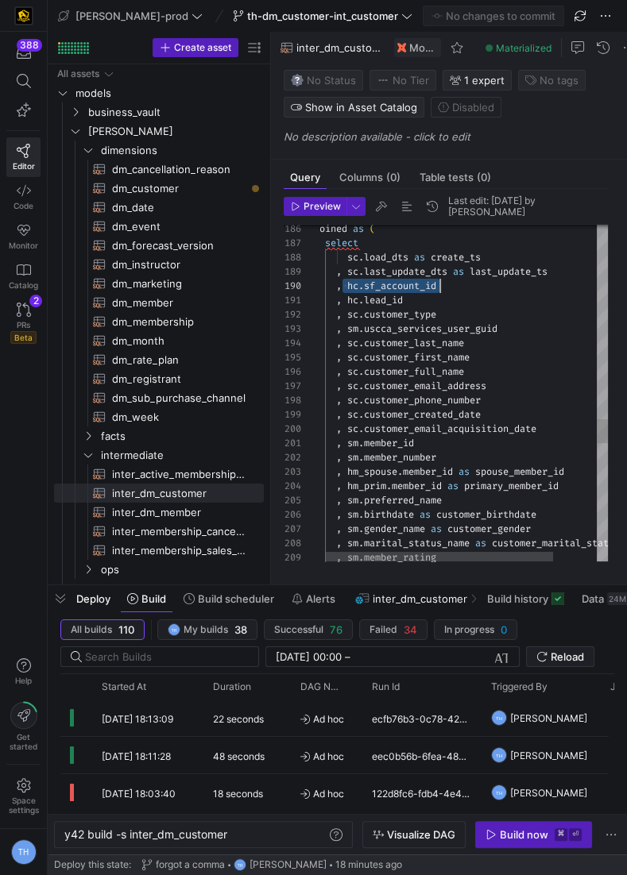
scroll to position [129, 91]
drag, startPoint x: 346, startPoint y: 289, endPoint x: 483, endPoint y: 299, distance: 137.0
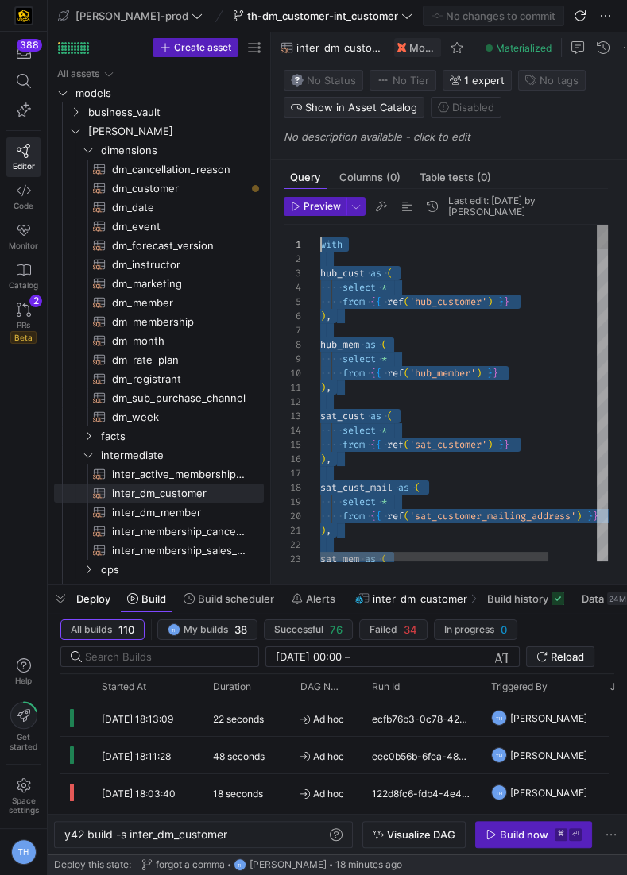
scroll to position [0, 0]
drag, startPoint x: 443, startPoint y: 522, endPoint x: 152, endPoint y: -77, distance: 666.0
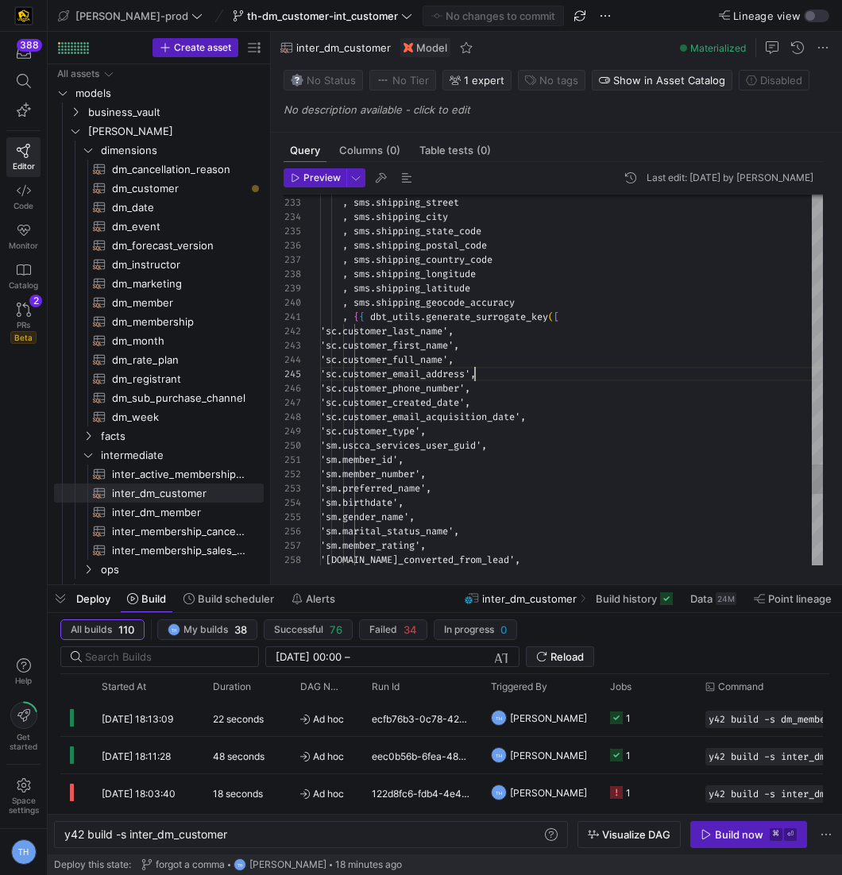
scroll to position [57, 153]
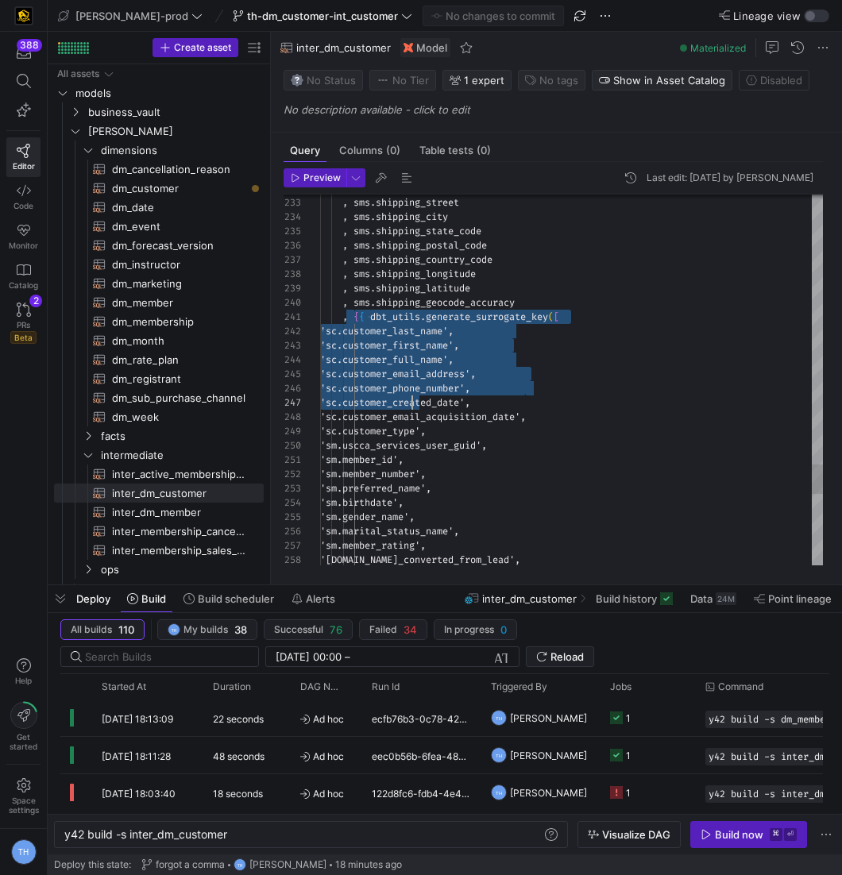
drag, startPoint x: 353, startPoint y: 314, endPoint x: 408, endPoint y: 406, distance: 107.6
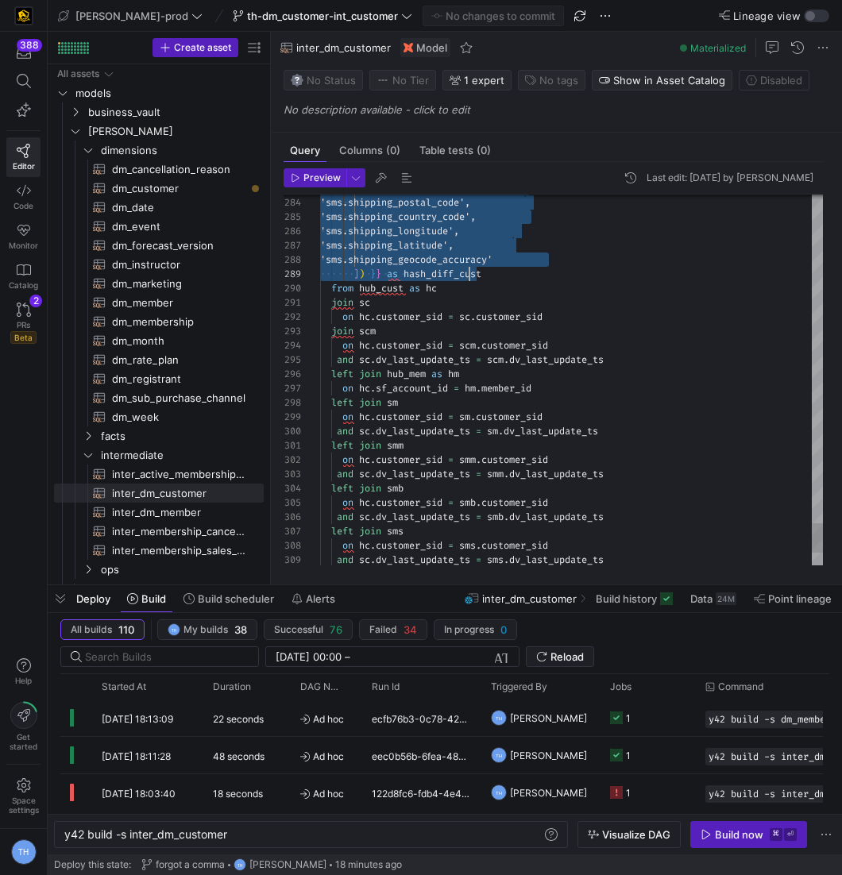
scroll to position [0, 165]
drag, startPoint x: 350, startPoint y: 316, endPoint x: 507, endPoint y: 272, distance: 162.7
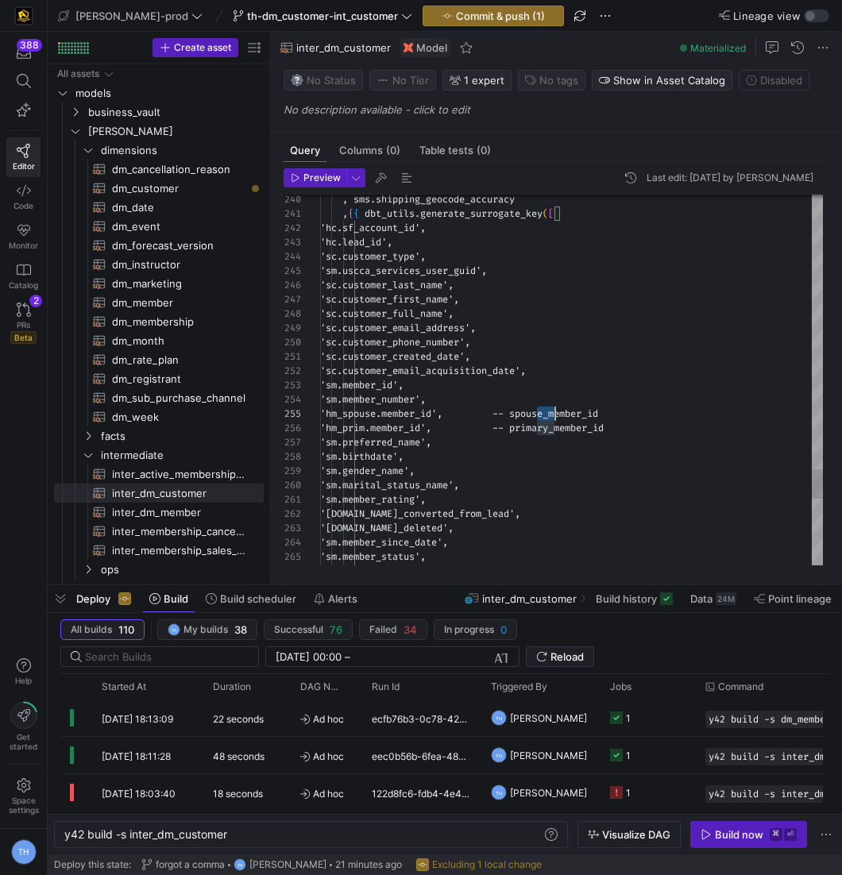
scroll to position [57, 331]
drag, startPoint x: 542, startPoint y: 415, endPoint x: 740, endPoint y: 416, distance: 198.6
drag, startPoint x: 731, startPoint y: 421, endPoint x: 541, endPoint y: 424, distance: 189.9
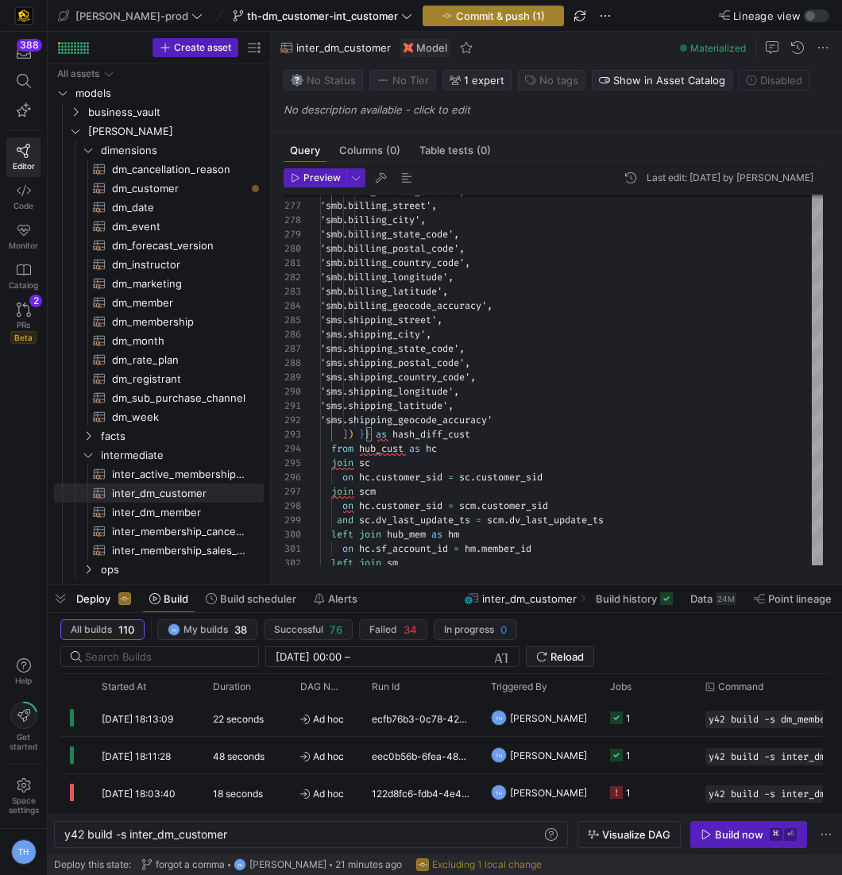
type textarea ", {{ dbt_utils.generate_surrogate_key([ 'hc.sf_account_id', 'hc.lead_id', 'sc.c…"
click at [456, 14] on span "Commit & push (1)" at bounding box center [500, 16] width 89 height 13
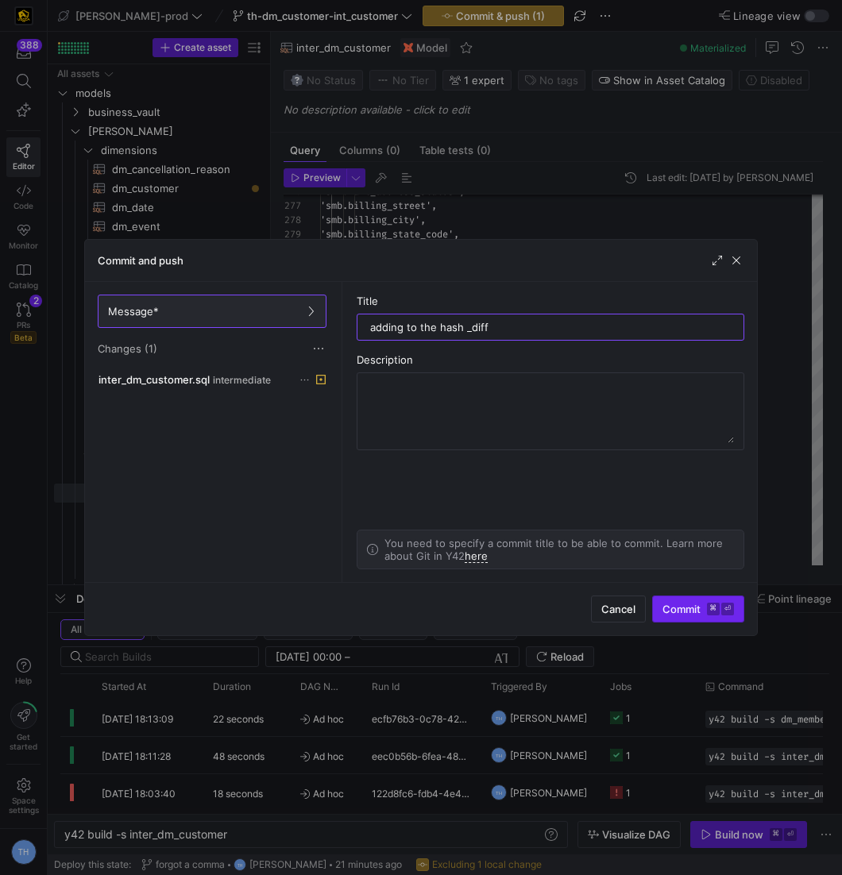
type input "adding to the hash _diff"
click at [708, 618] on span "submit" at bounding box center [698, 608] width 91 height 25
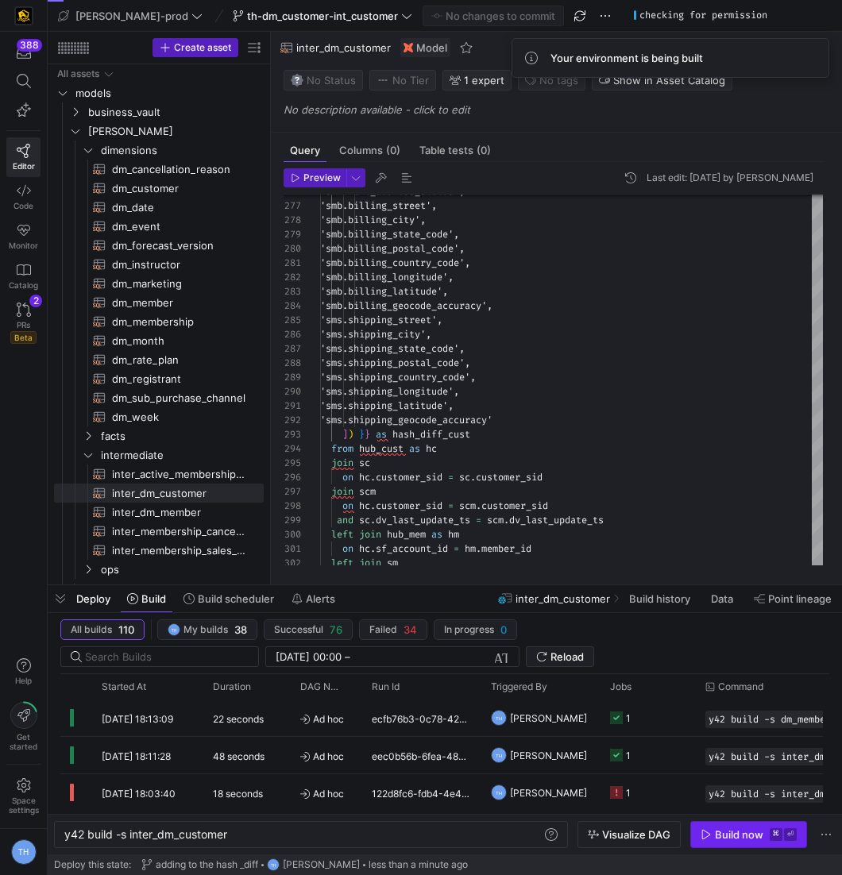
click at [709, 840] on icon "button" at bounding box center [706, 834] width 11 height 11
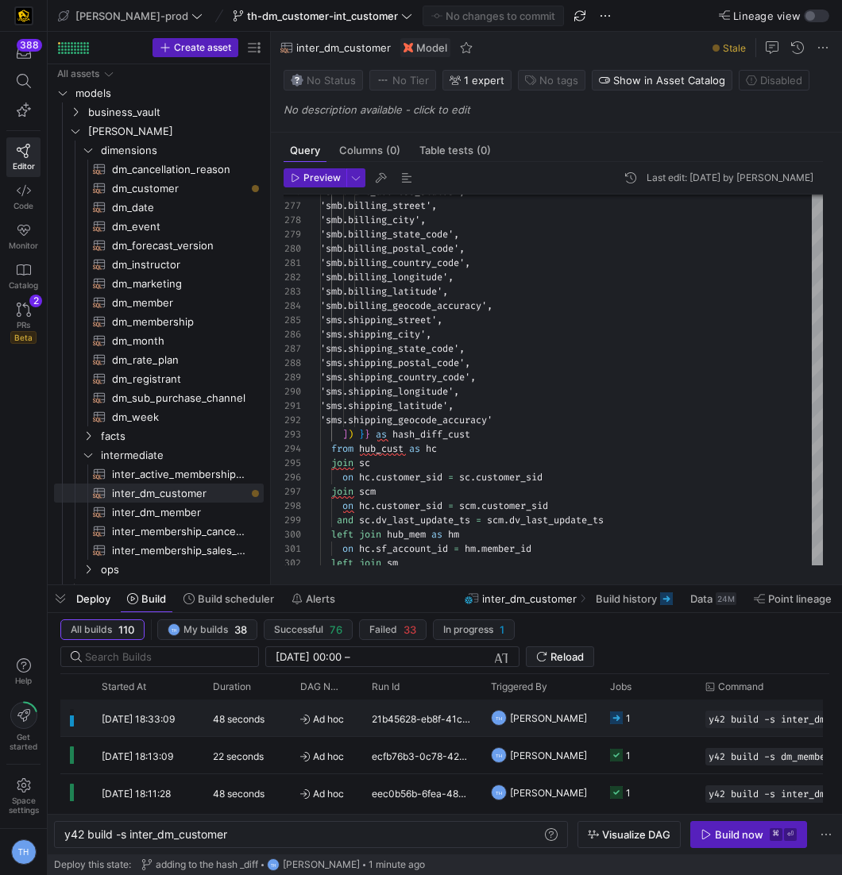
click at [315, 713] on span "Ad hoc" at bounding box center [326, 719] width 52 height 37
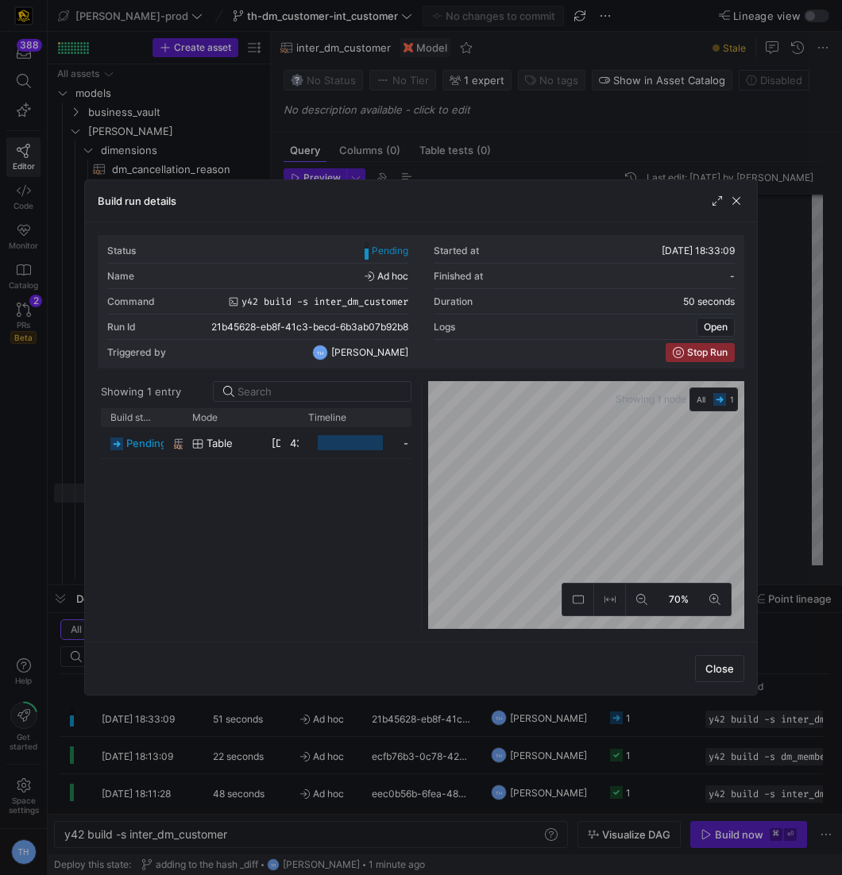
click at [444, 115] on div at bounding box center [421, 437] width 842 height 875
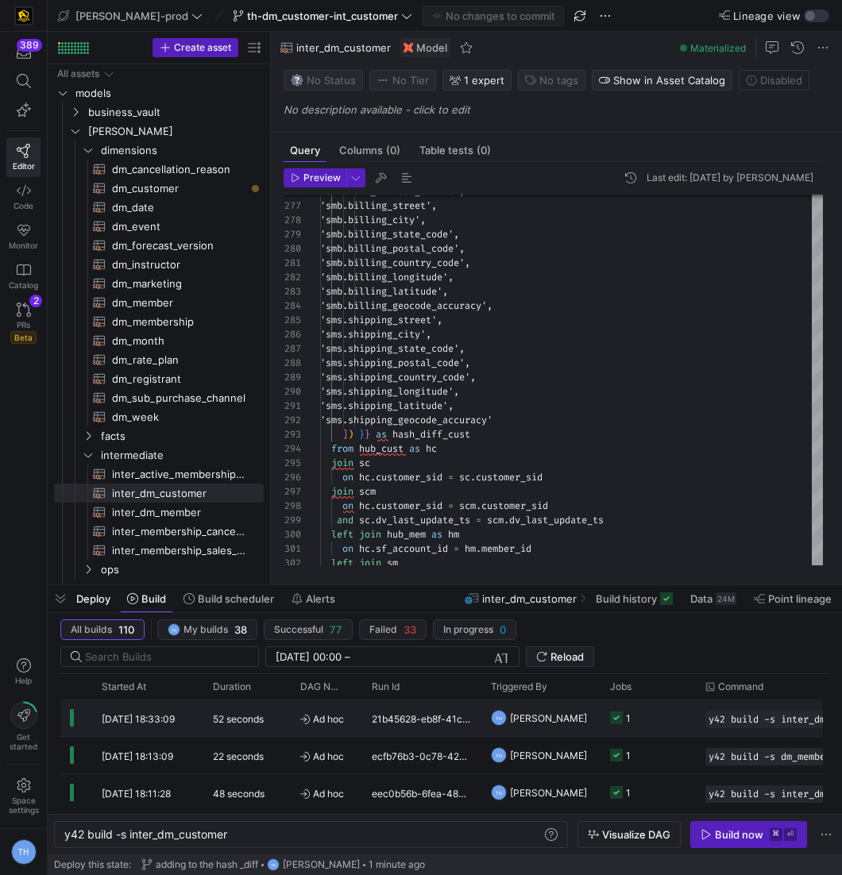
click at [326, 712] on span "Ad hoc" at bounding box center [326, 719] width 52 height 37
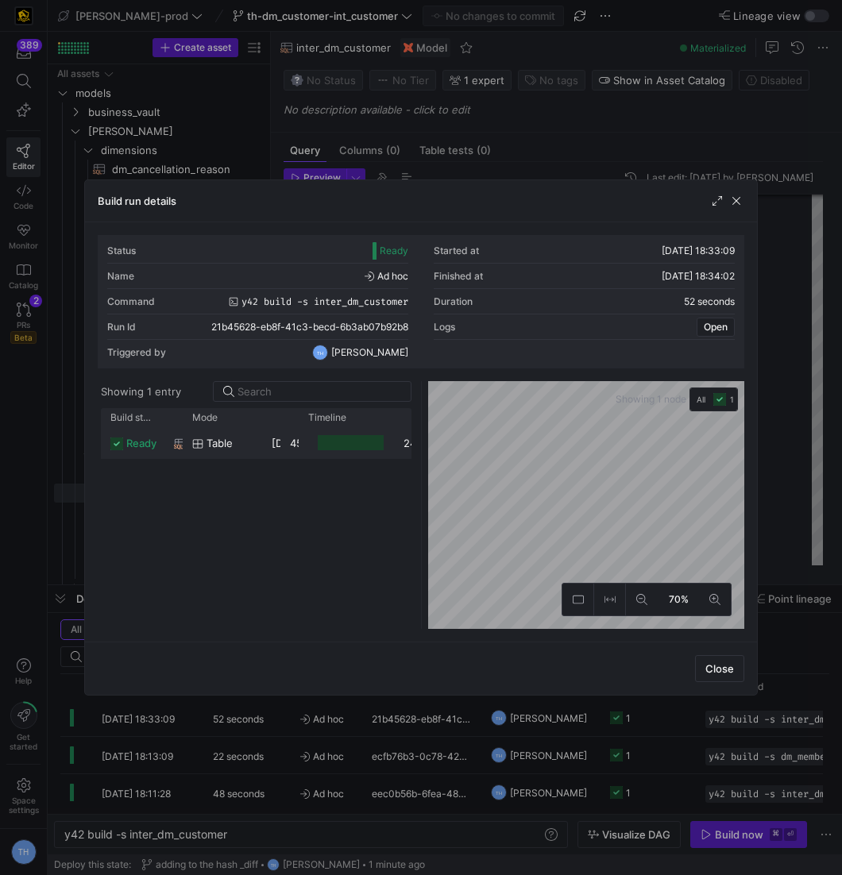
click at [299, 442] on div at bounding box center [346, 442] width 95 height 31
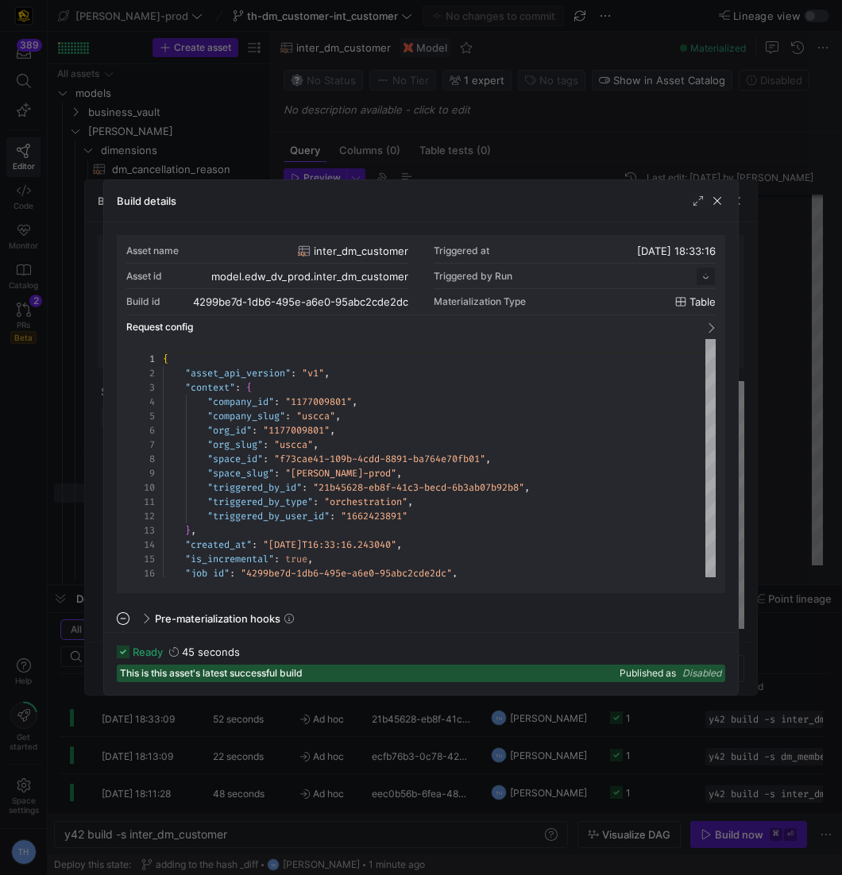
scroll to position [143, 0]
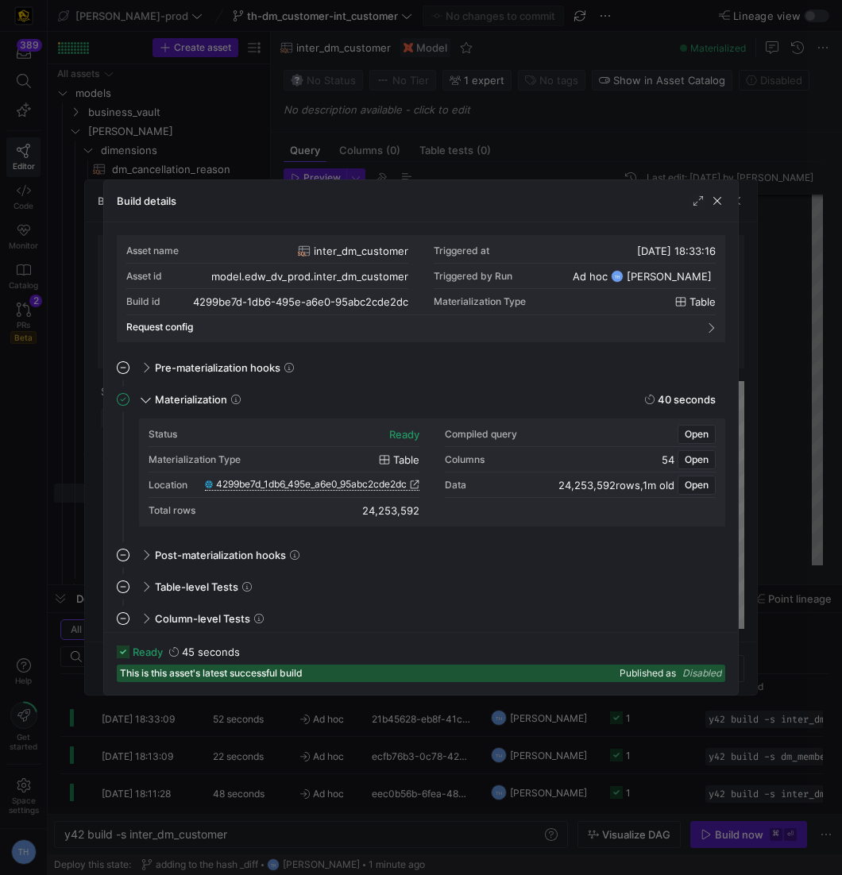
click at [373, 483] on span "4299be7d_1db6_495e_a6e0_95abc2cde2dc" at bounding box center [311, 484] width 191 height 11
click at [716, 199] on span "button" at bounding box center [717, 201] width 16 height 16
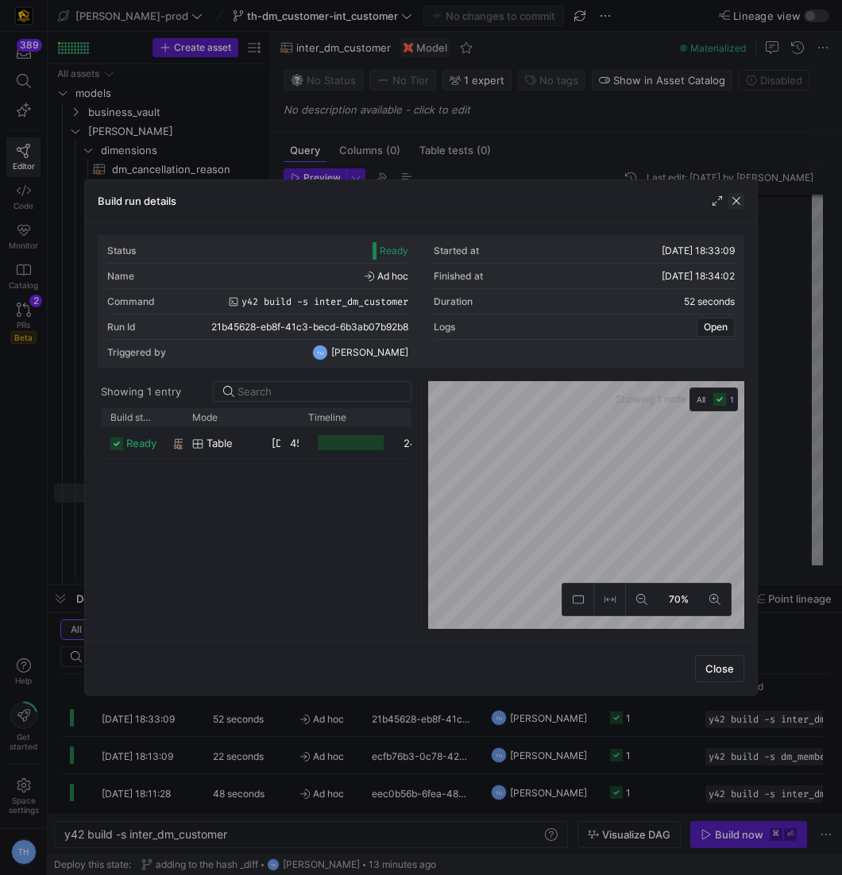
click at [735, 201] on span "button" at bounding box center [736, 201] width 16 height 16
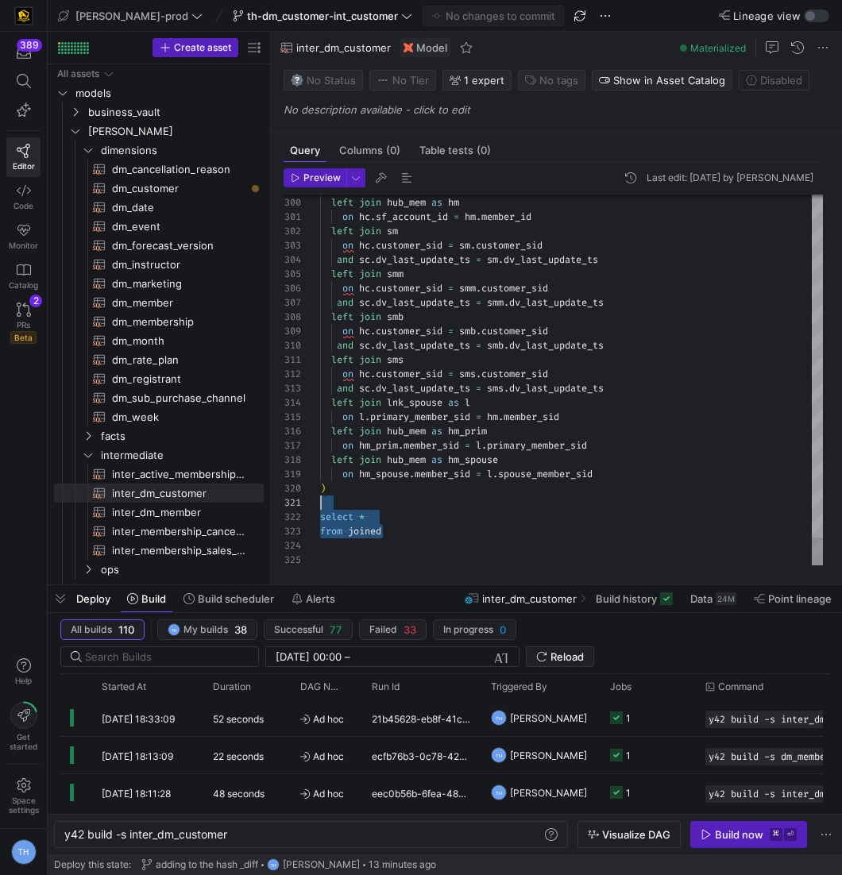
scroll to position [129, 0]
drag, startPoint x: 398, startPoint y: 537, endPoint x: 295, endPoint y: 492, distance: 111.7
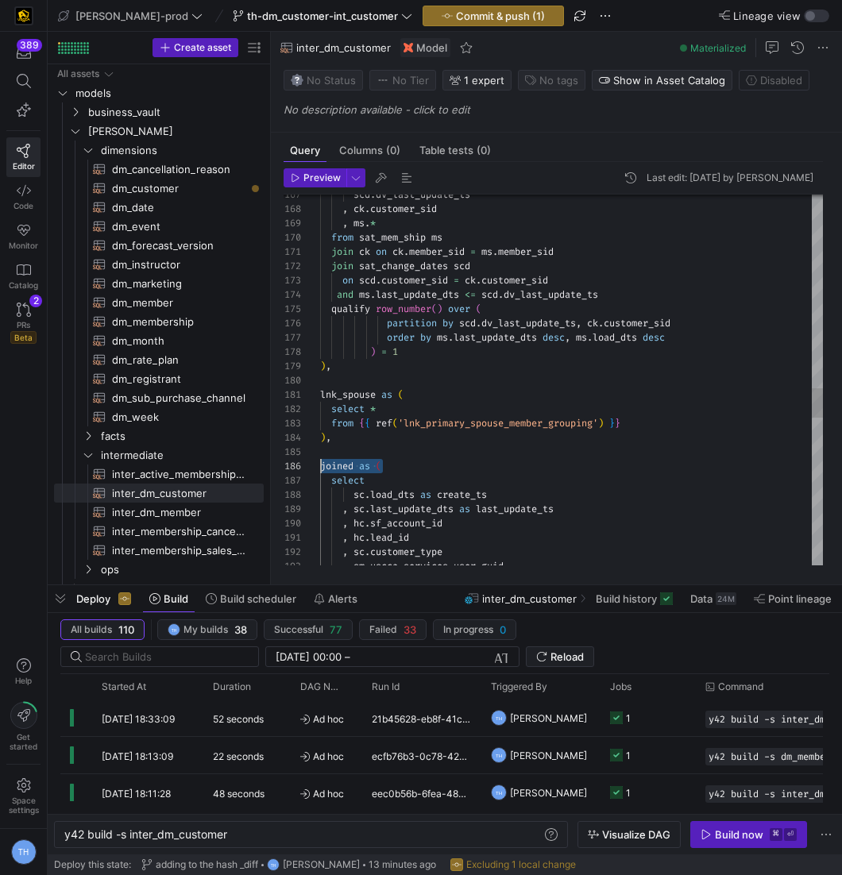
scroll to position [71, 0]
drag, startPoint x: 407, startPoint y: 460, endPoint x: 293, endPoint y: 460, distance: 113.6
click at [320, 460] on div ", sc . customer_type , sm . uscca_services_user_guid , hc . lead_id , hc . sf_a…" at bounding box center [571, 109] width 503 height 4616
click at [353, 433] on div ", sc . customer_type , sm . uscca_services_user_guid , hc . lead_id , hc . sf_a…" at bounding box center [571, 102] width 503 height 4602
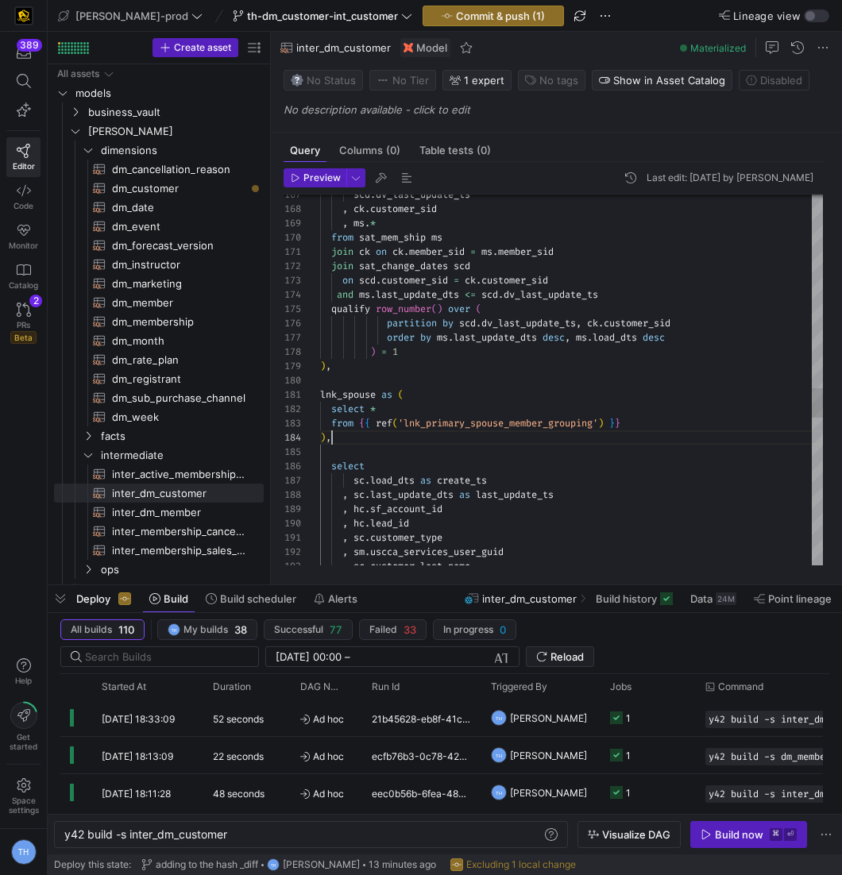
type textarea "lnk_spouse as ( select * from {{ ref('lnk_primary_spouse_member_grouping') }} )…"
click at [477, 20] on span "Commit & push (1)" at bounding box center [500, 16] width 89 height 13
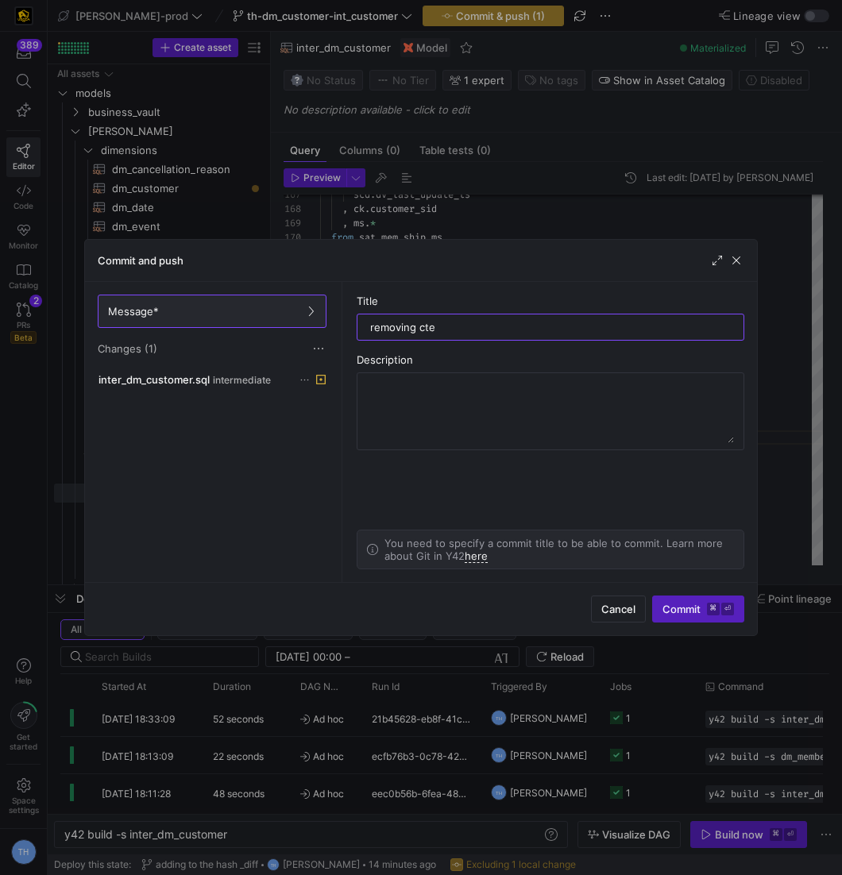
type input "removing cte"
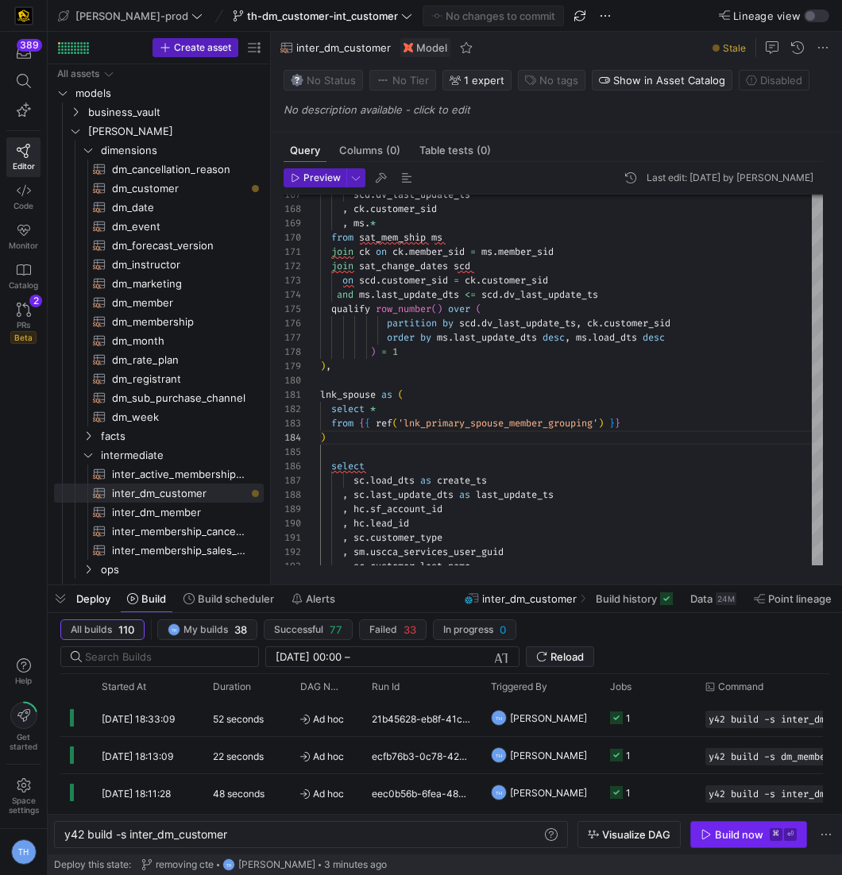
click at [774, 825] on span "button" at bounding box center [748, 834] width 115 height 25
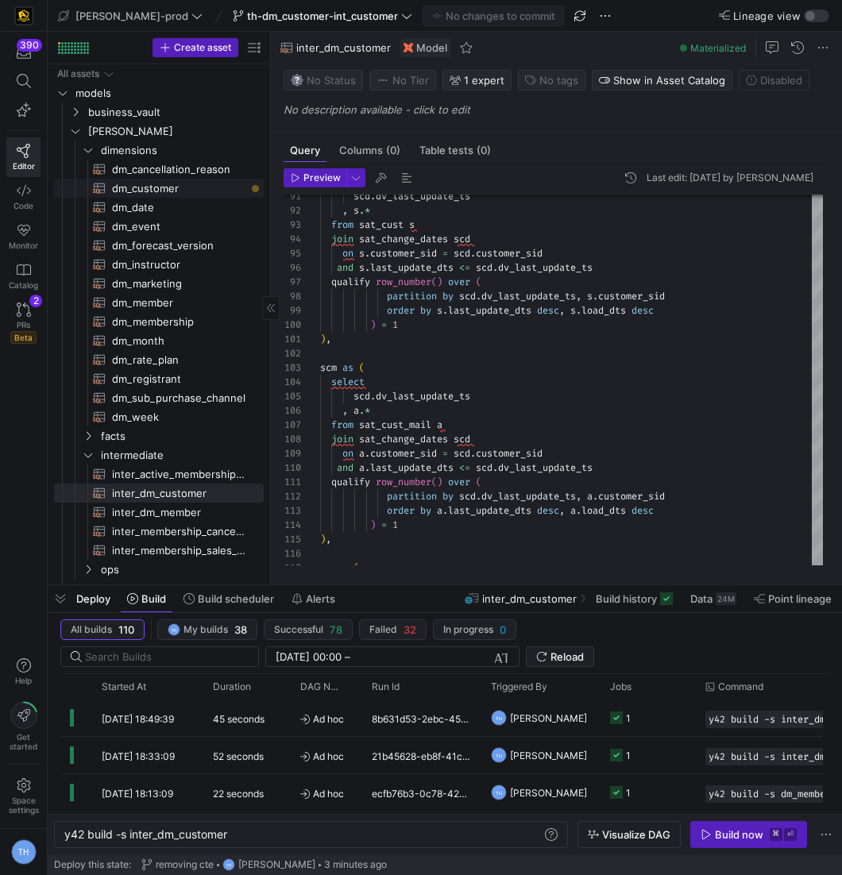
click at [172, 189] on span "dm_customer​​​​​​​​​​" at bounding box center [178, 189] width 133 height 18
type textarea "y42 build -s dm_customer"
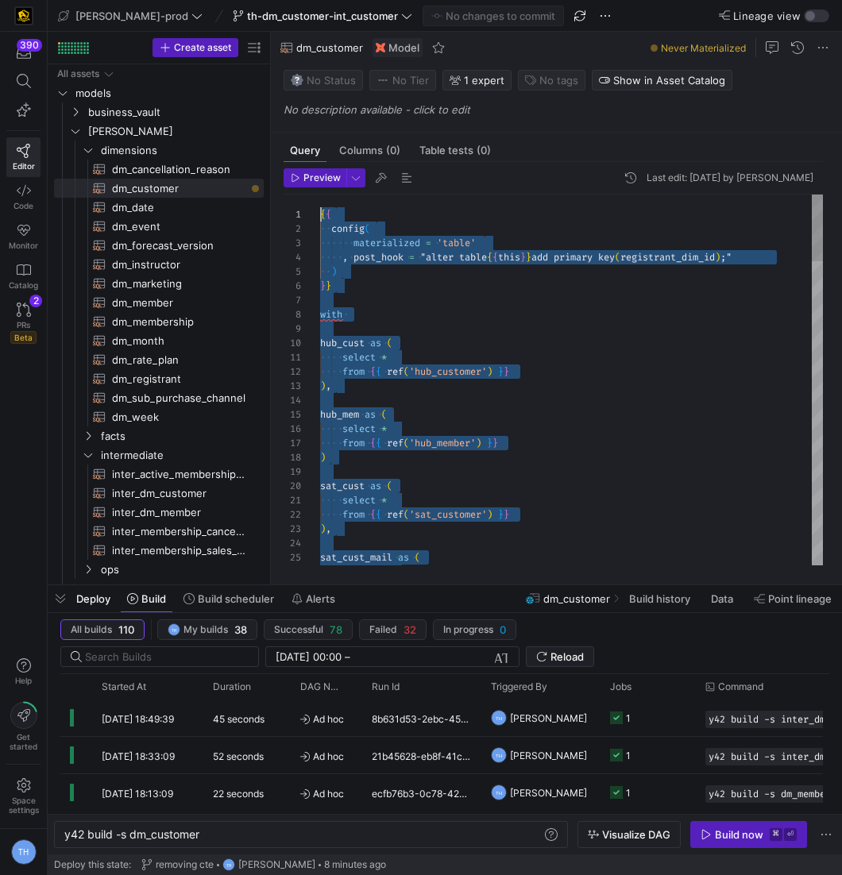
drag, startPoint x: 425, startPoint y: 542, endPoint x: 267, endPoint y: -78, distance: 640.1
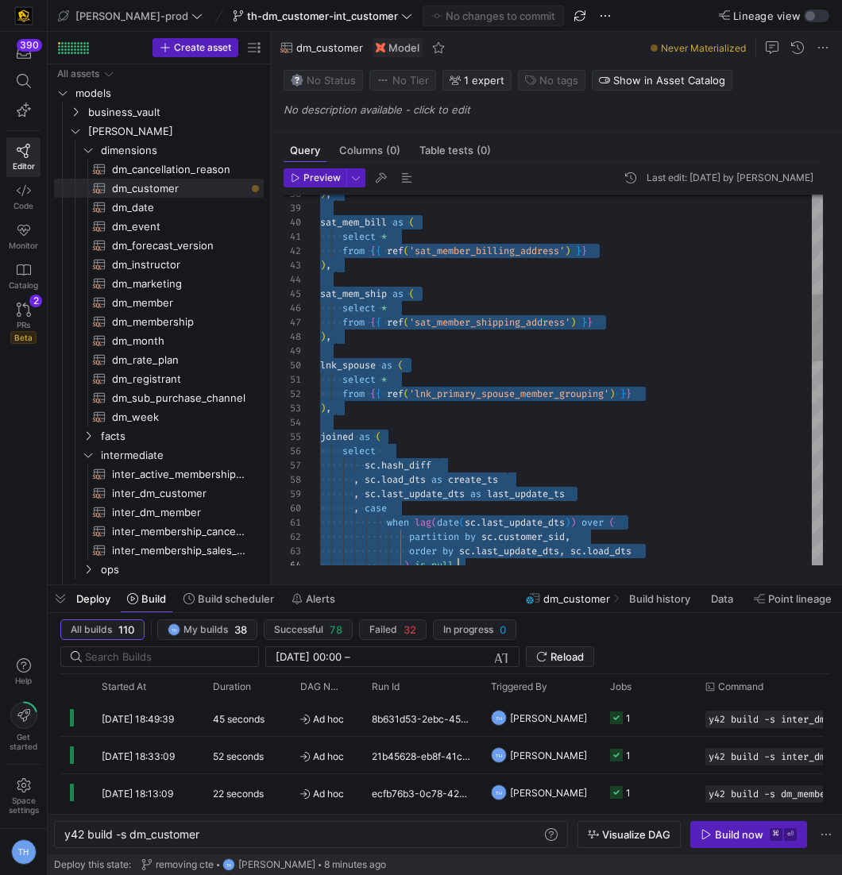
scroll to position [100, 0]
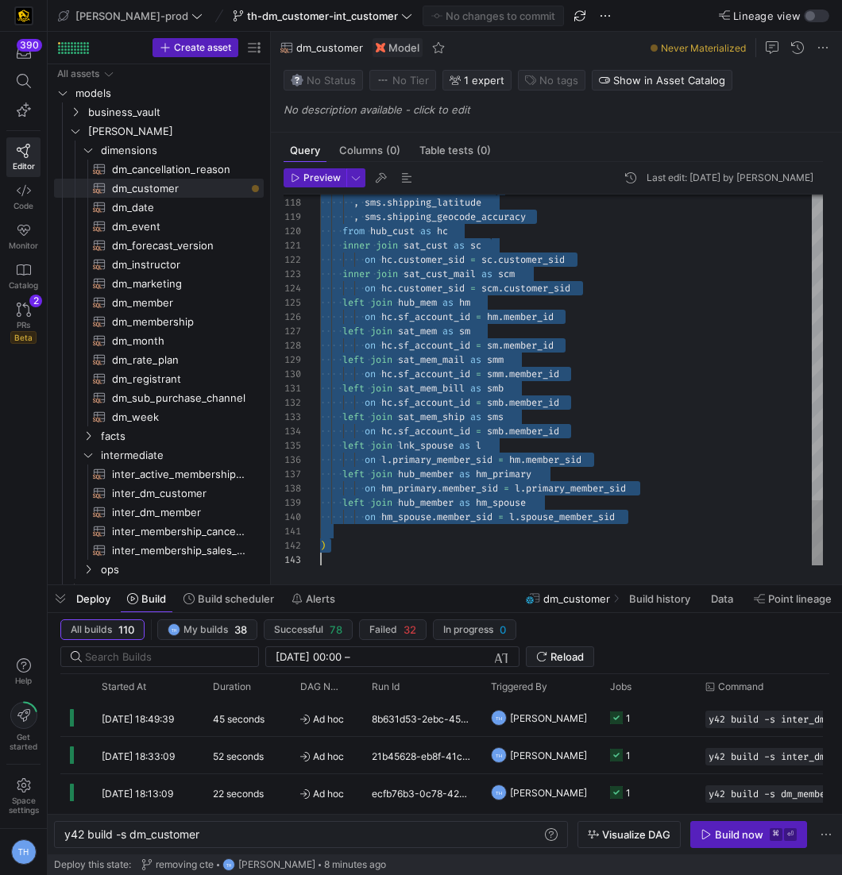
drag, startPoint x: 322, startPoint y: 315, endPoint x: 516, endPoint y: 731, distance: 458.7
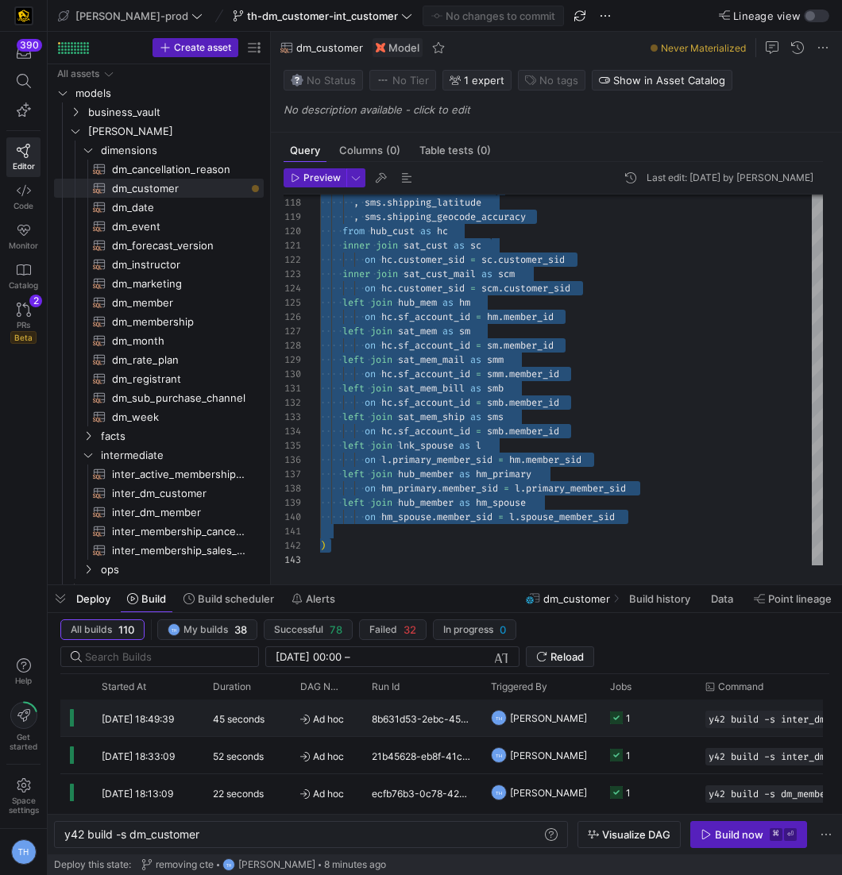
type textarea "{{ config( materialized = 'table' , post_hook = "alter table {{ this }} add pri…"
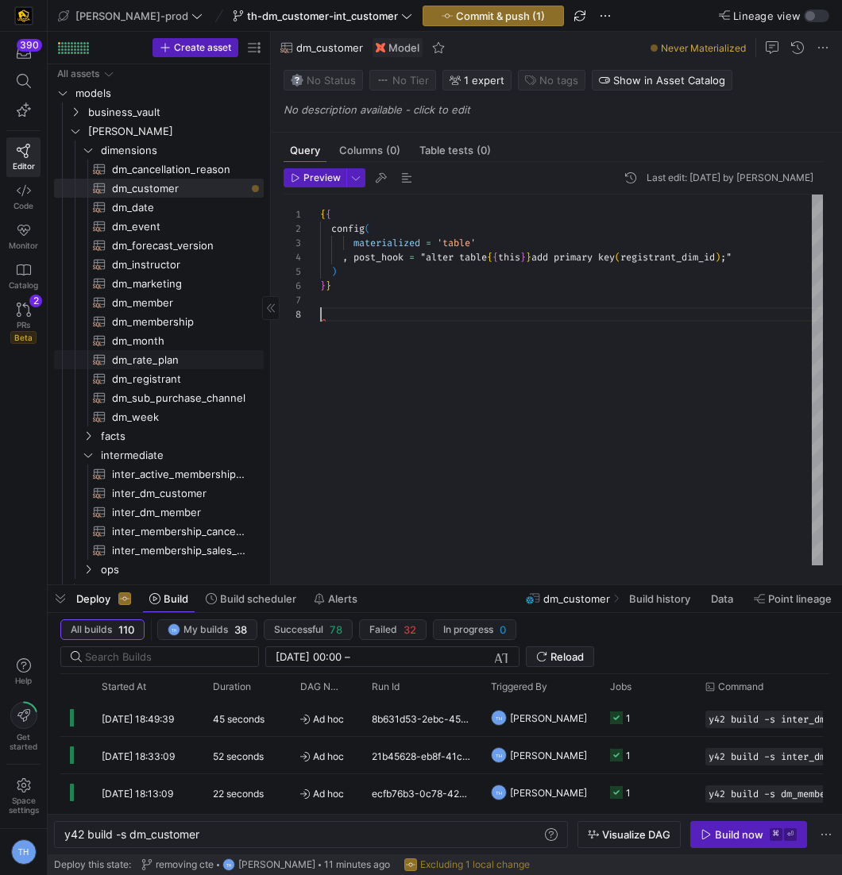
scroll to position [100, 0]
click at [159, 496] on span "inter_dm_customer​​​​​​​​​​" at bounding box center [178, 493] width 133 height 18
type textarea "with hub_cust as ( select * from {{ ref('hub_customer') }} ), hub_mem as ( sele…"
type textarea "y42 build -s inter_dm_customer"
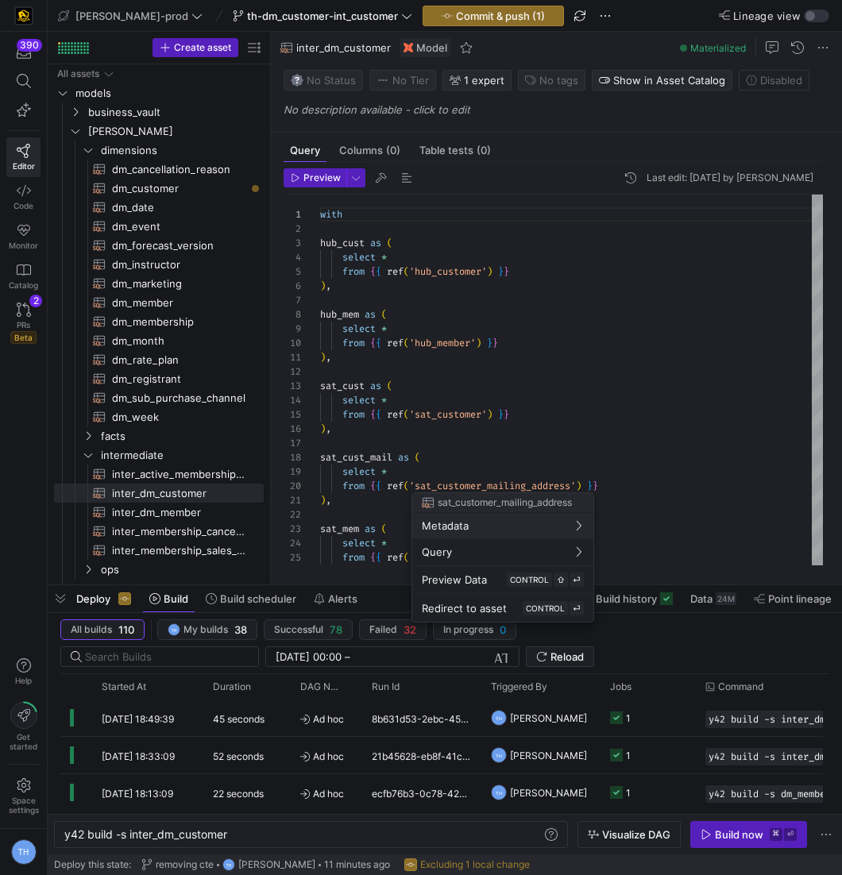
click at [506, 371] on div at bounding box center [421, 437] width 842 height 875
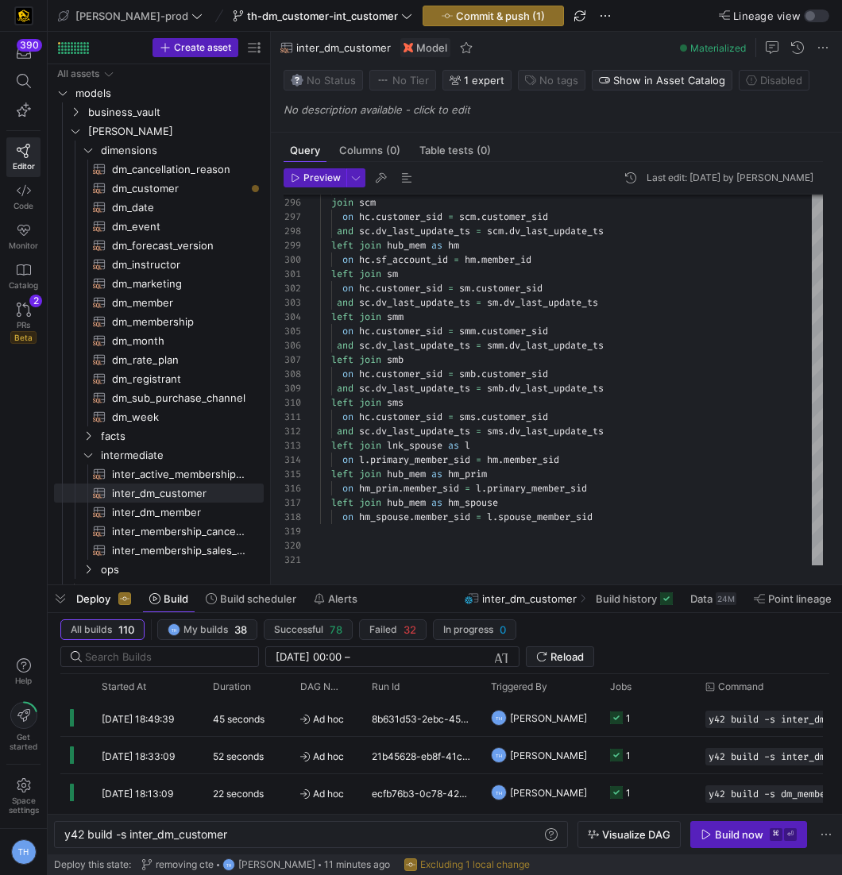
click at [608, 566] on div "Preview Last edit: Friday 05 September 2025 by Tommy Huelhorst 295 296 297 298 …" at bounding box center [553, 367] width 565 height 410
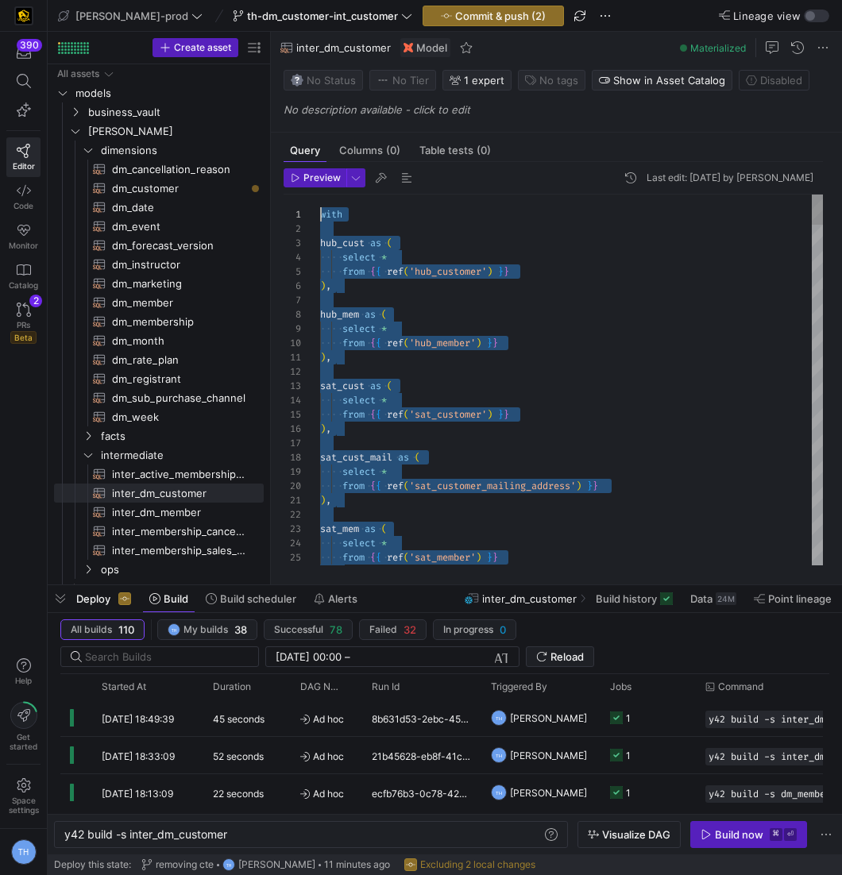
drag, startPoint x: 658, startPoint y: 550, endPoint x: 255, endPoint y: 44, distance: 647.1
click at [200, 191] on span "dm_customer​​​​​​​​​​" at bounding box center [178, 189] width 133 height 18
type textarea "{{ config( materialized = 'table' , post_hook = "alter table {{ this }} add pri…"
type textarea "y42 build -s dm_customer"
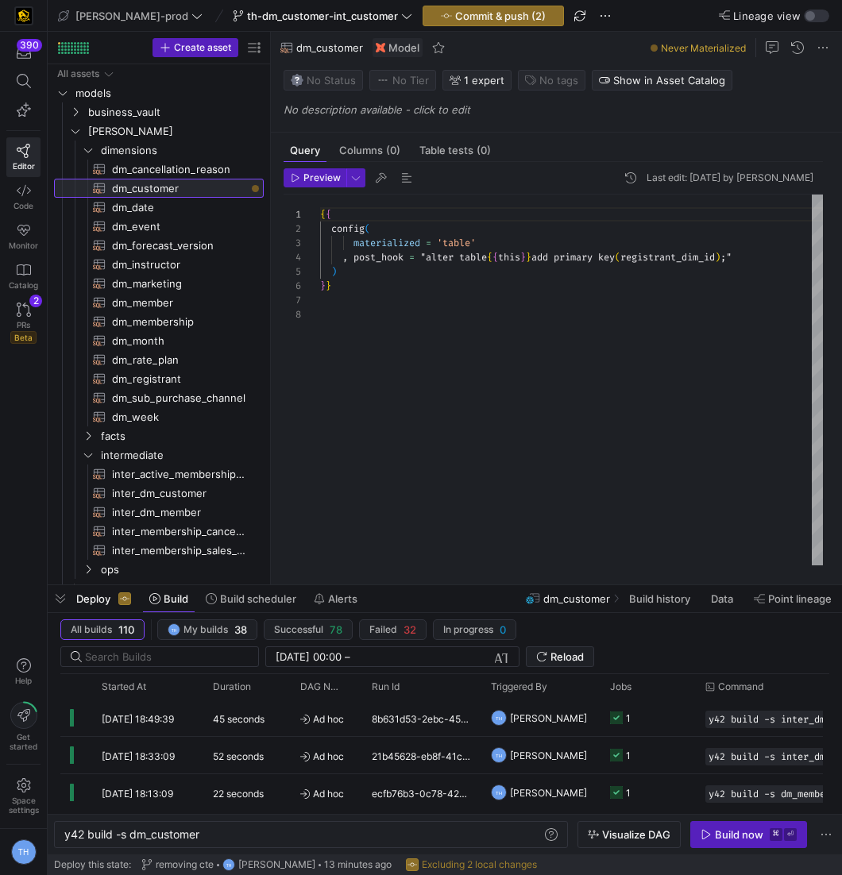
drag, startPoint x: 318, startPoint y: 213, endPoint x: 387, endPoint y: 263, distance: 85.3
click at [387, 263] on div "1 2 3 4 5 6 7 8 { { config ( materialized = 'table' , post_hook = "alter table …" at bounding box center [553, 381] width 539 height 373
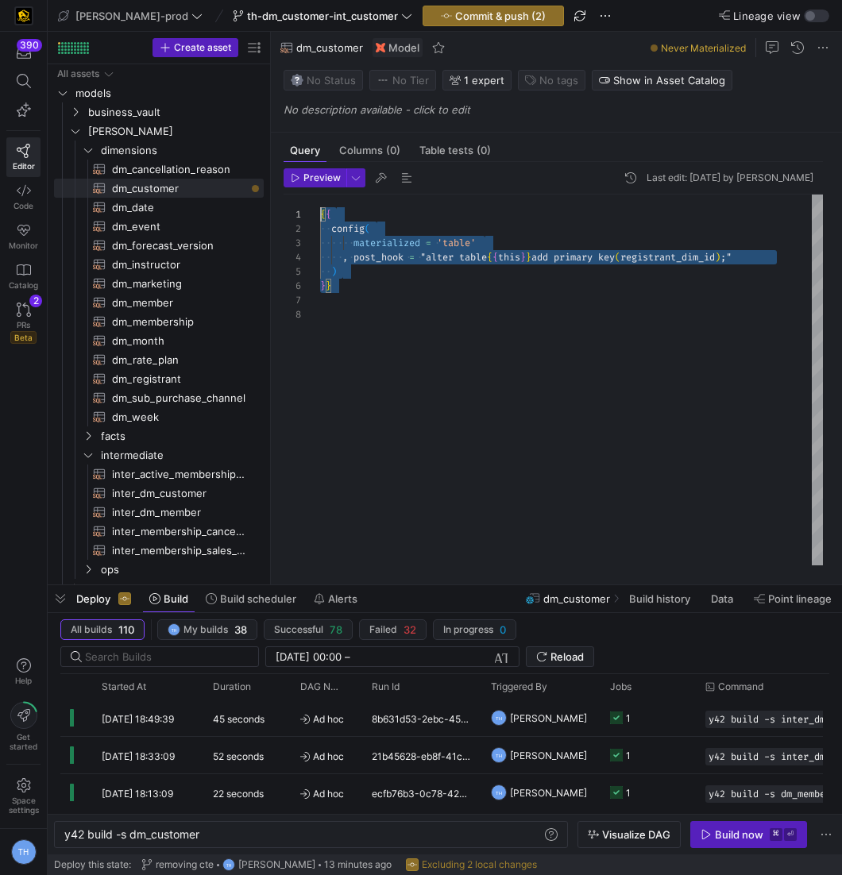
drag, startPoint x: 381, startPoint y: 291, endPoint x: 269, endPoint y: 174, distance: 161.8
click at [320, 195] on div "{ { config ( materialized = 'table' , post_hook = "alter table { { this } } add…" at bounding box center [571, 381] width 503 height 373
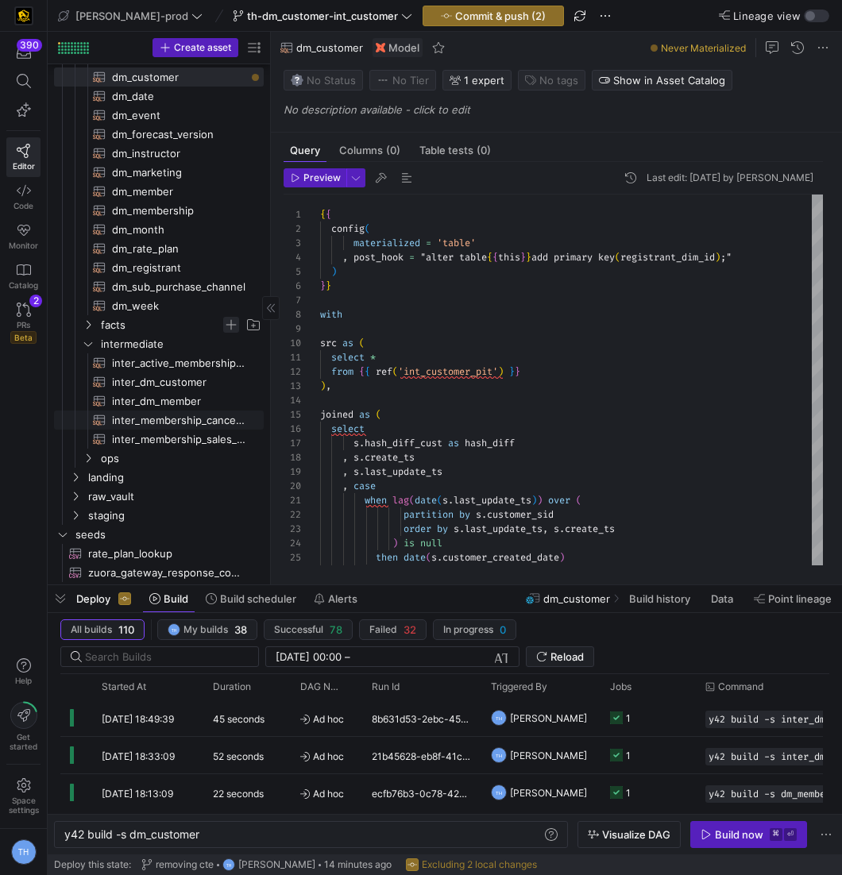
scroll to position [109, 0]
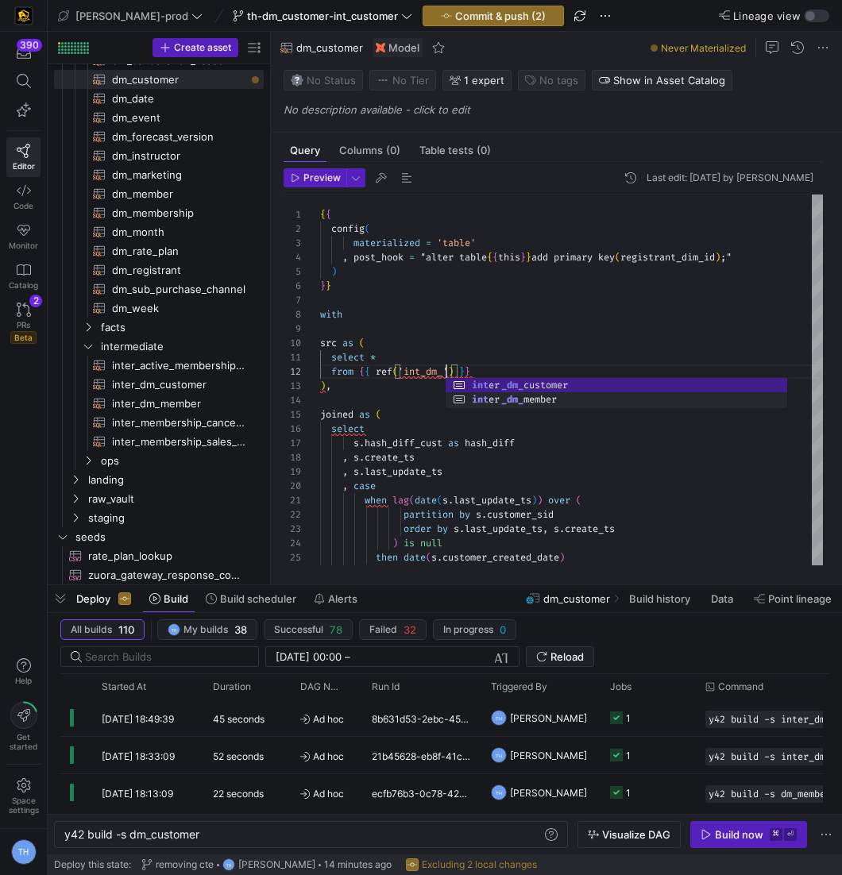
scroll to position [14, 183]
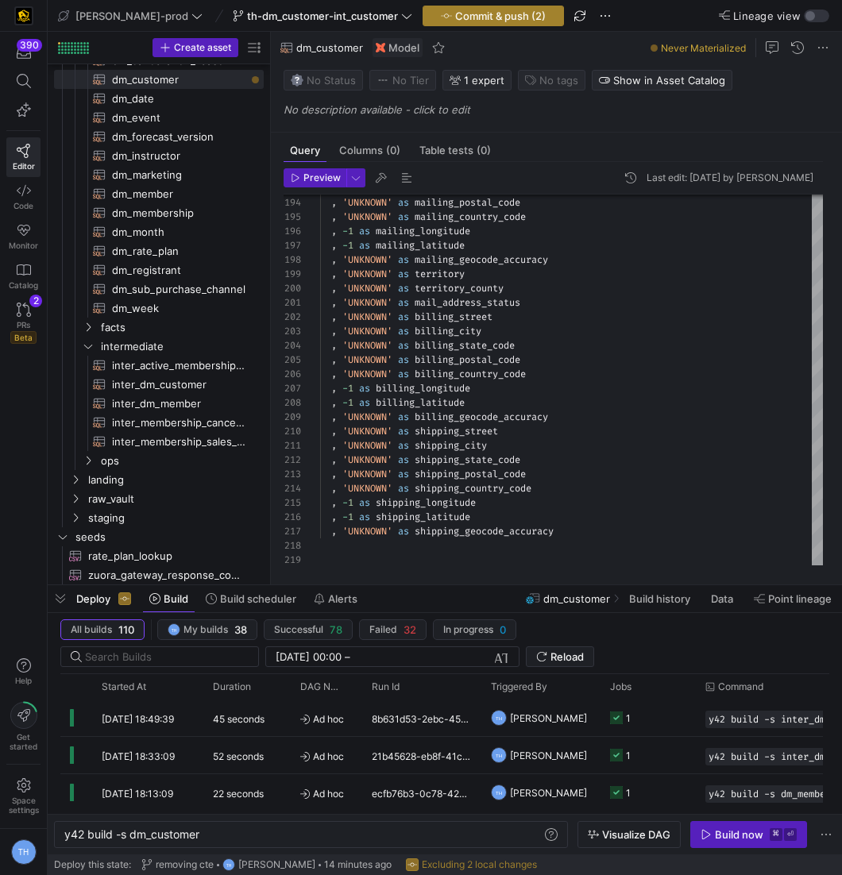
type textarea "{{ config( materialized = 'table' , post_hook = "alter table {{ this }} add pri…"
click at [455, 21] on span "Commit & push (2)" at bounding box center [500, 16] width 91 height 13
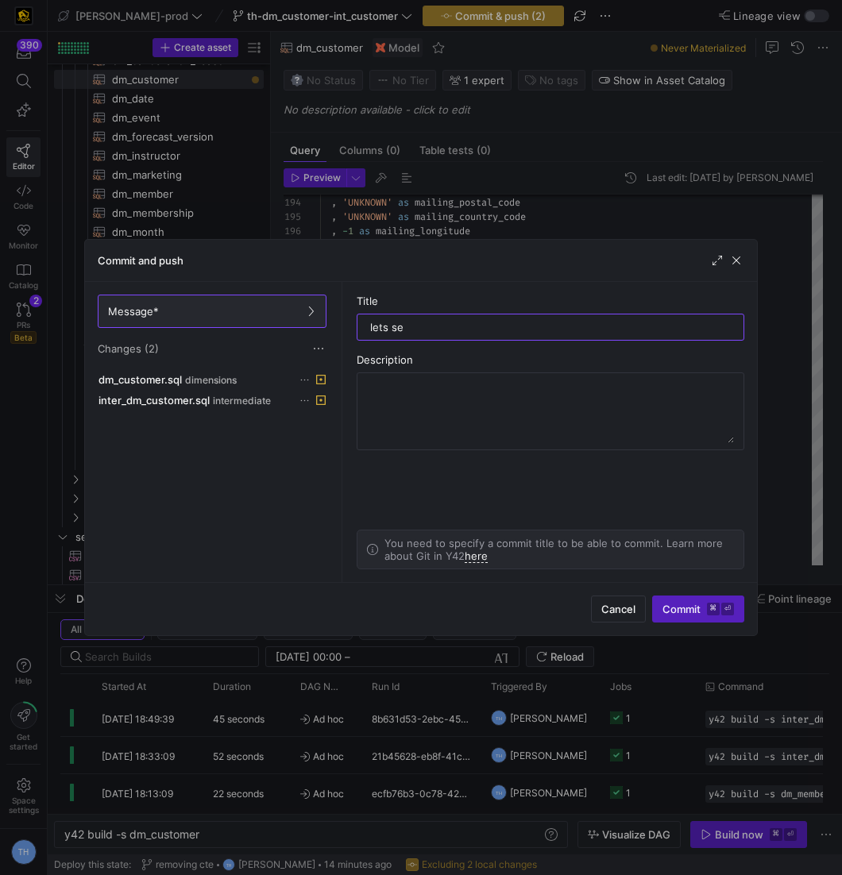
type input "lets see"
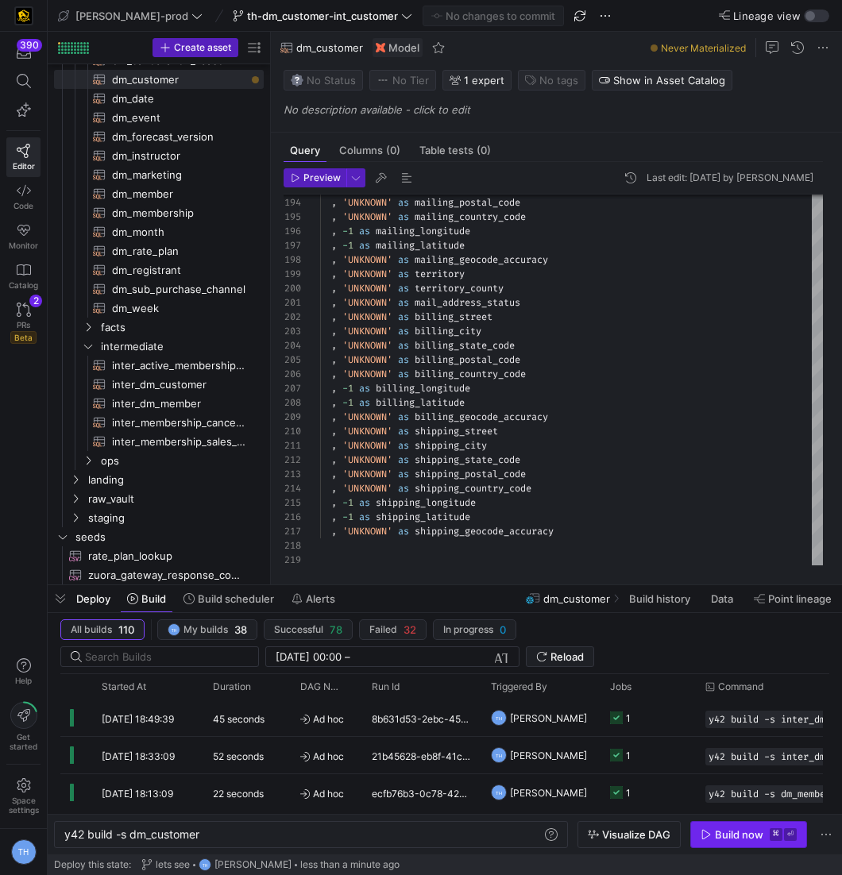
click at [753, 832] on div "Build now" at bounding box center [739, 834] width 48 height 13
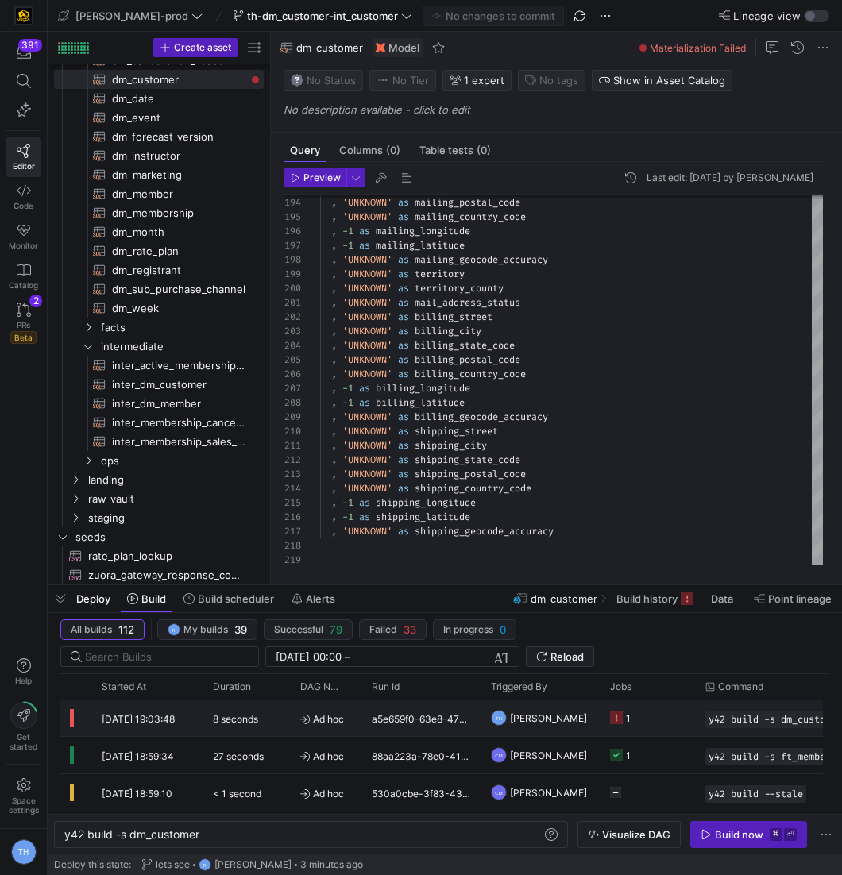
click at [309, 725] on span "Ad hoc" at bounding box center [326, 719] width 52 height 37
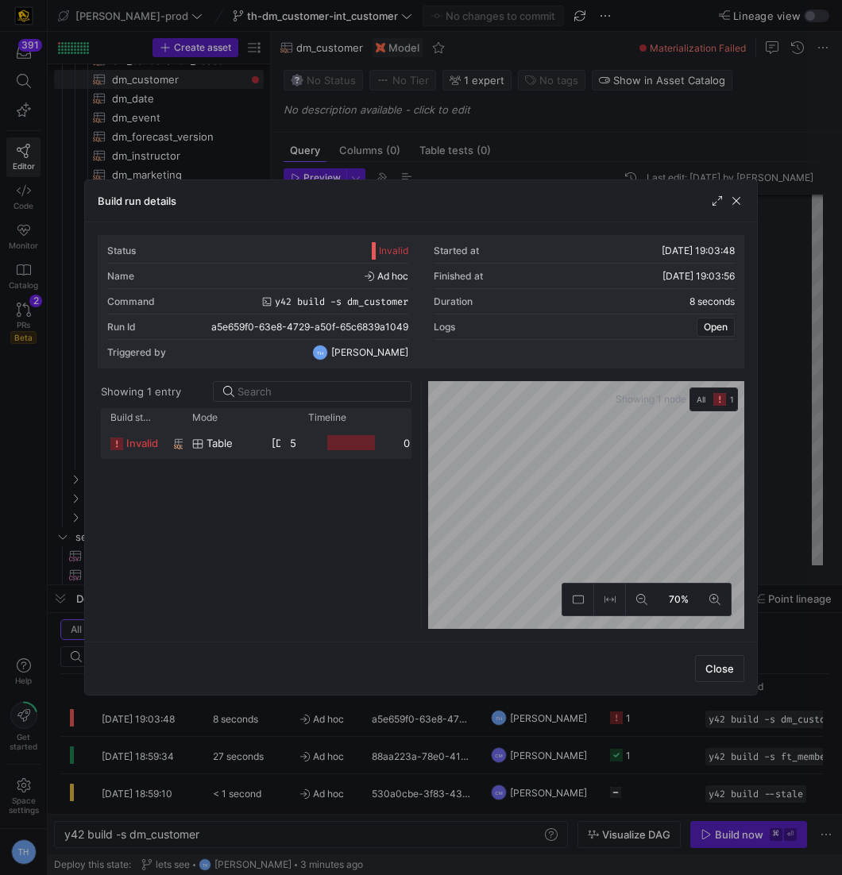
click at [341, 438] on div at bounding box center [351, 442] width 48 height 15
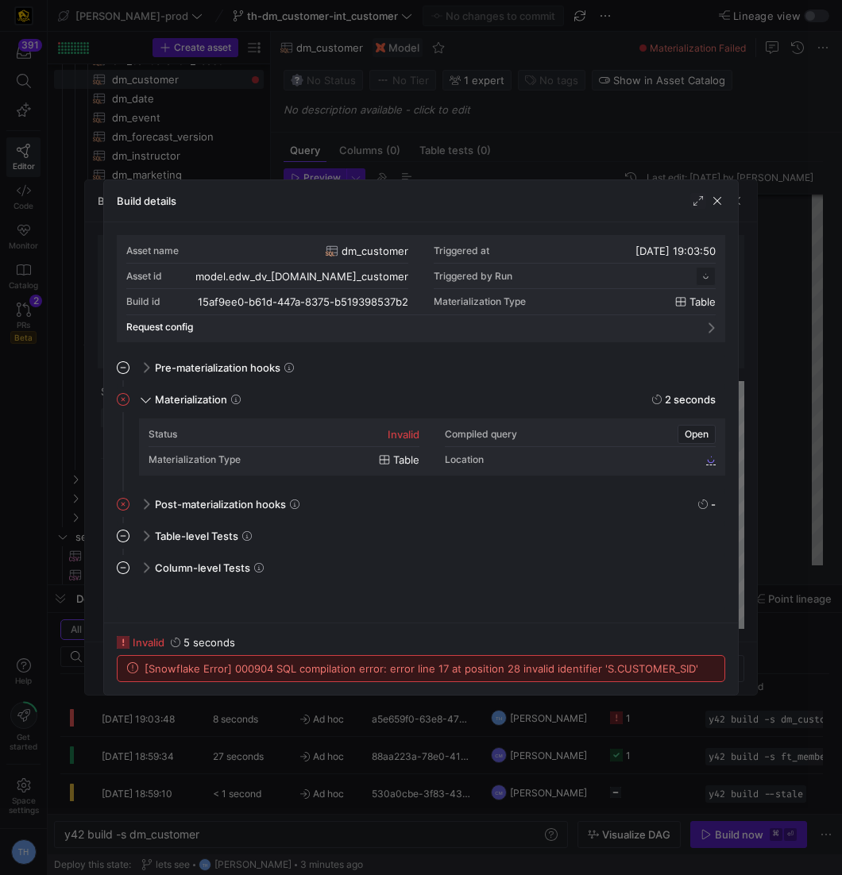
scroll to position [143, 0]
click at [463, 156] on div at bounding box center [421, 437] width 842 height 875
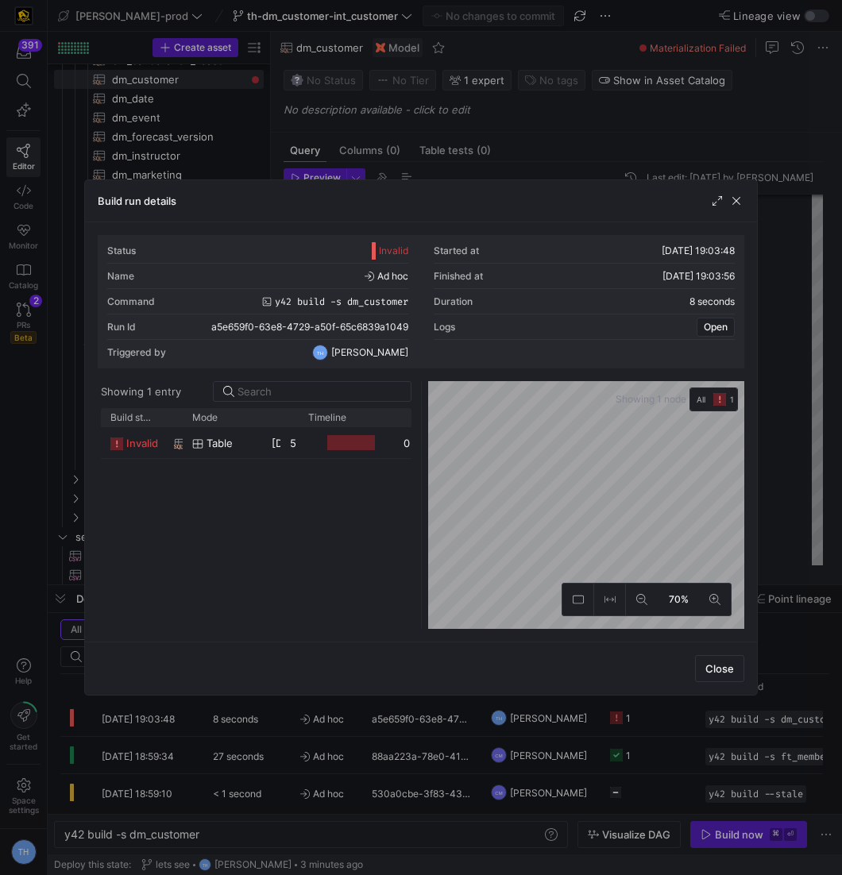
click at [463, 156] on div at bounding box center [421, 437] width 842 height 875
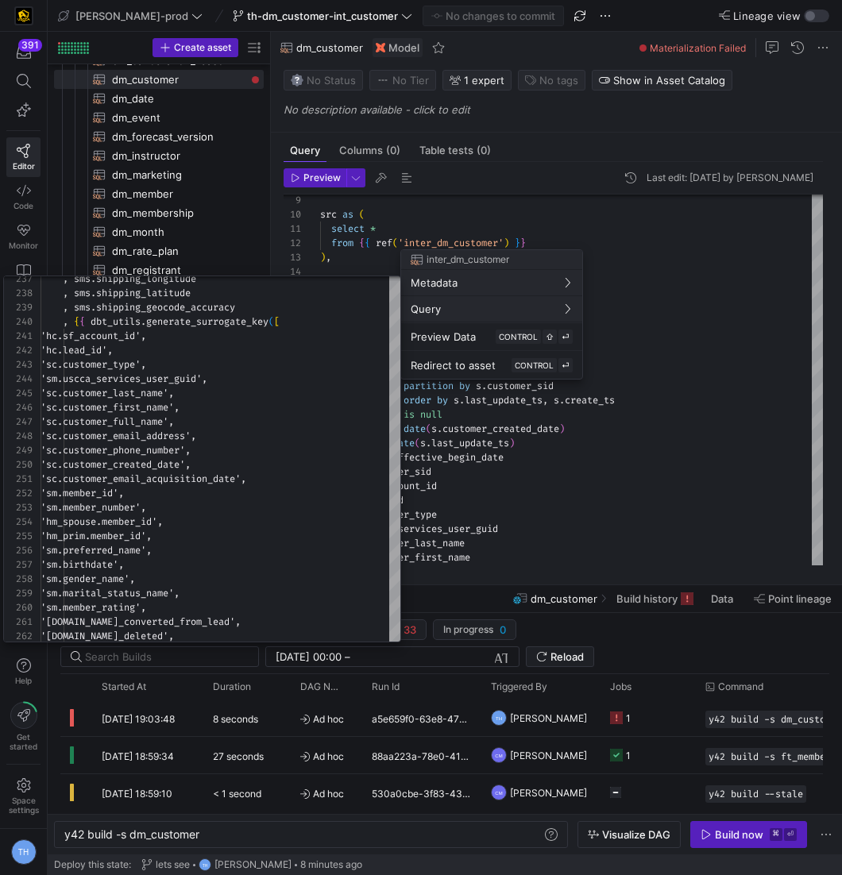
click at [557, 484] on div at bounding box center [421, 437] width 842 height 875
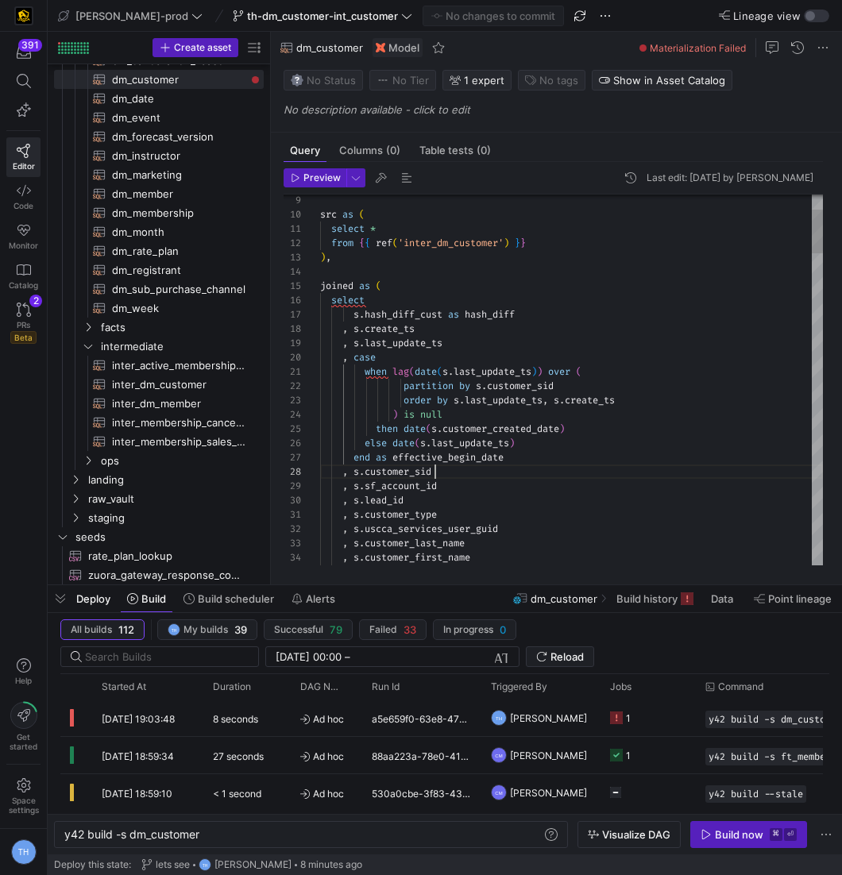
scroll to position [100, 0]
drag, startPoint x: 461, startPoint y: 469, endPoint x: 258, endPoint y: 469, distance: 203.3
type textarea "when lag(date(s.last_update_ts)) over ( partition by s.customer_sid order by s.…"
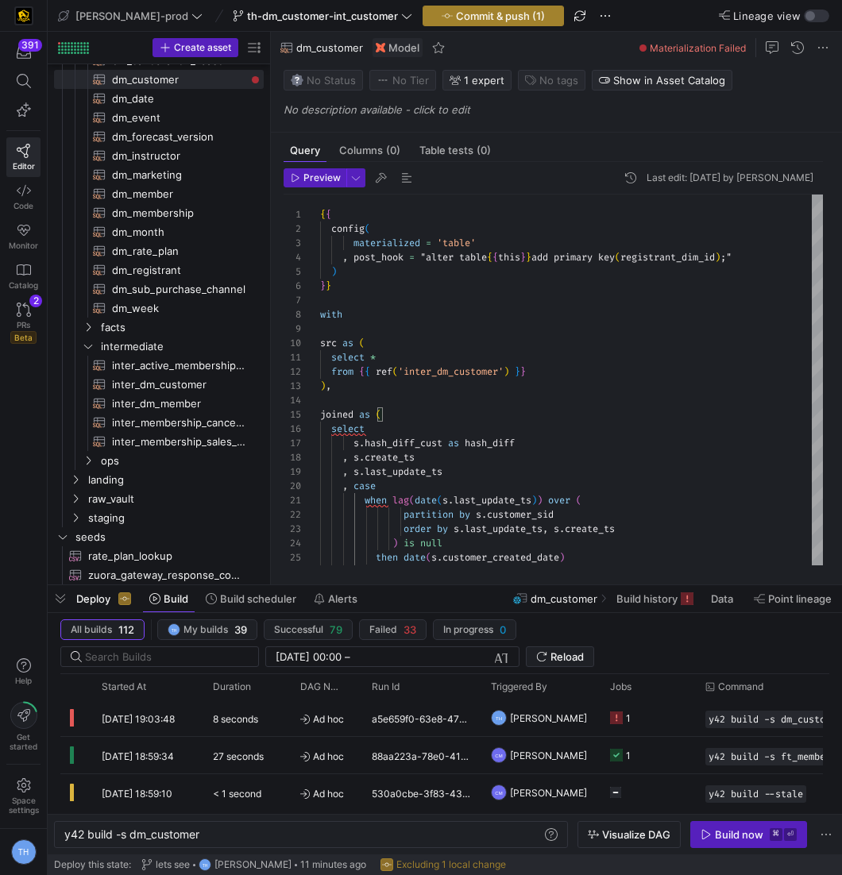
click at [456, 10] on span "Commit & push (1)" at bounding box center [500, 16] width 89 height 13
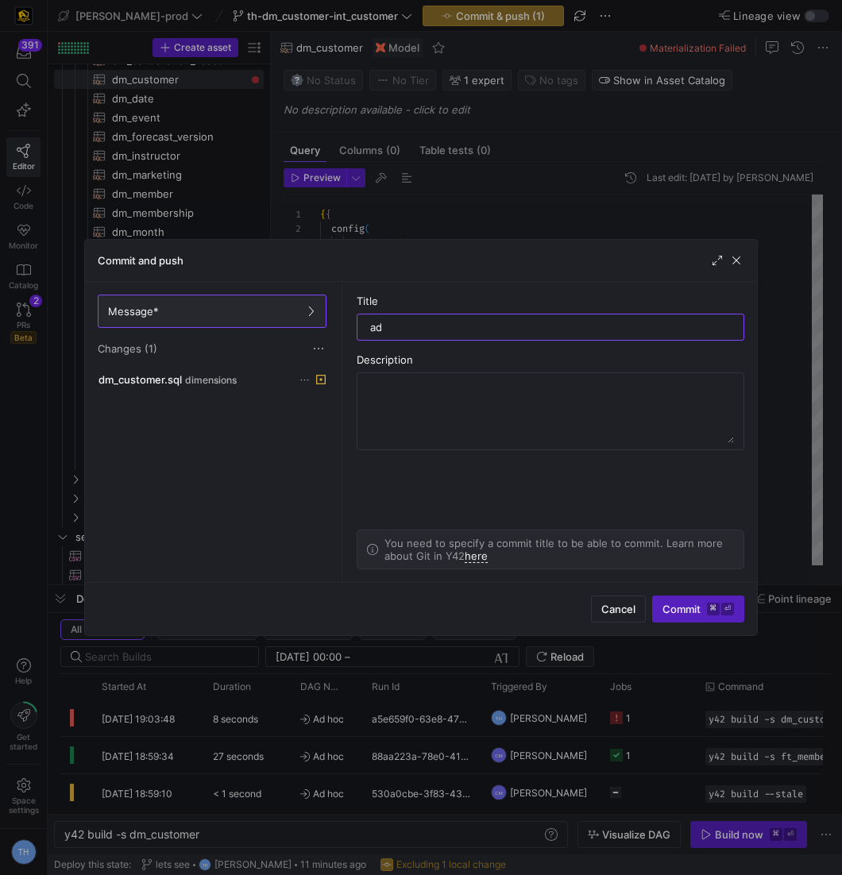
type input "a"
type input "removed a column"
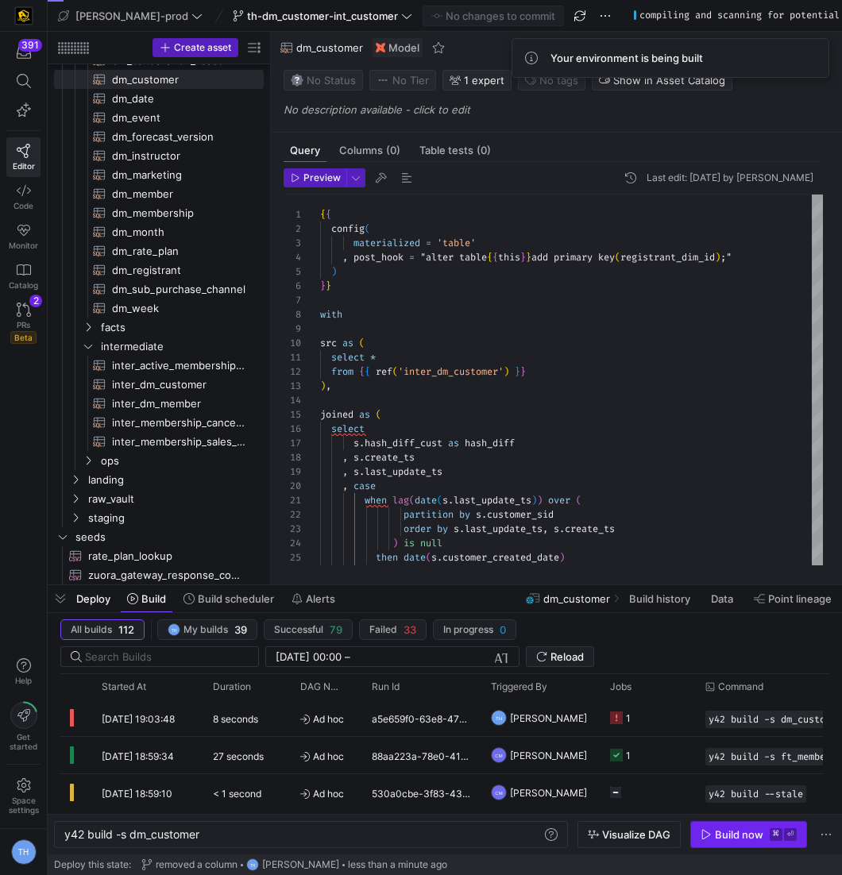
click at [759, 833] on div "Build now" at bounding box center [739, 834] width 48 height 13
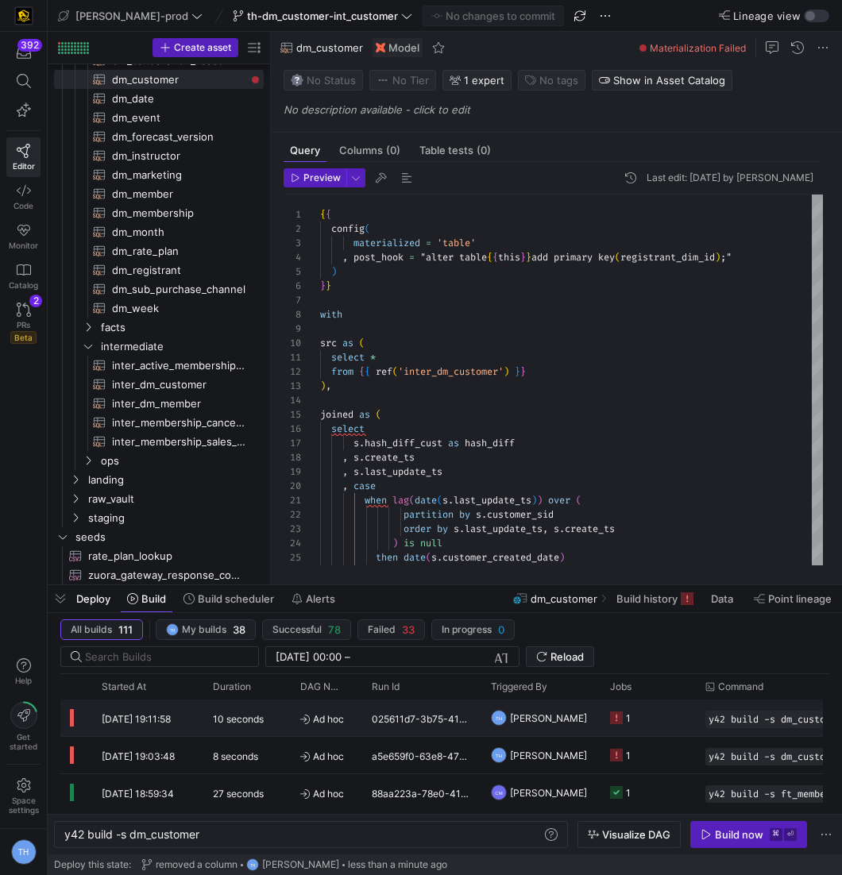
click at [275, 714] on div "10 seconds" at bounding box center [246, 718] width 87 height 37
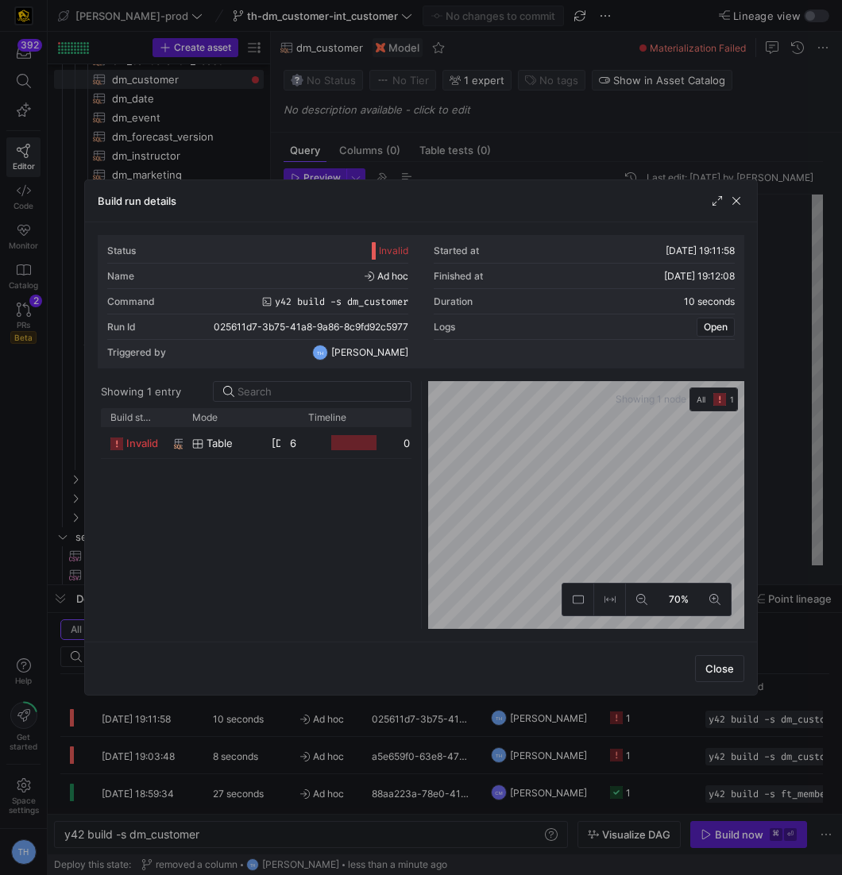
click at [315, 492] on div "invalid dm_customer table 05/09/25, 19:12:02 6 seconds 0 6b62c450-e7c0-4450-94e…" at bounding box center [256, 528] width 311 height 202
click at [308, 456] on y42-job-duration-timeline-cell-renderer at bounding box center [346, 442] width 76 height 29
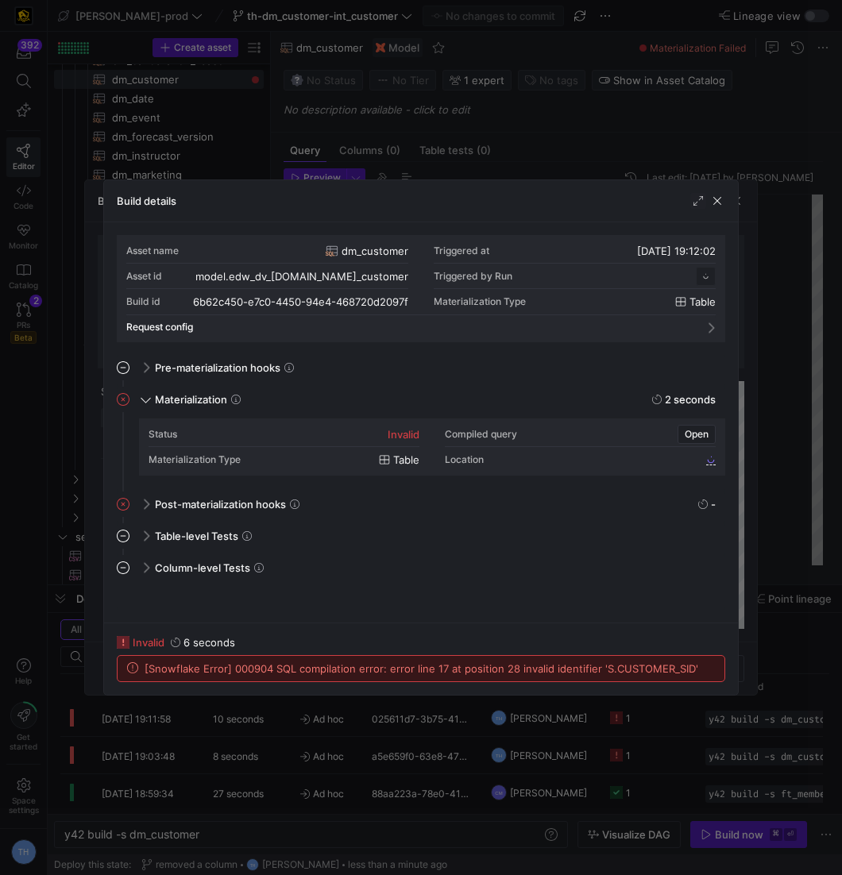
scroll to position [143, 0]
click at [414, 118] on div at bounding box center [421, 437] width 842 height 875
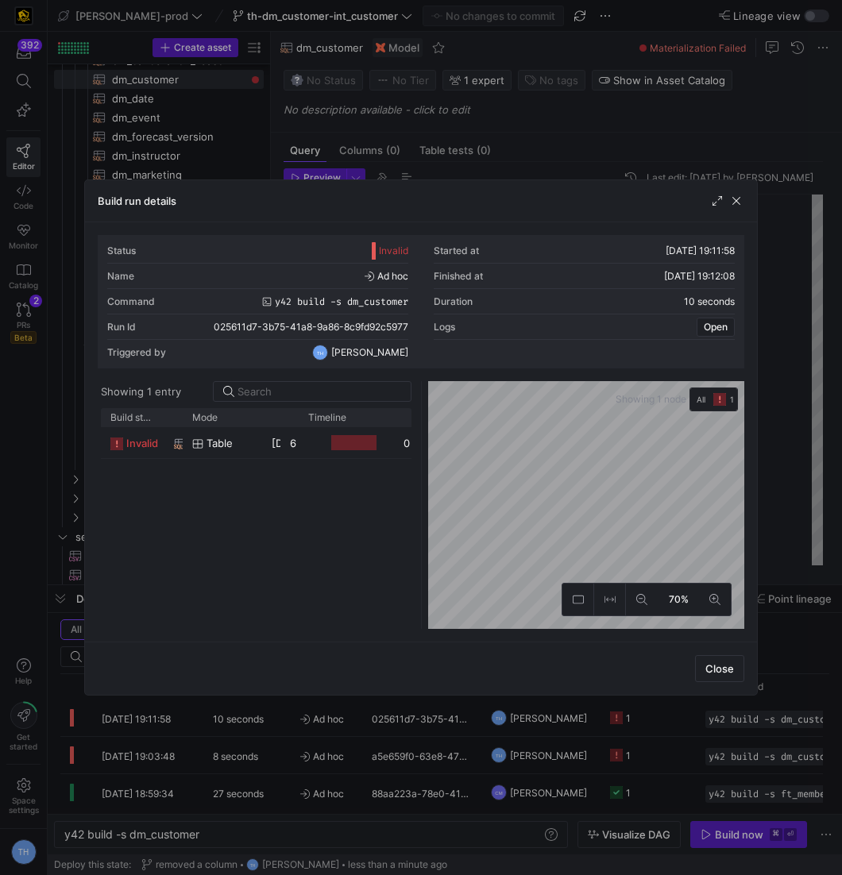
click at [433, 145] on div at bounding box center [421, 437] width 842 height 875
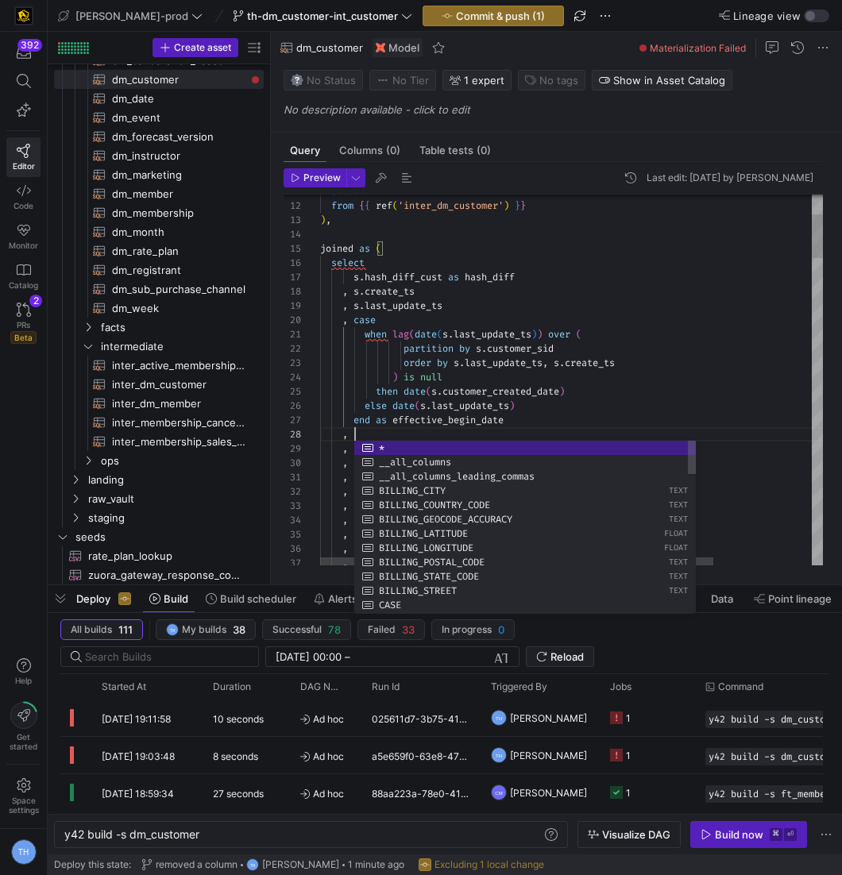
scroll to position [100, 33]
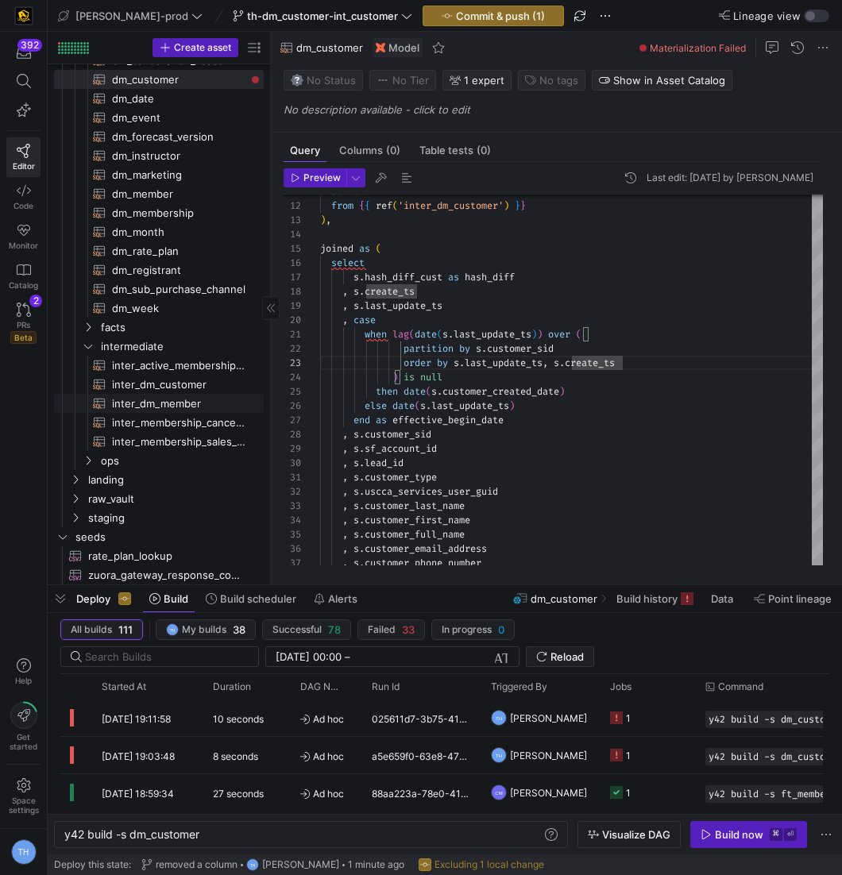
scroll to position [114, 0]
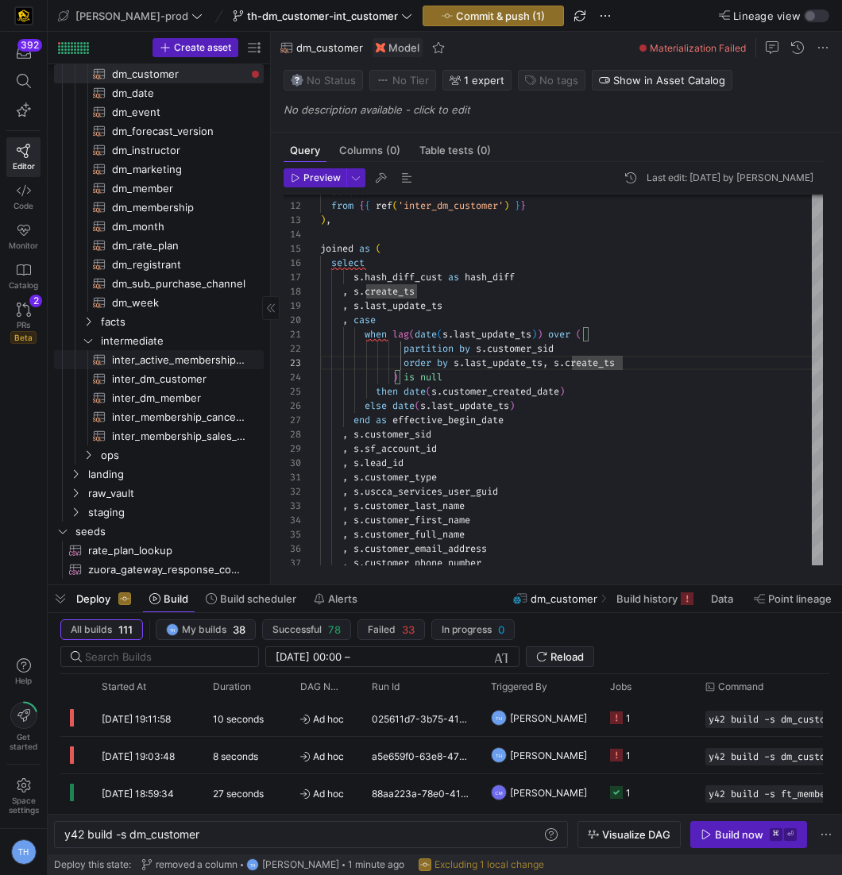
click at [189, 364] on span "inter_active_membership_forecast​​​​​​​​​​" at bounding box center [178, 360] width 133 height 18
type textarea "with inter_cancellation as ( select * from {{ ref('inter_membership_cancellatio…"
type textarea "y42 build -s inter_active_membership_forecast"
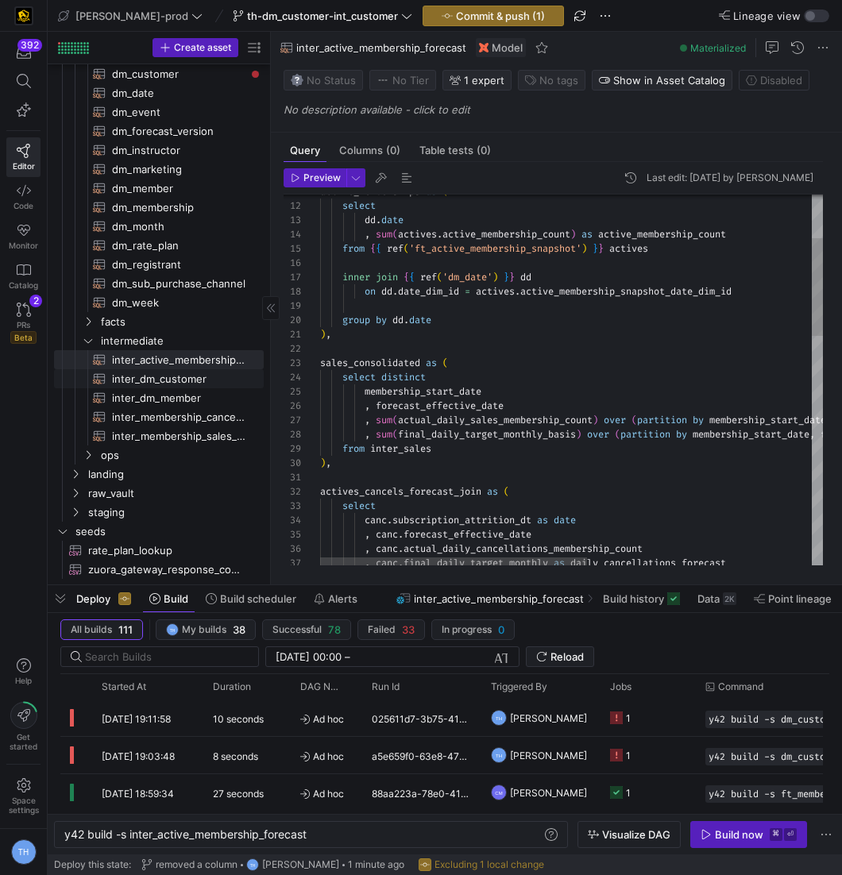
click at [191, 376] on span "inter_dm_customer​​​​​​​​​​" at bounding box center [178, 379] width 133 height 18
type textarea "with hub_cust as ( select * from {{ ref('hub_customer') }} ), hub_mem as ( sele…"
type textarea "y42 build -s inter_dm_customer"
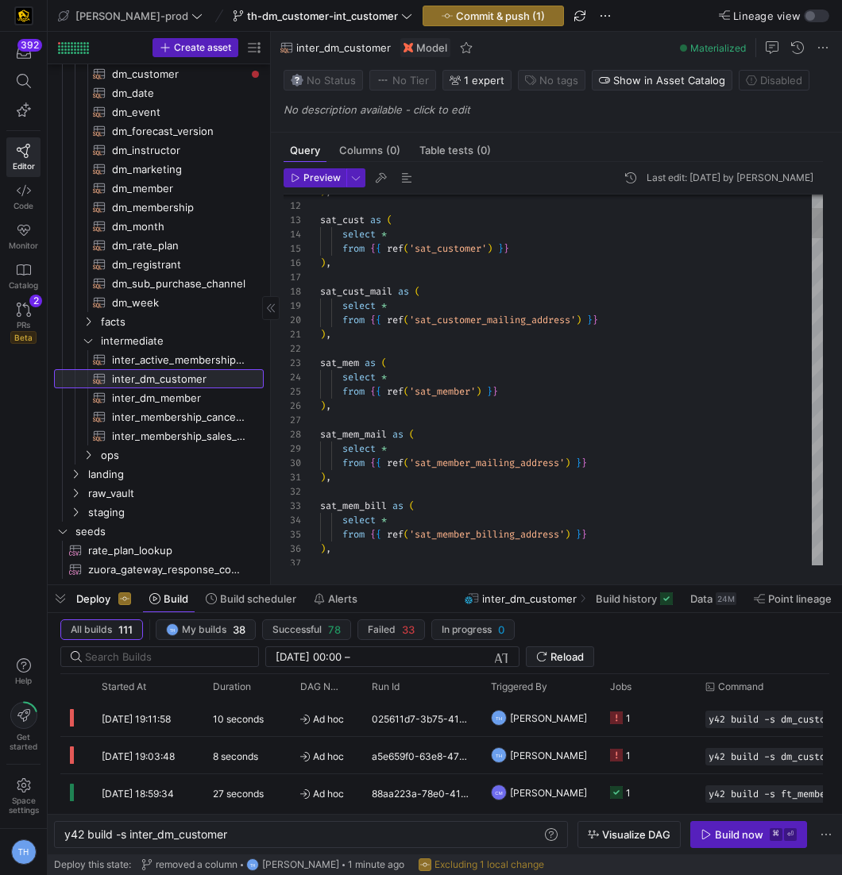
scroll to position [29, 193]
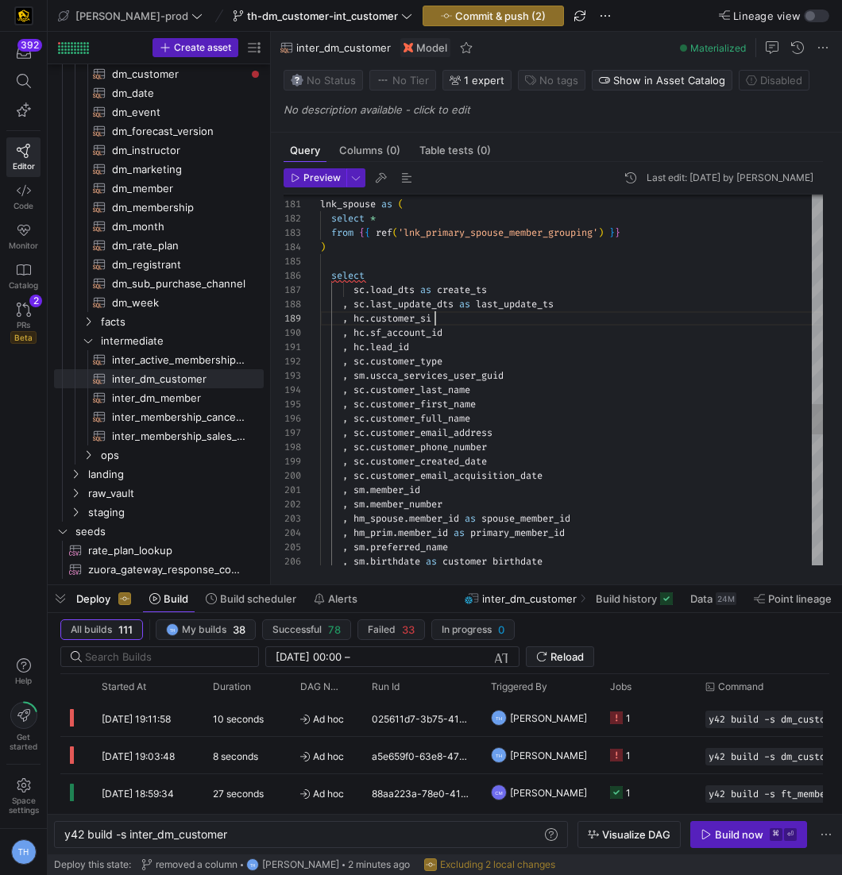
scroll to position [114, 120]
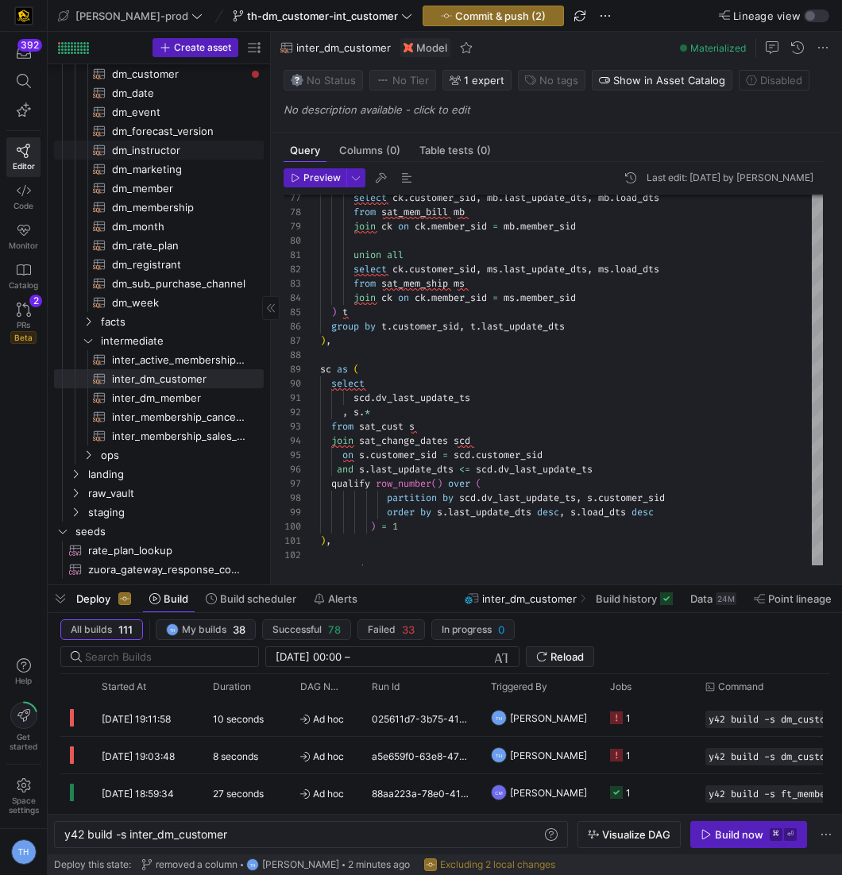
scroll to position [21, 0]
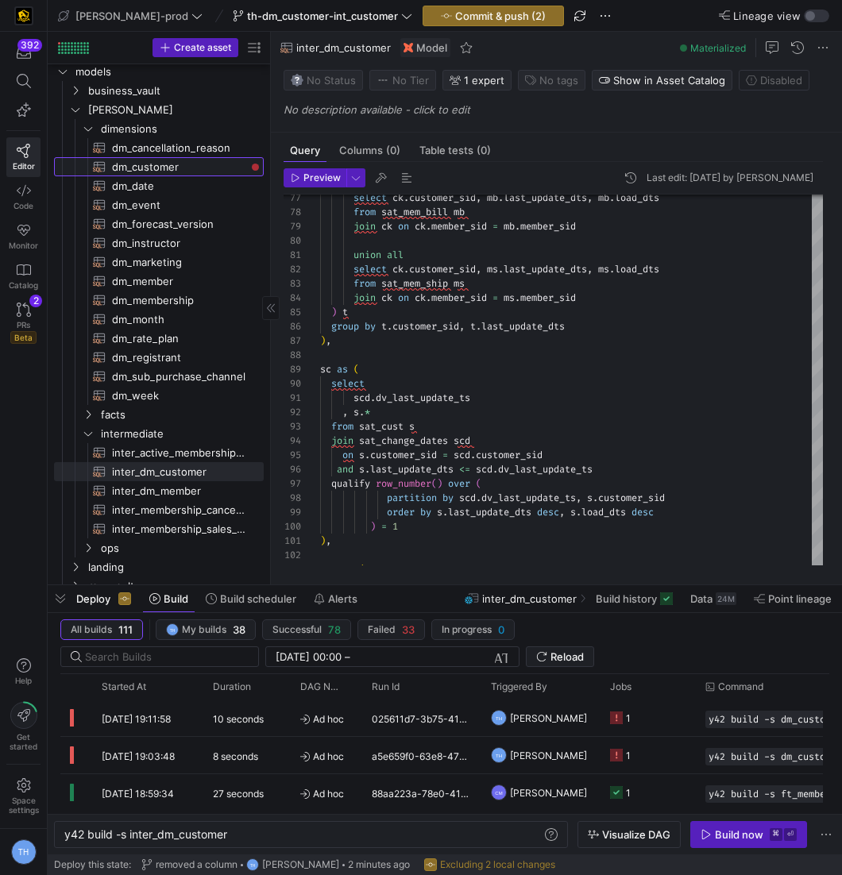
click at [210, 168] on span "dm_customer​​​​​​​​​​" at bounding box center [178, 167] width 133 height 18
type textarea "{{ config( materialized = 'table' , post_hook = "alter table {{ this }} add pri…"
type textarea "y42 build -s dm_customer"
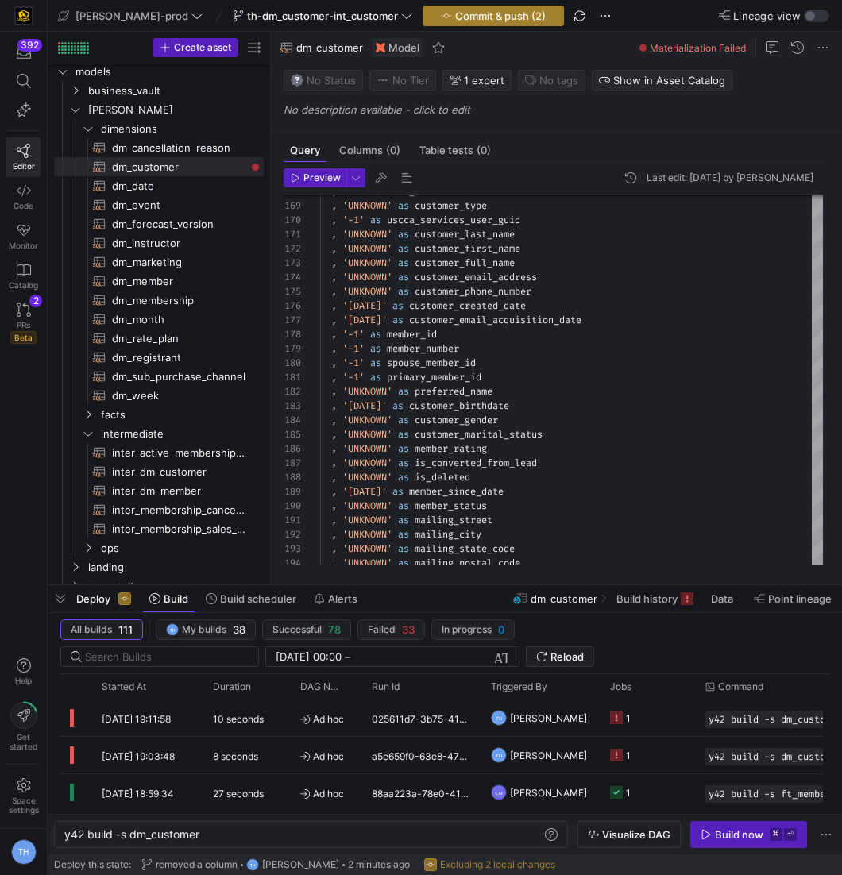
click at [457, 17] on span "Commit & push (2)" at bounding box center [500, 16] width 91 height 13
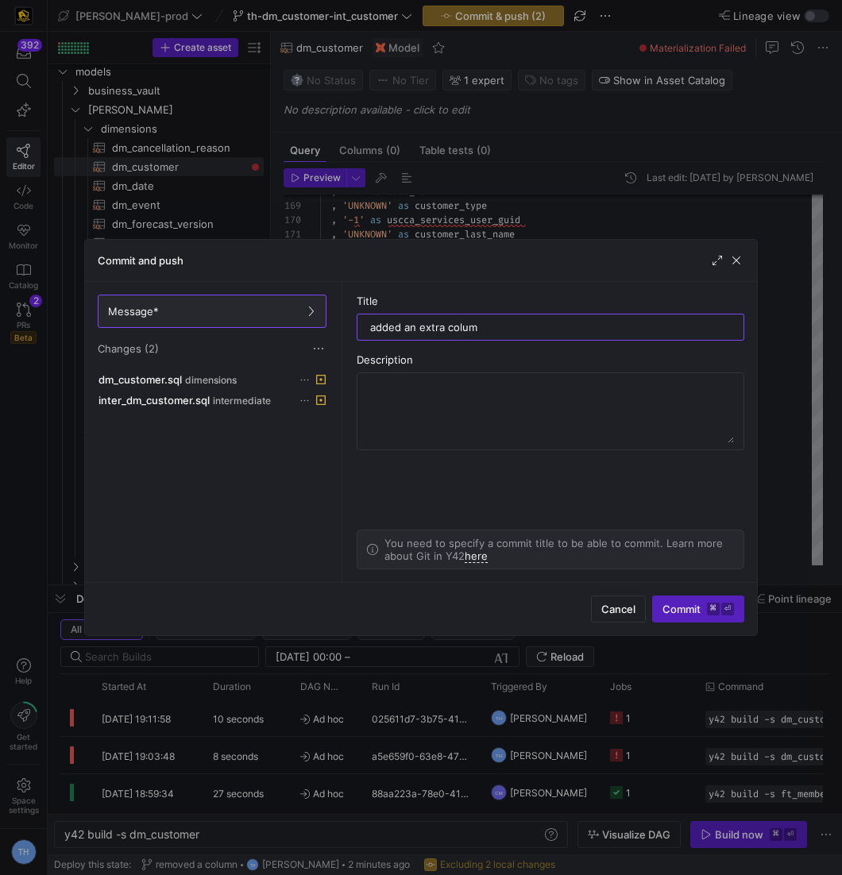
type input "added an extra column"
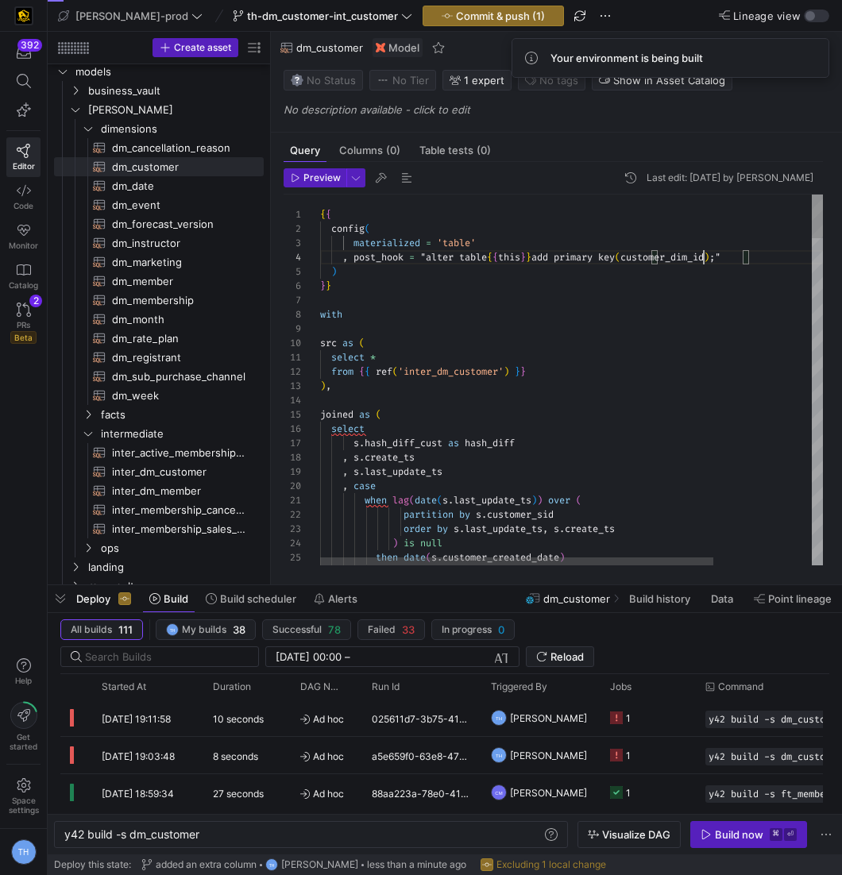
scroll to position [42, 383]
type textarea "{{ config( materialized = 'table' , post_hook = "alter table {{ this }} add pri…"
click at [477, 14] on span "Commit & push (1)" at bounding box center [500, 16] width 89 height 13
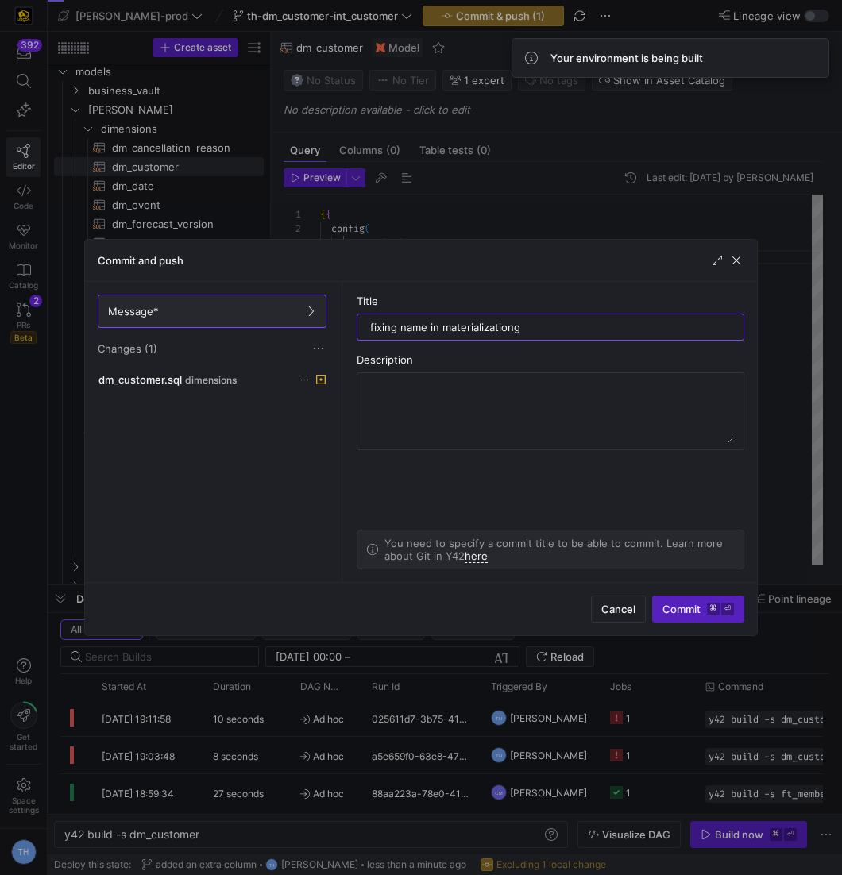
type input "fixing name in materialization"
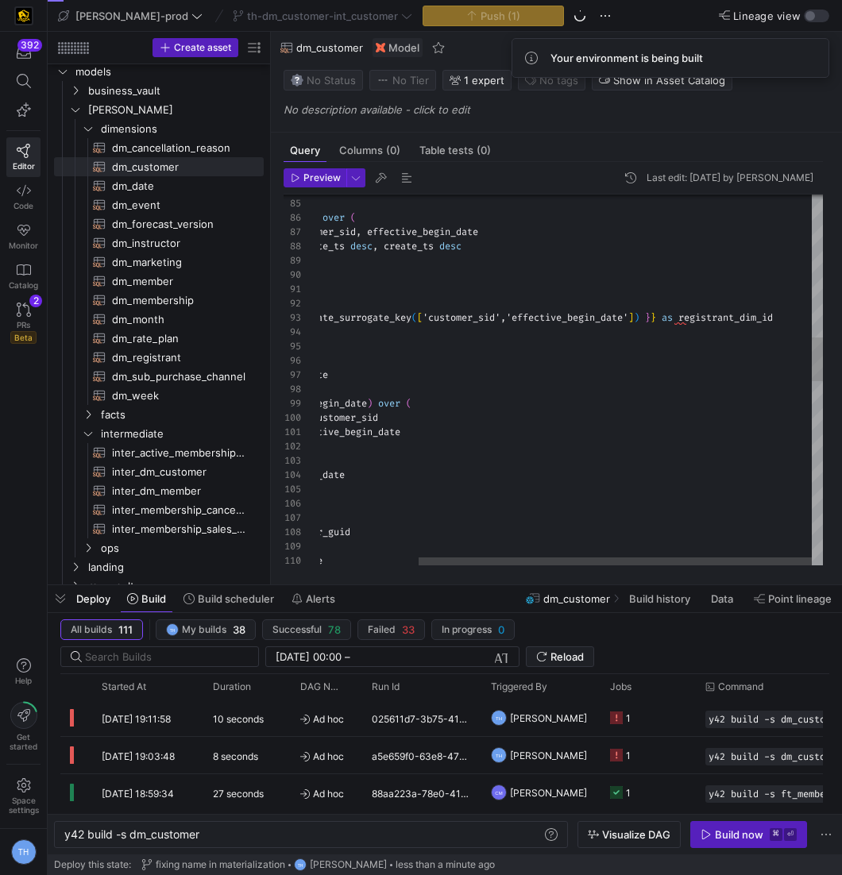
click at [747, 315] on div ", customer_first_name , uscca_services_user_guid , customer_last_name , sf_acco…" at bounding box center [509, 559] width 628 height 3153
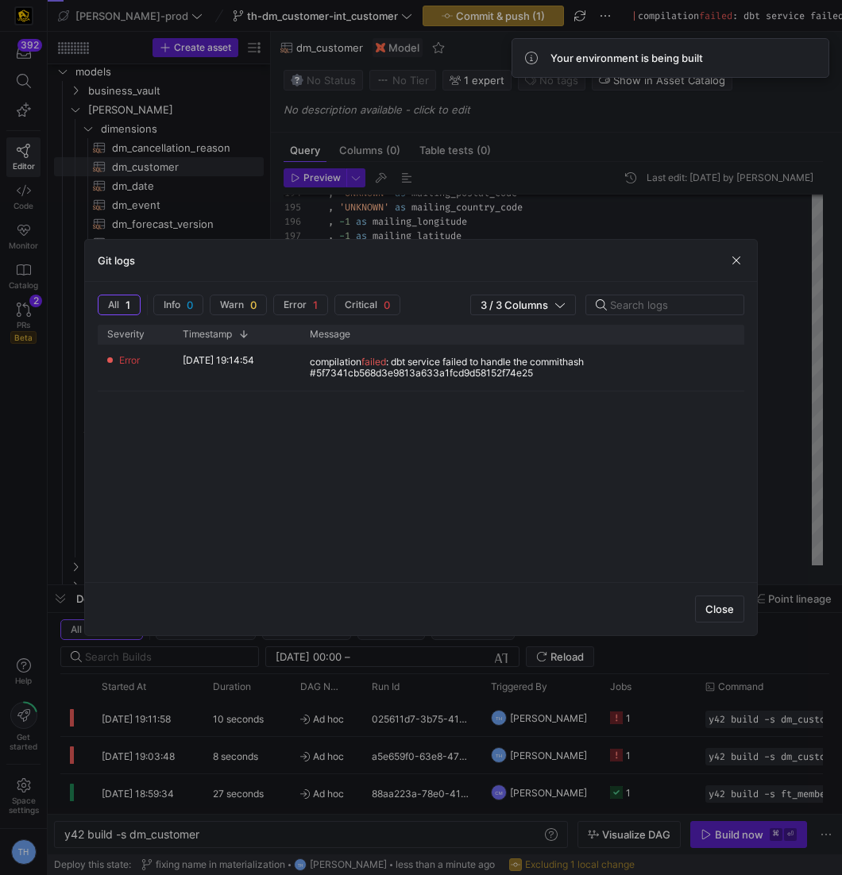
type textarea "select {{ dbt_utils.generate_surrogate_key(['customer_sid','effective_begin_dat…"
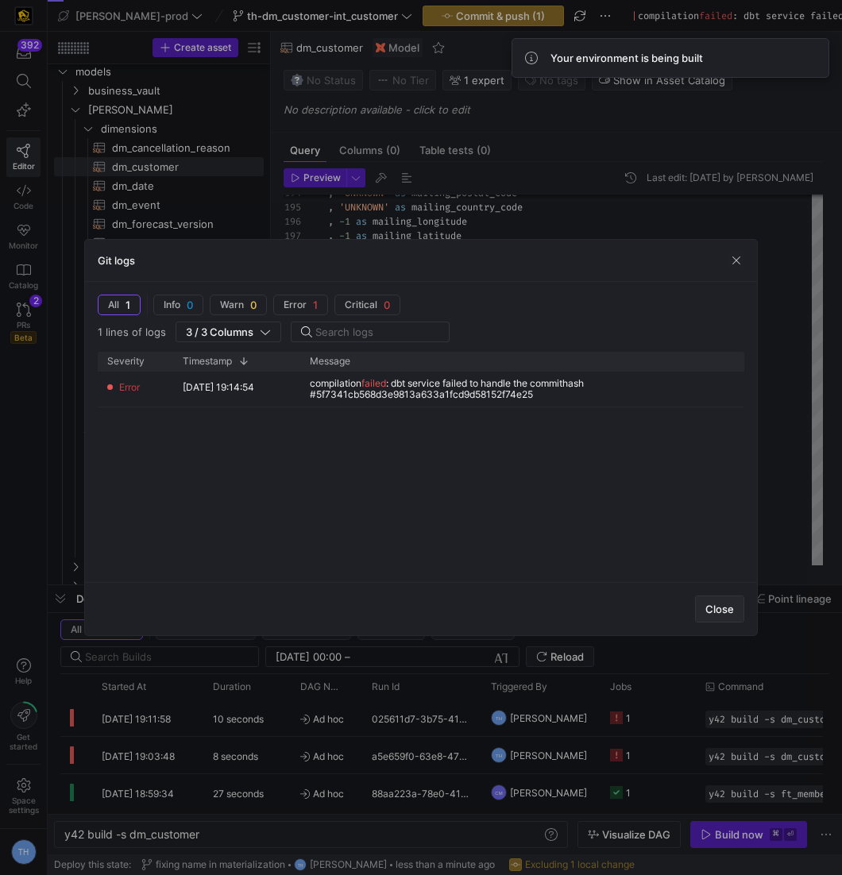
click at [722, 613] on span "Close" at bounding box center [719, 609] width 29 height 13
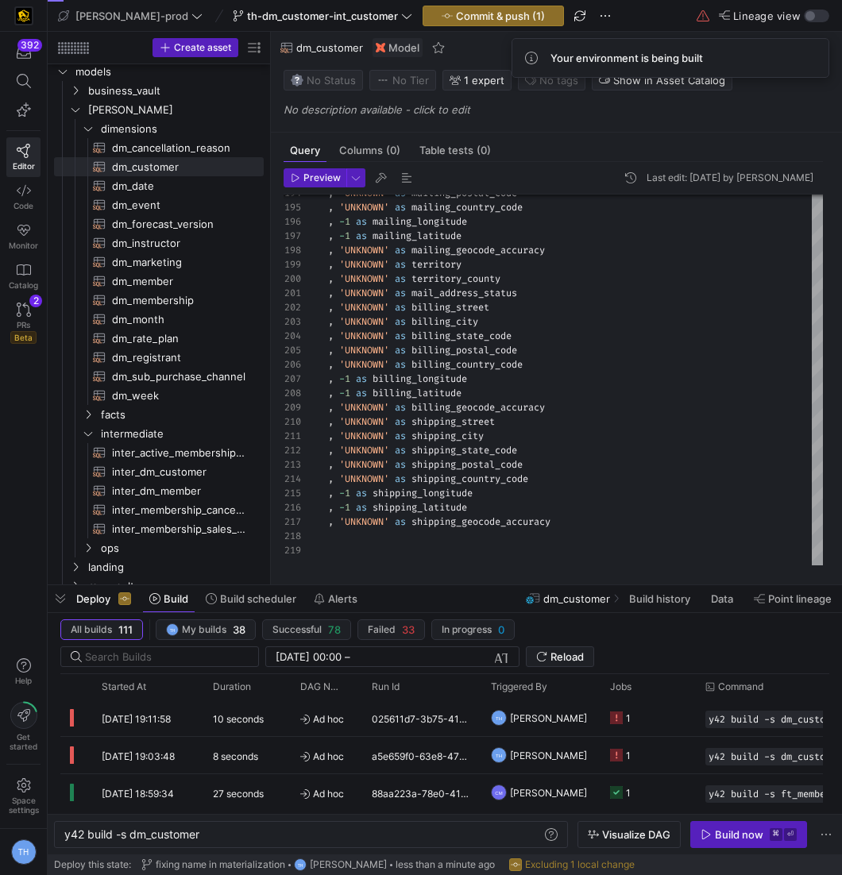
scroll to position [29, 542]
click at [456, 21] on span "Commit & push (1)" at bounding box center [500, 16] width 89 height 13
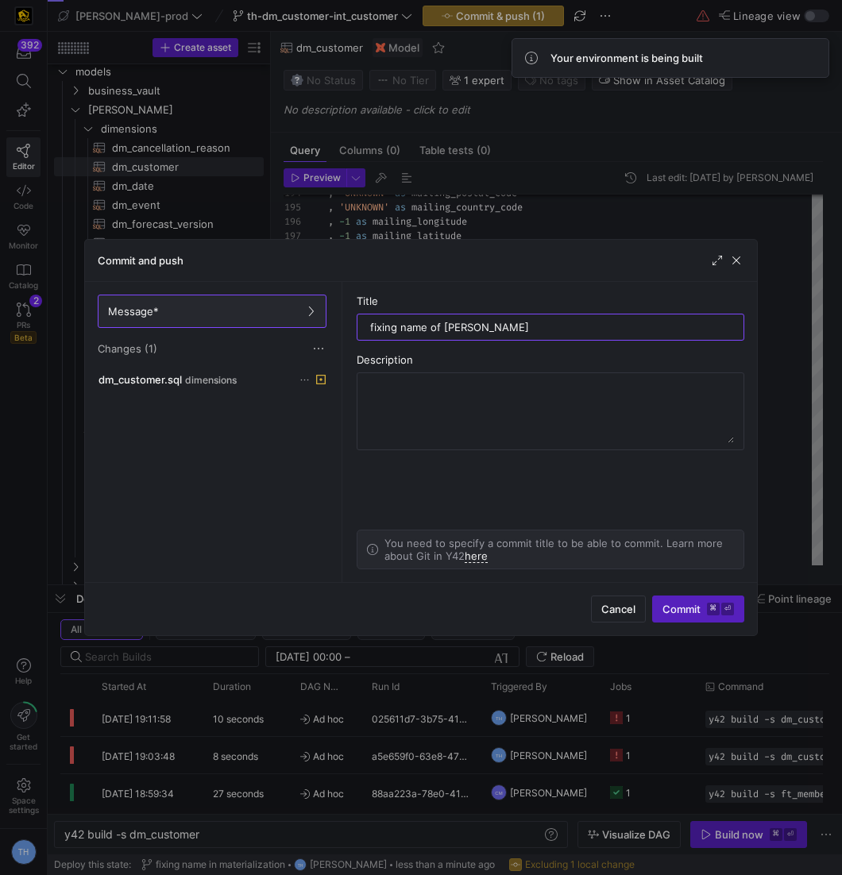
type input "fixing name of sid"
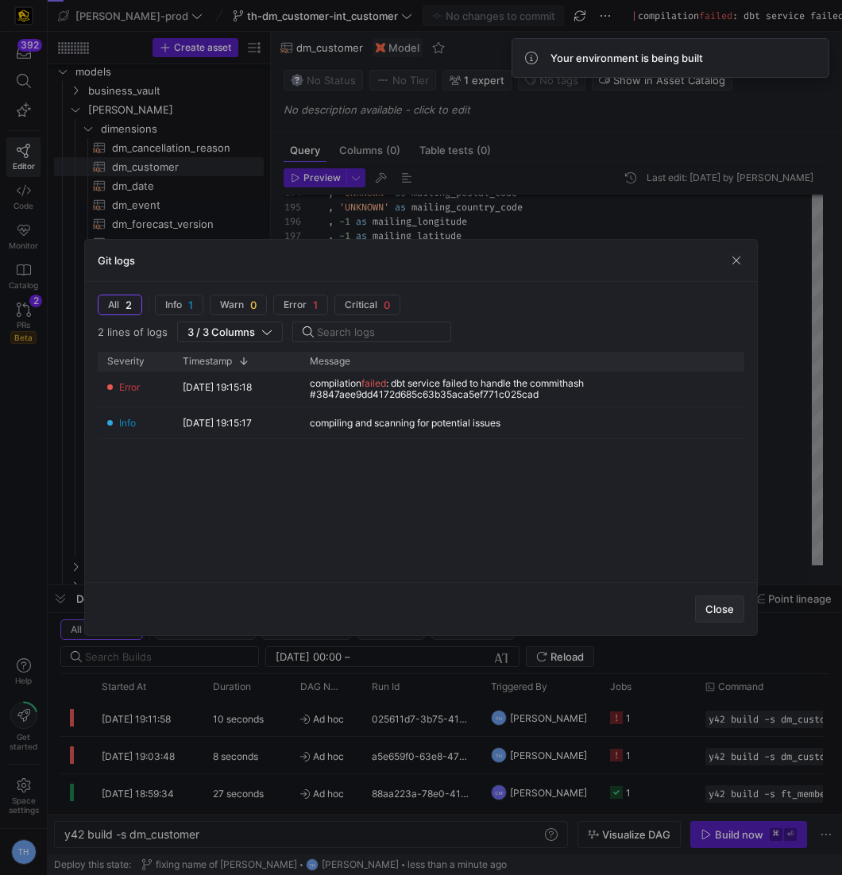
click at [705, 611] on span "button" at bounding box center [720, 608] width 48 height 25
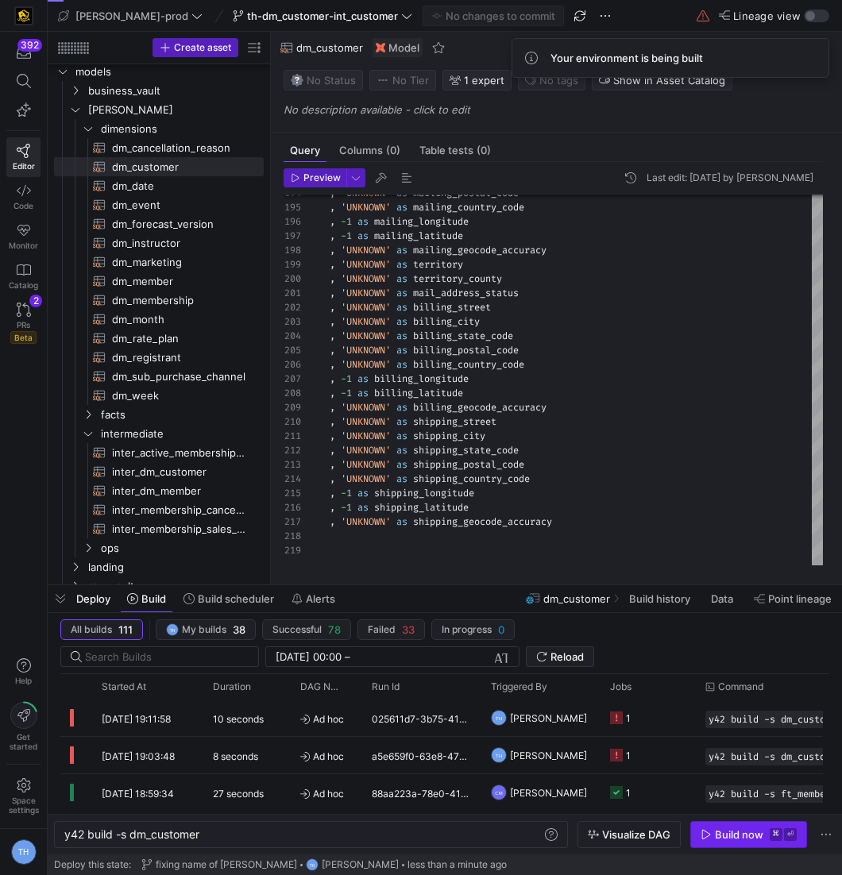
click at [766, 835] on span "Build now ⌘ ⏎" at bounding box center [749, 834] width 96 height 13
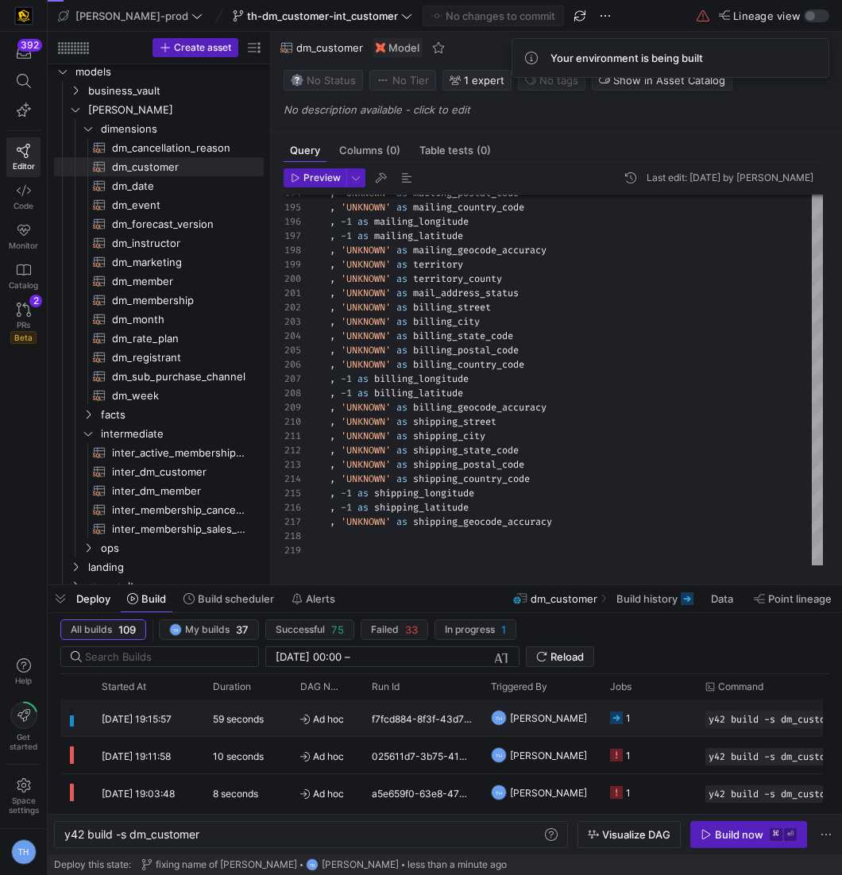
click at [545, 708] on span "[PERSON_NAME]" at bounding box center [548, 718] width 77 height 37
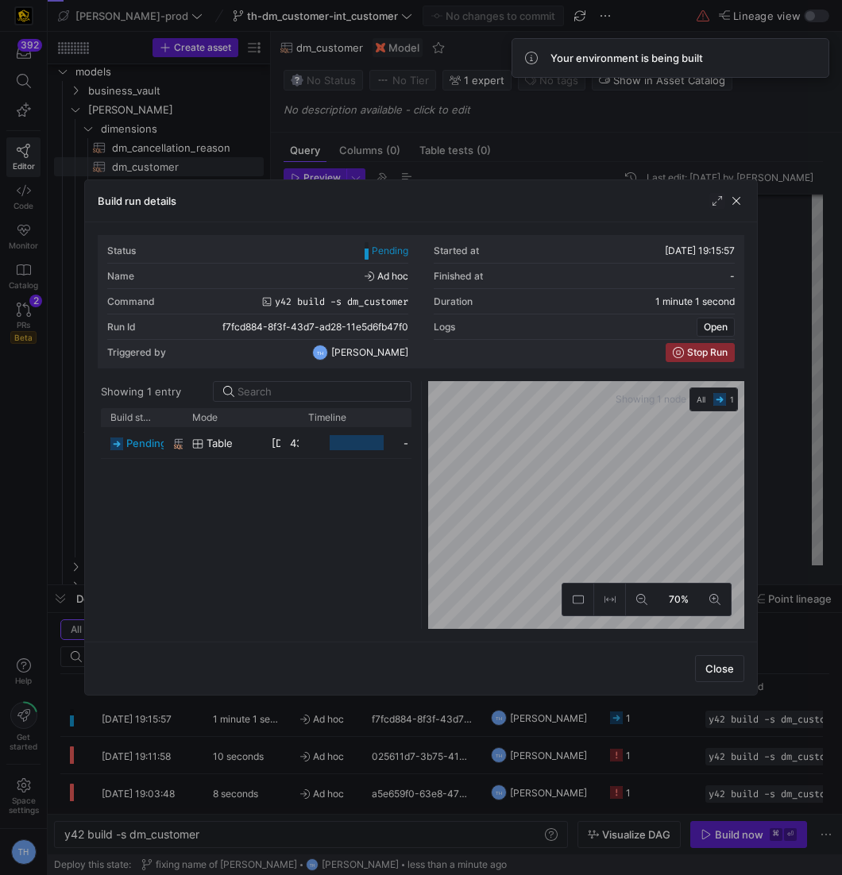
click at [469, 141] on div at bounding box center [421, 437] width 842 height 875
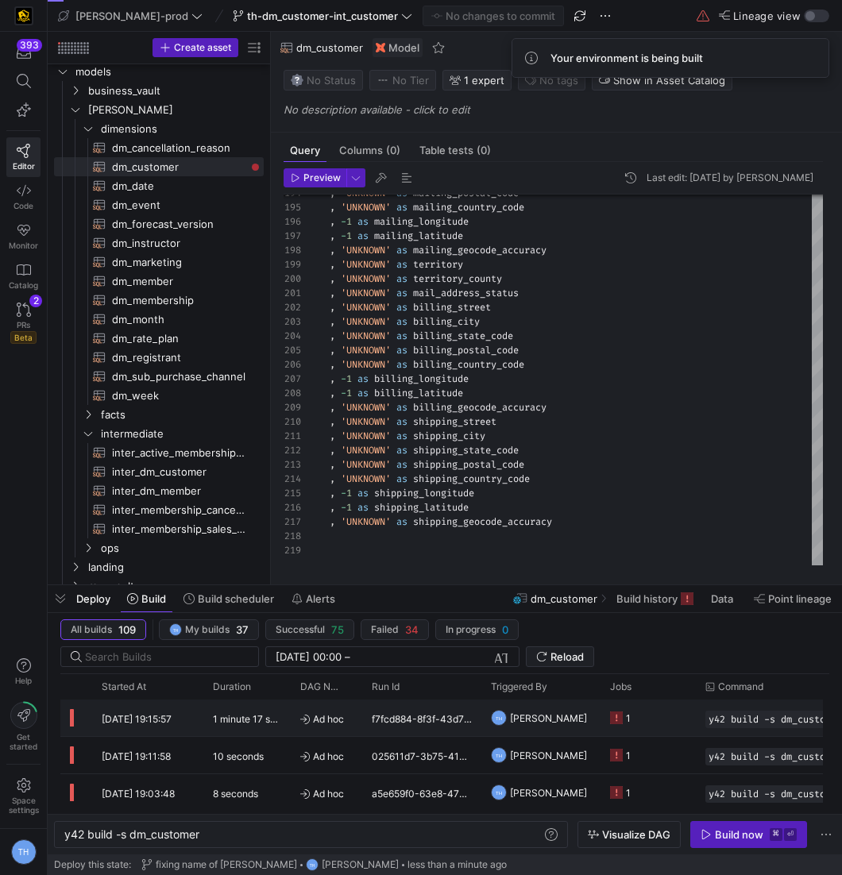
click at [419, 725] on div "f7fcd884-8f3f-43d7-ad28-11e5d6fb47f0" at bounding box center [421, 718] width 119 height 37
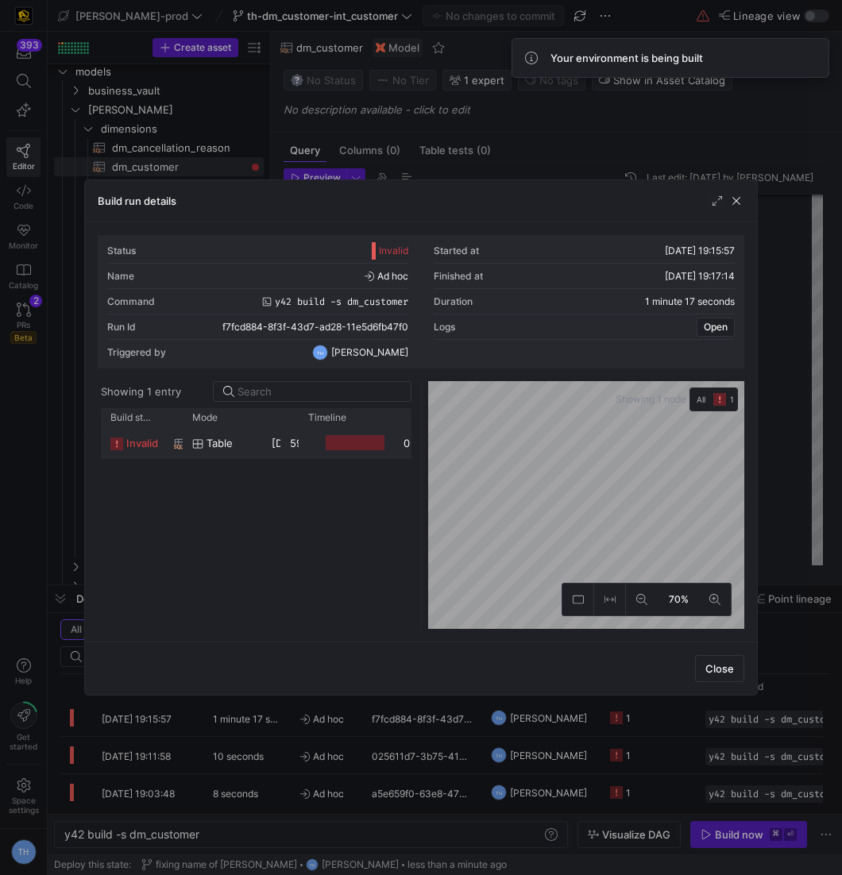
click at [263, 447] on div "05/09/25, 19:16:14" at bounding box center [271, 442] width 19 height 31
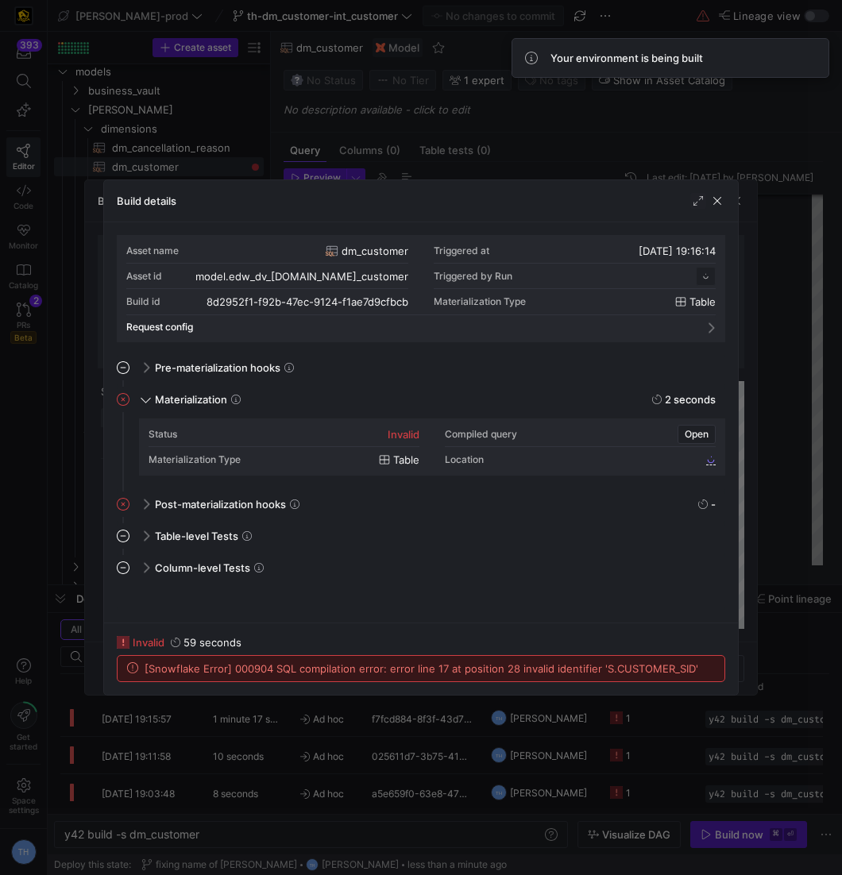
scroll to position [143, 0]
click at [380, 158] on div at bounding box center [421, 437] width 842 height 875
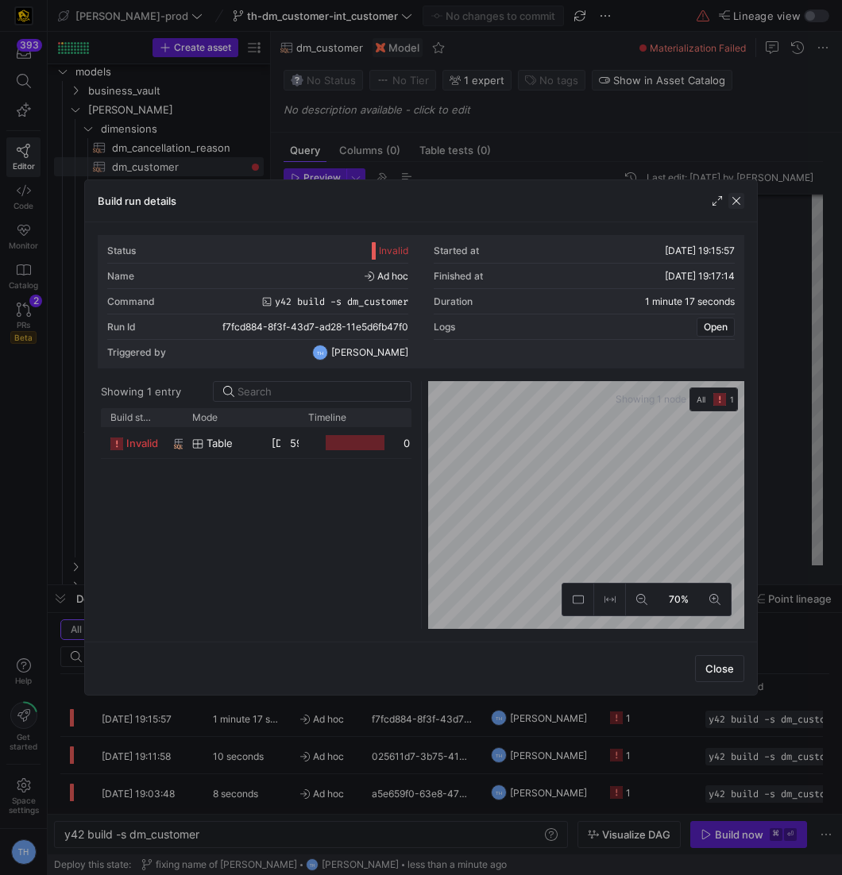
click at [733, 200] on span "button" at bounding box center [736, 201] width 16 height 16
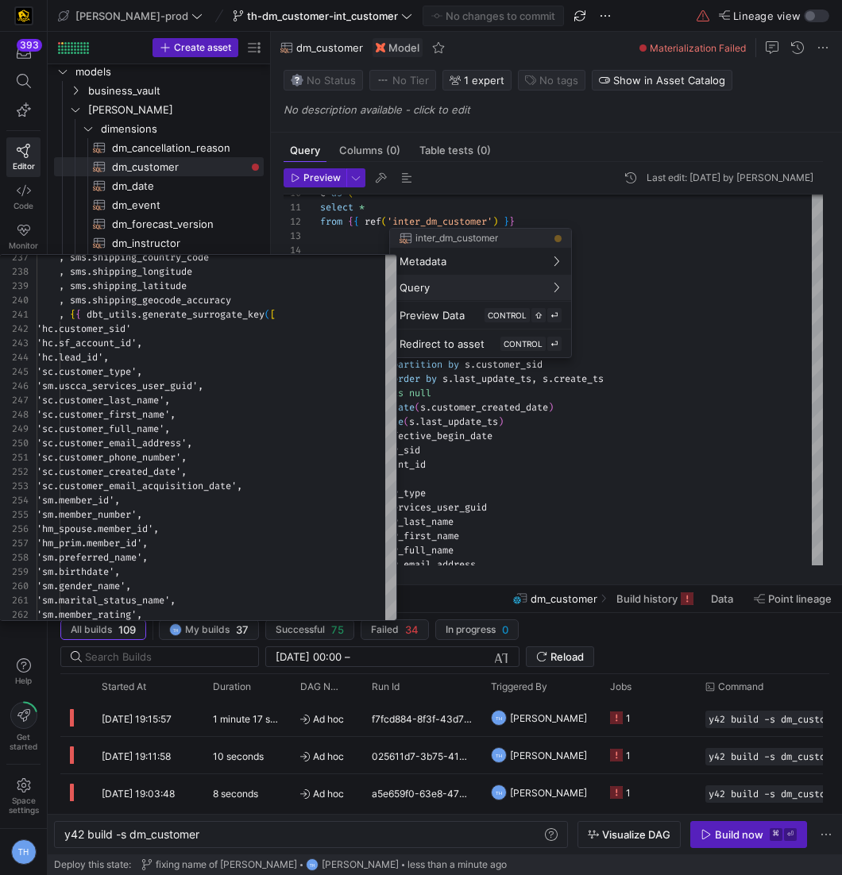
click at [473, 462] on div at bounding box center [421, 437] width 842 height 875
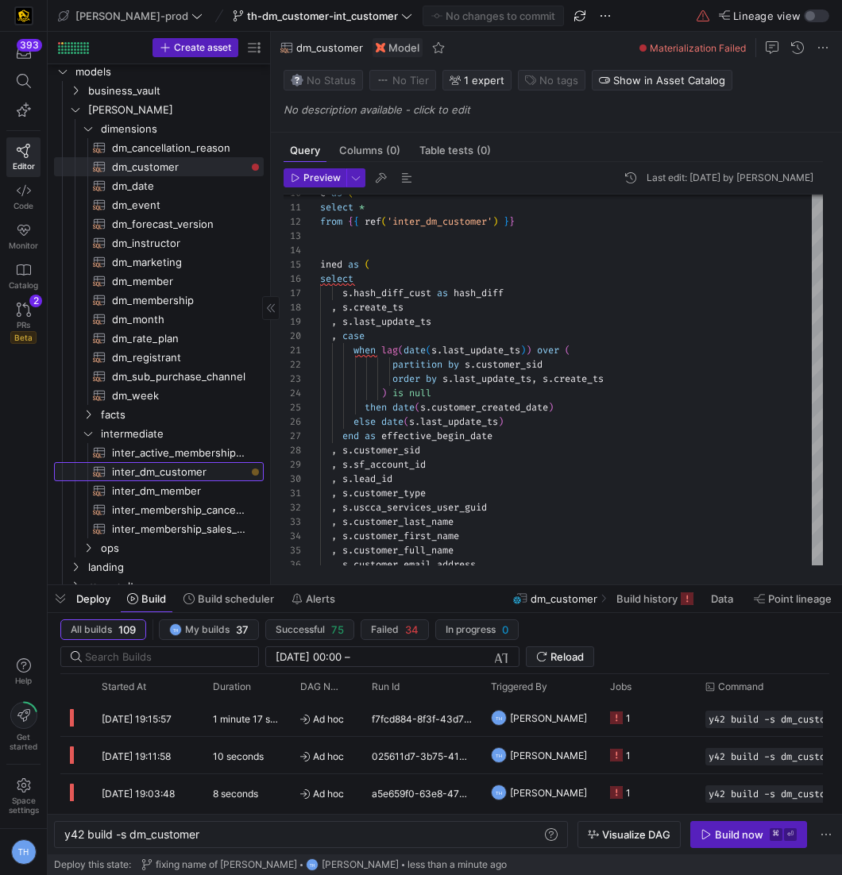
click at [234, 472] on span "inter_dm_customer​​​​​​​​​​" at bounding box center [178, 472] width 133 height 18
type textarea "with hub_cust as ( select * from {{ ref('hub_customer') }} ), hub_mem as ( sele…"
type textarea "y42 build -s inter_dm_customer"
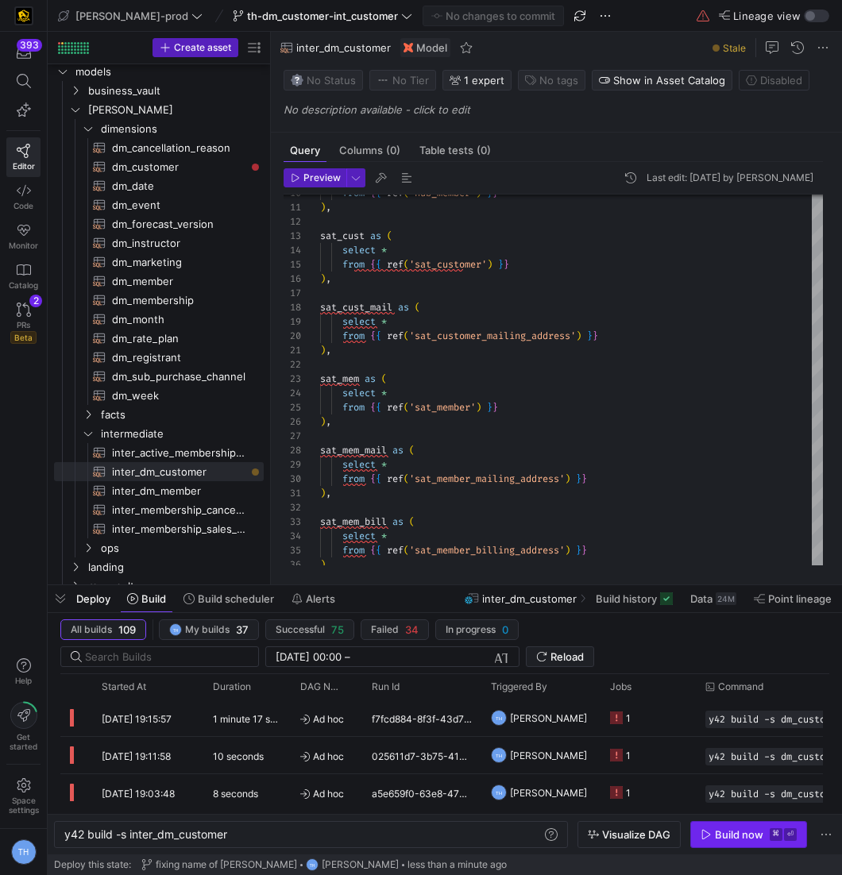
click at [716, 840] on div "Build now" at bounding box center [739, 834] width 48 height 13
